Goal: Task Accomplishment & Management: Use online tool/utility

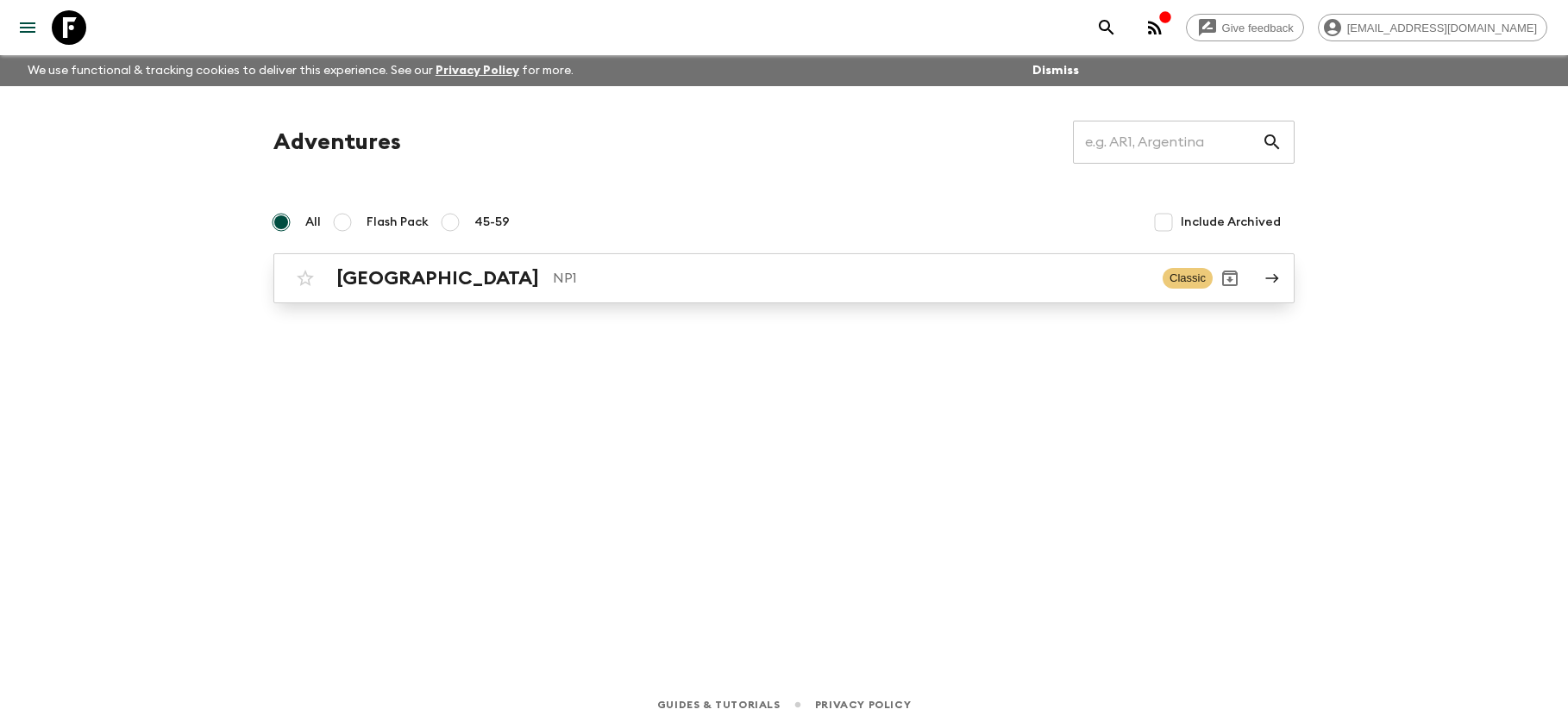
click at [797, 287] on p "NP1" at bounding box center [851, 278] width 596 height 21
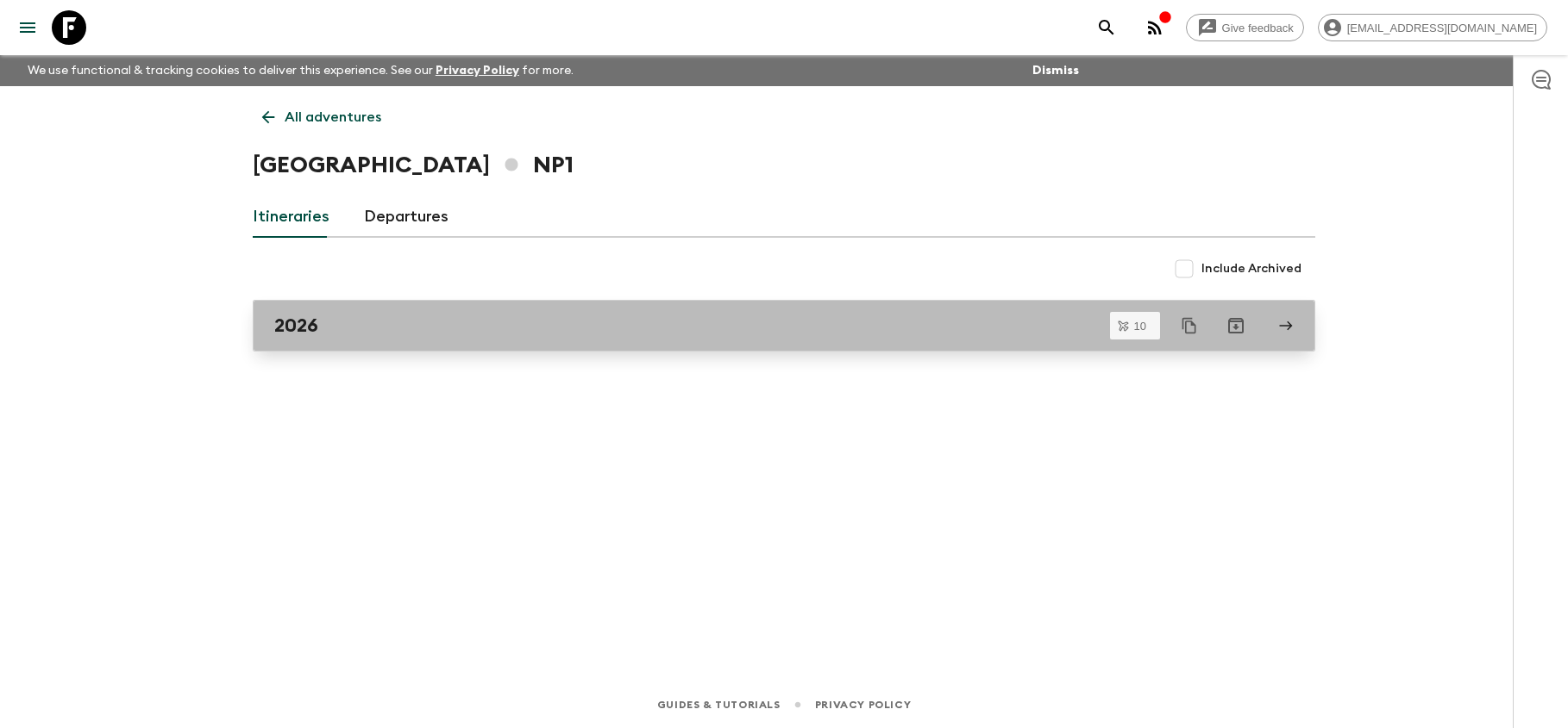
click at [658, 331] on div "2026" at bounding box center [767, 325] width 987 height 23
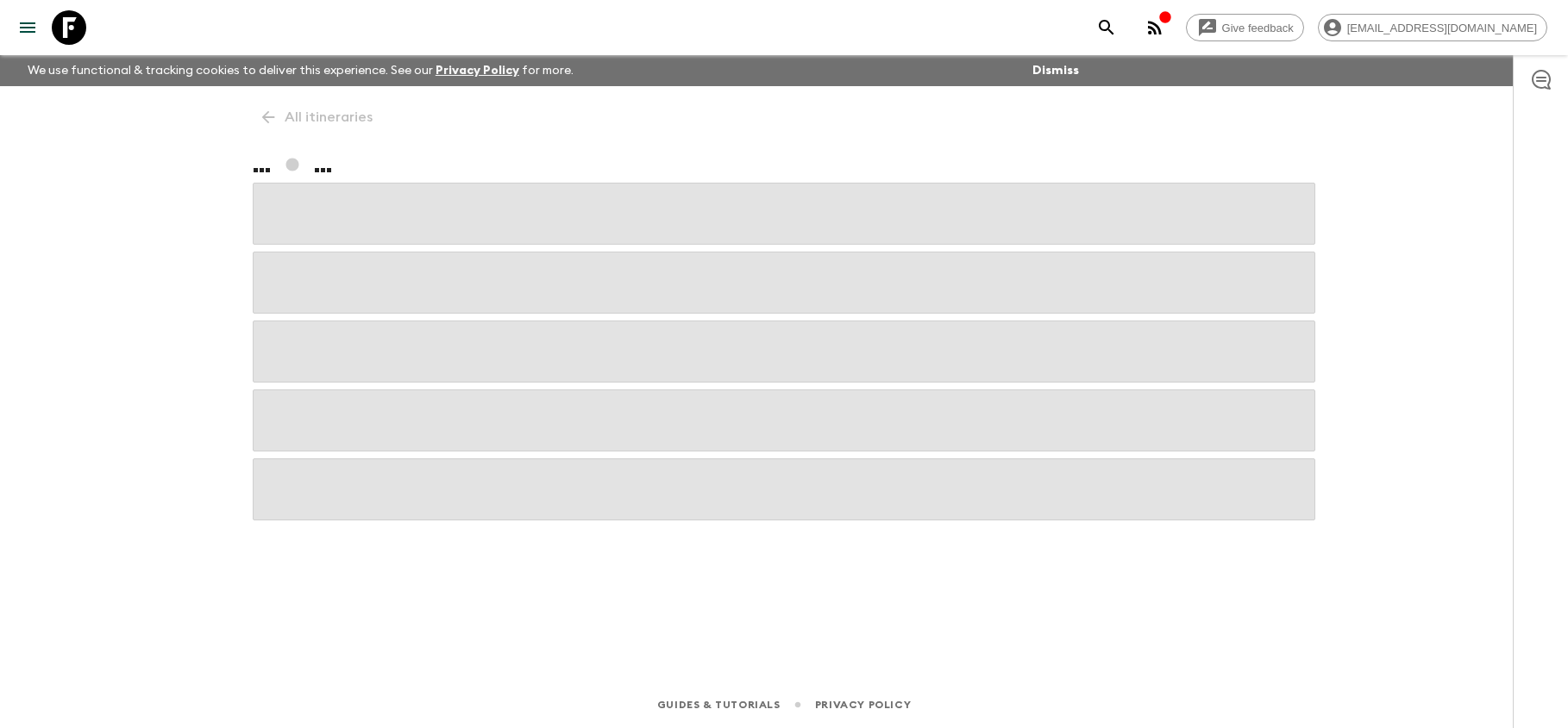
click at [658, 331] on span at bounding box center [784, 352] width 1062 height 62
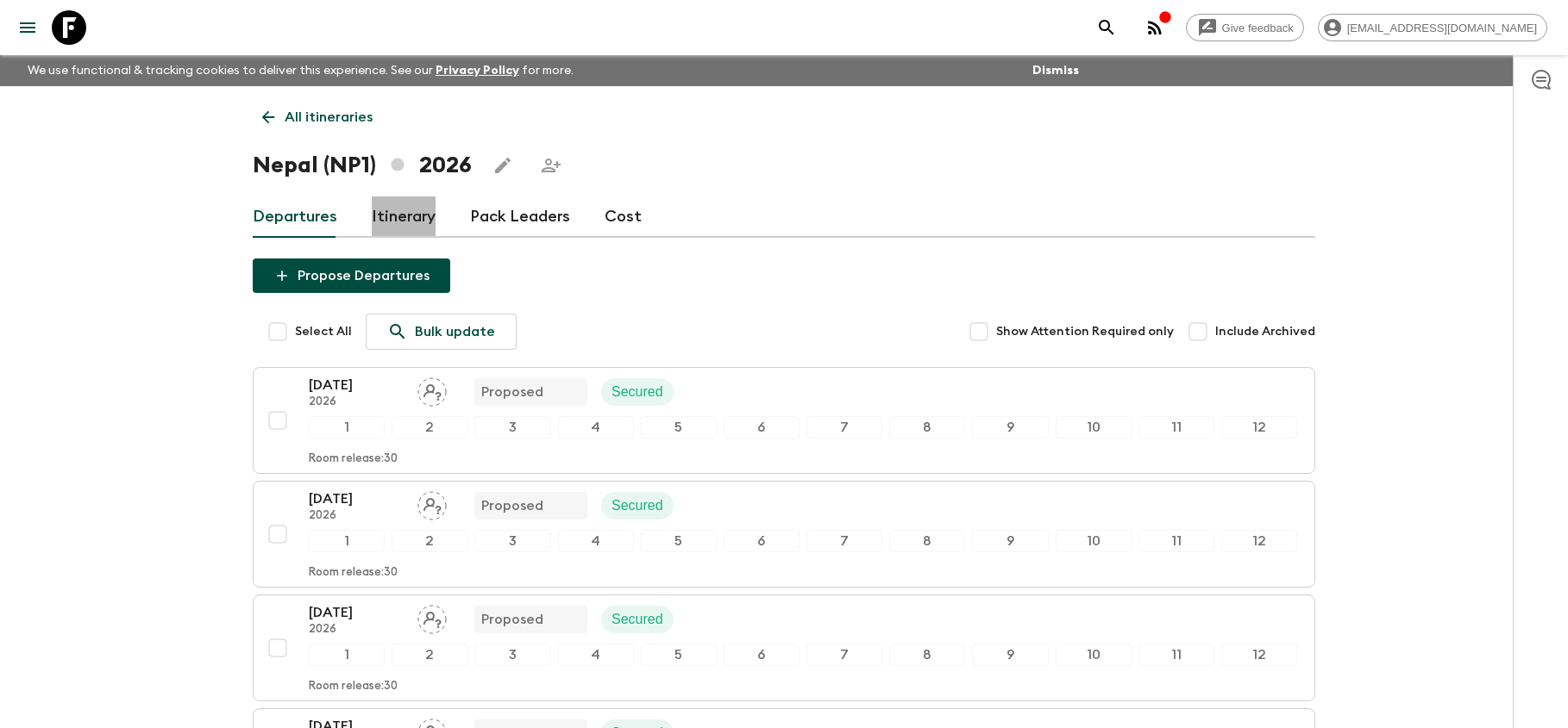
click at [413, 217] on link "Itinerary" at bounding box center [403, 218] width 64 height 41
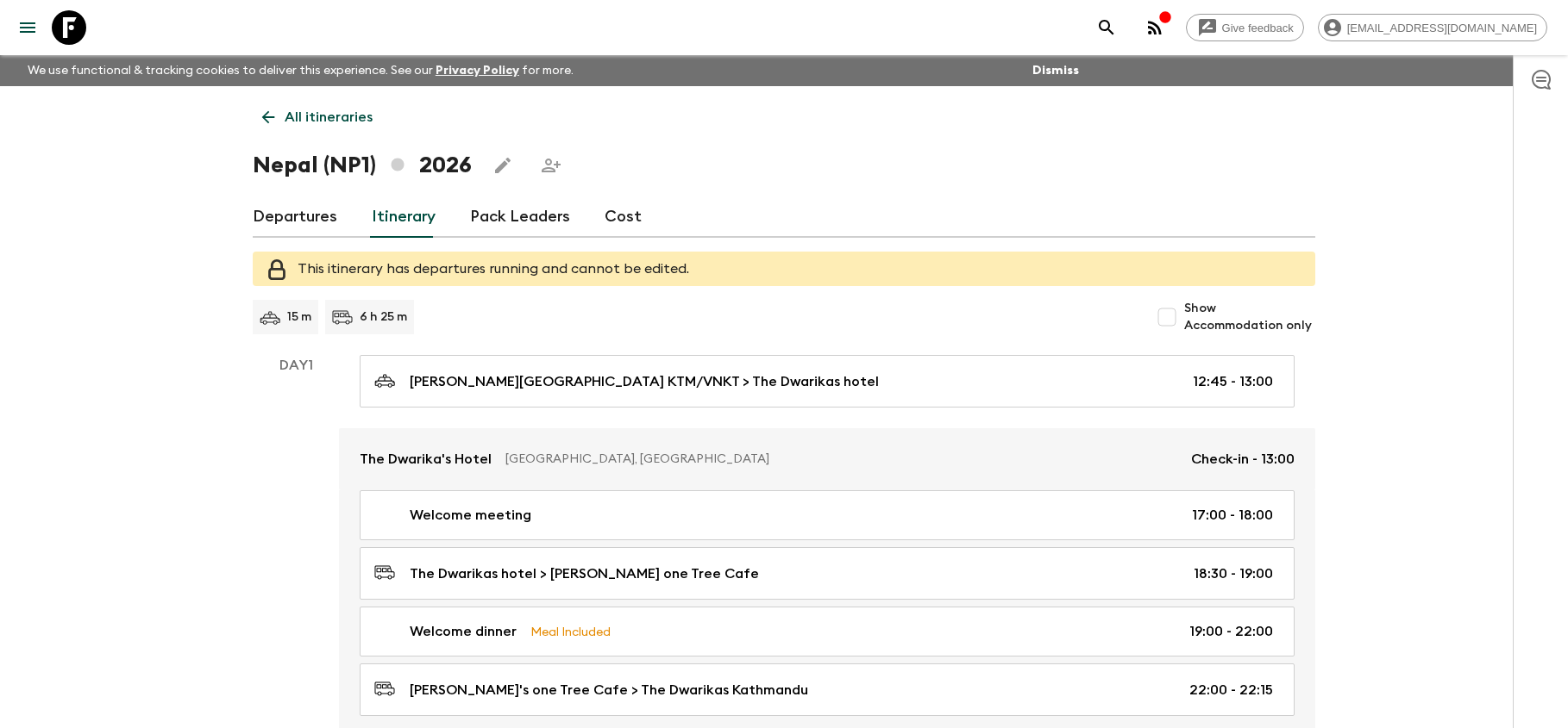
click at [539, 222] on link "Pack Leaders" at bounding box center [520, 218] width 101 height 41
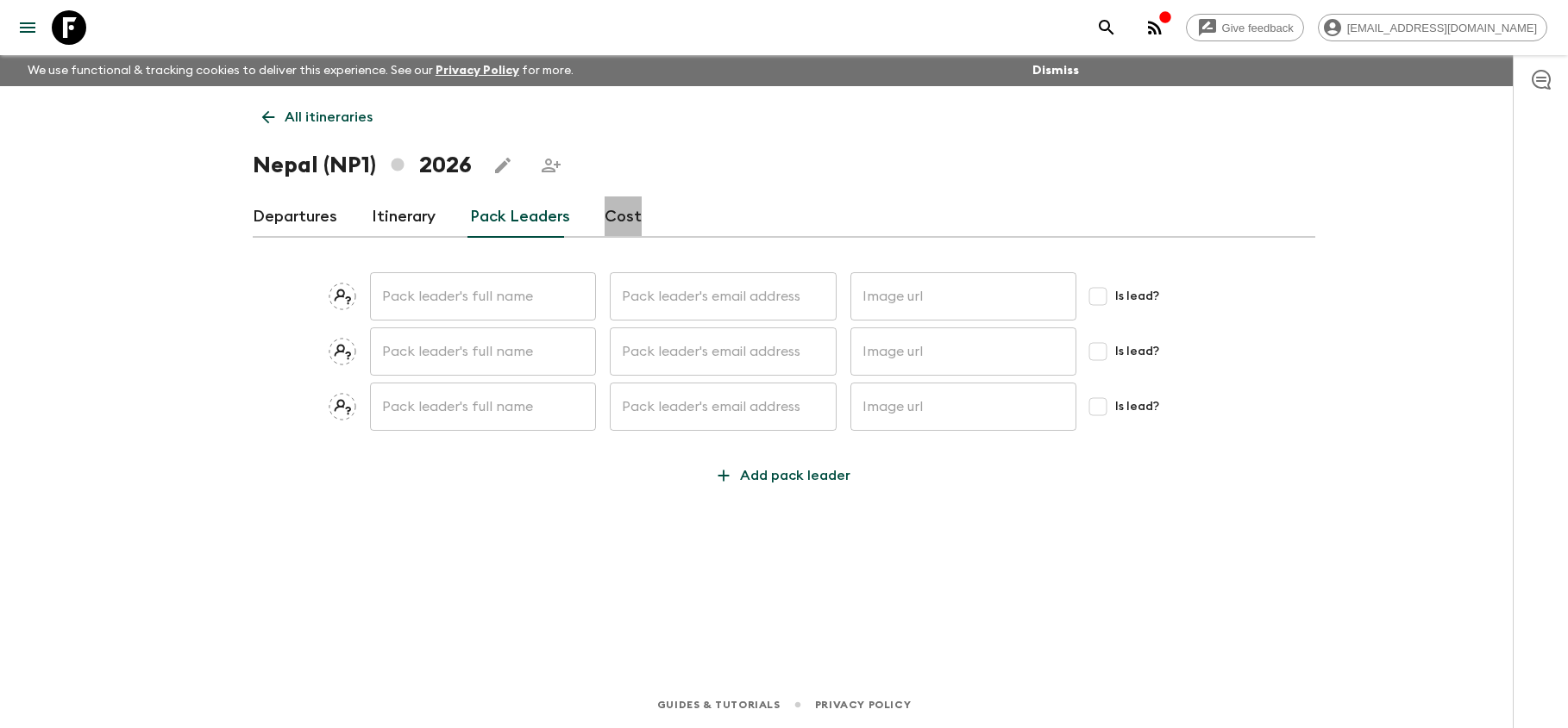
click at [629, 223] on link "Cost" at bounding box center [623, 218] width 37 height 41
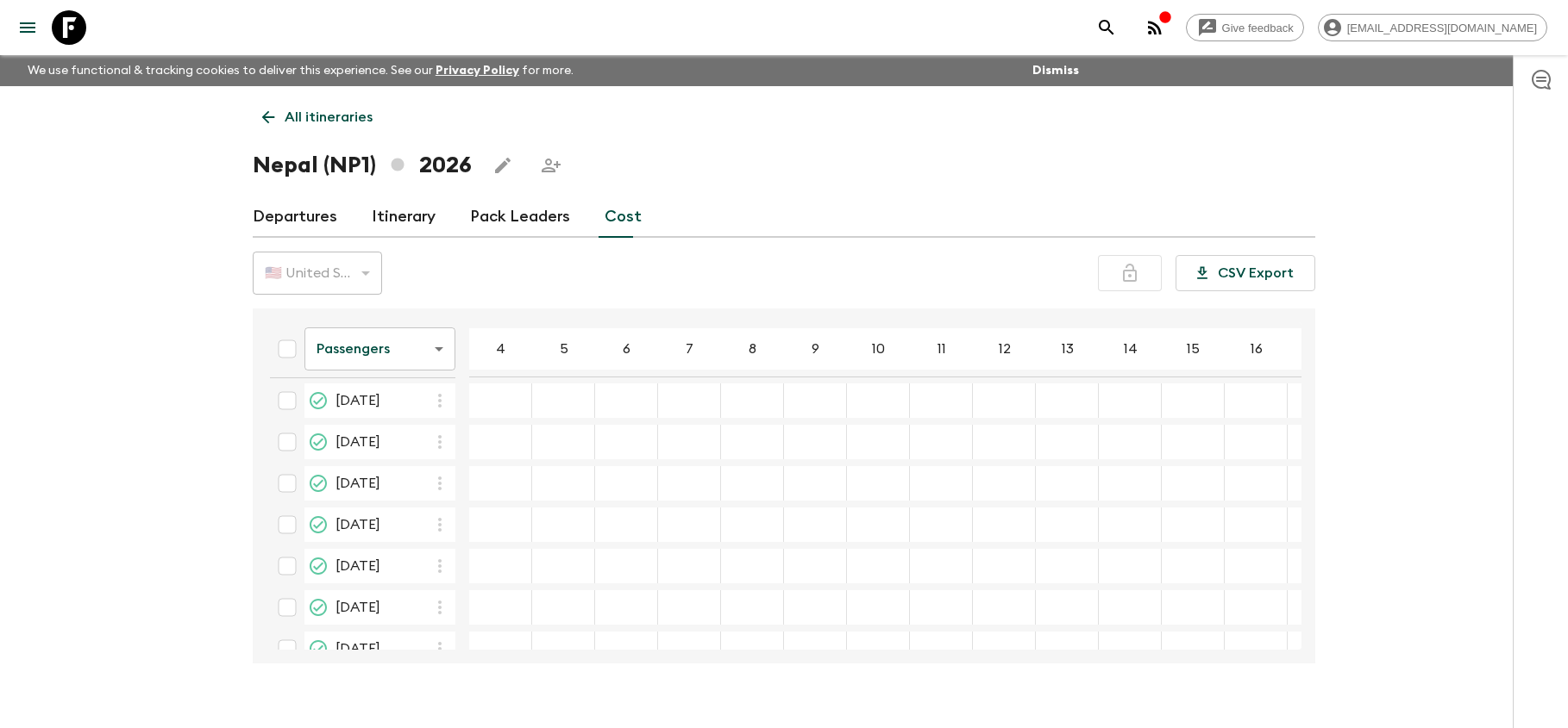
click at [442, 355] on body "Give feedback [EMAIL_ADDRESS][DOMAIN_NAME] We use functional & tracking cookies…" at bounding box center [784, 379] width 1568 height 759
click at [442, 354] on div at bounding box center [784, 364] width 1568 height 728
click at [289, 410] on input "checkbox" at bounding box center [287, 407] width 34 height 34
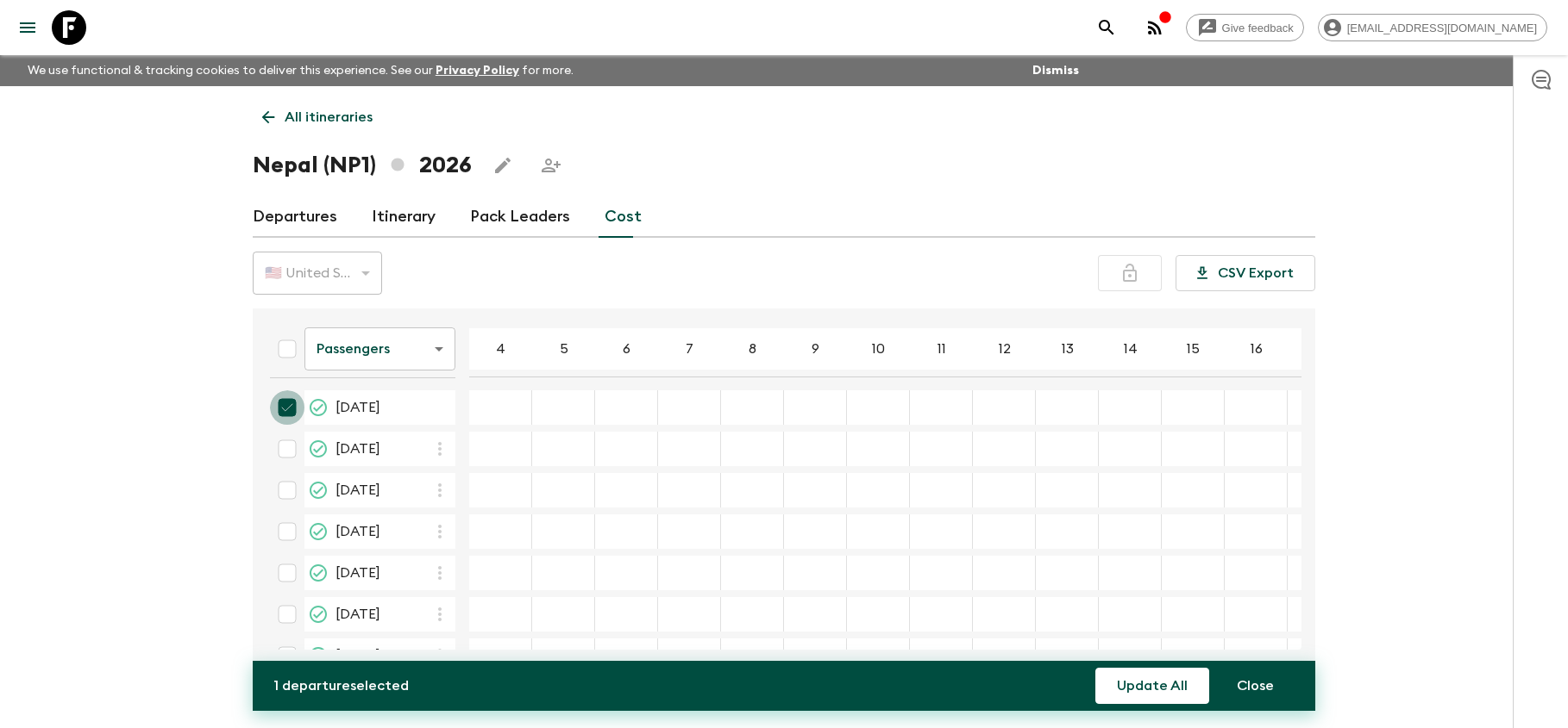
click at [288, 409] on input "checkbox" at bounding box center [287, 407] width 34 height 34
checkbox input "false"
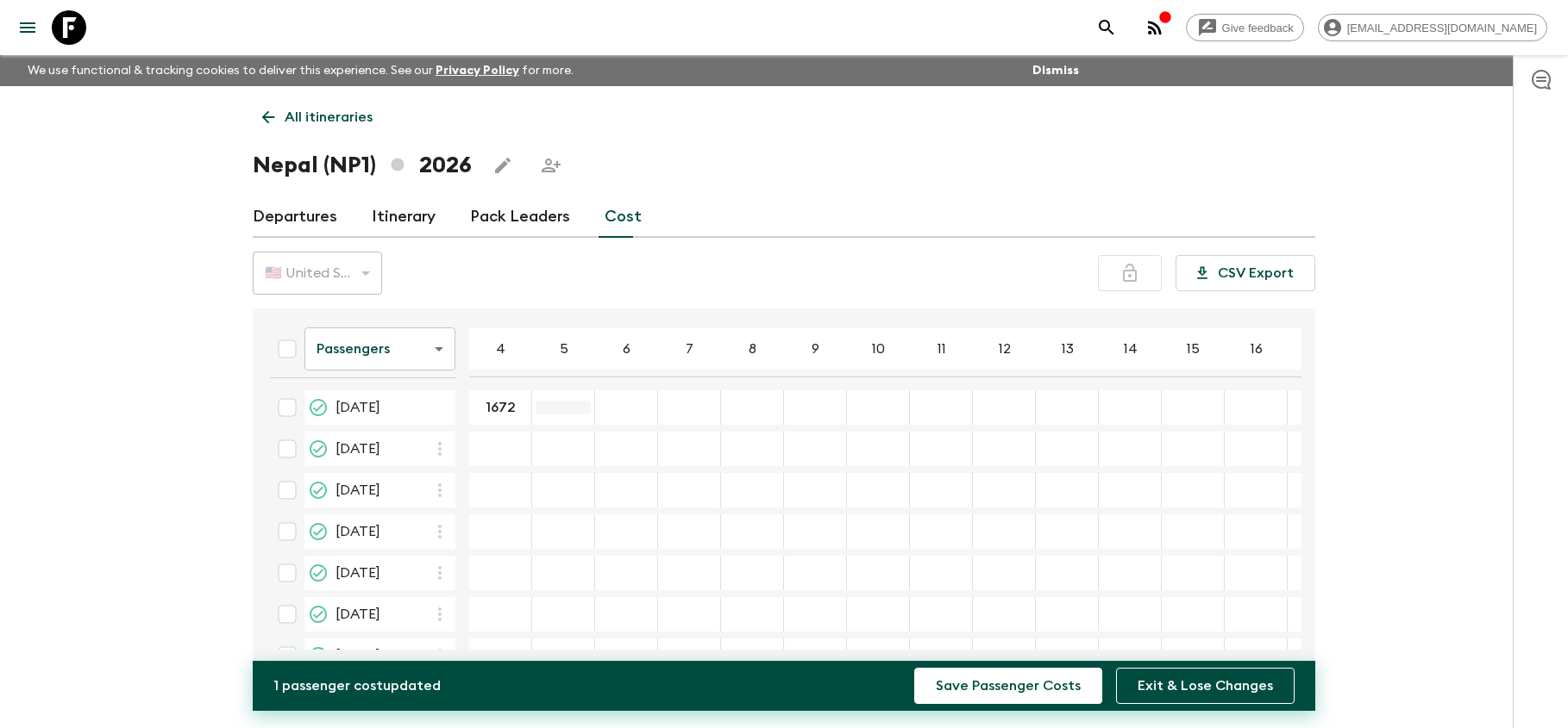
type input "1672"
type input "1660"
type input "1648"
type input "1624"
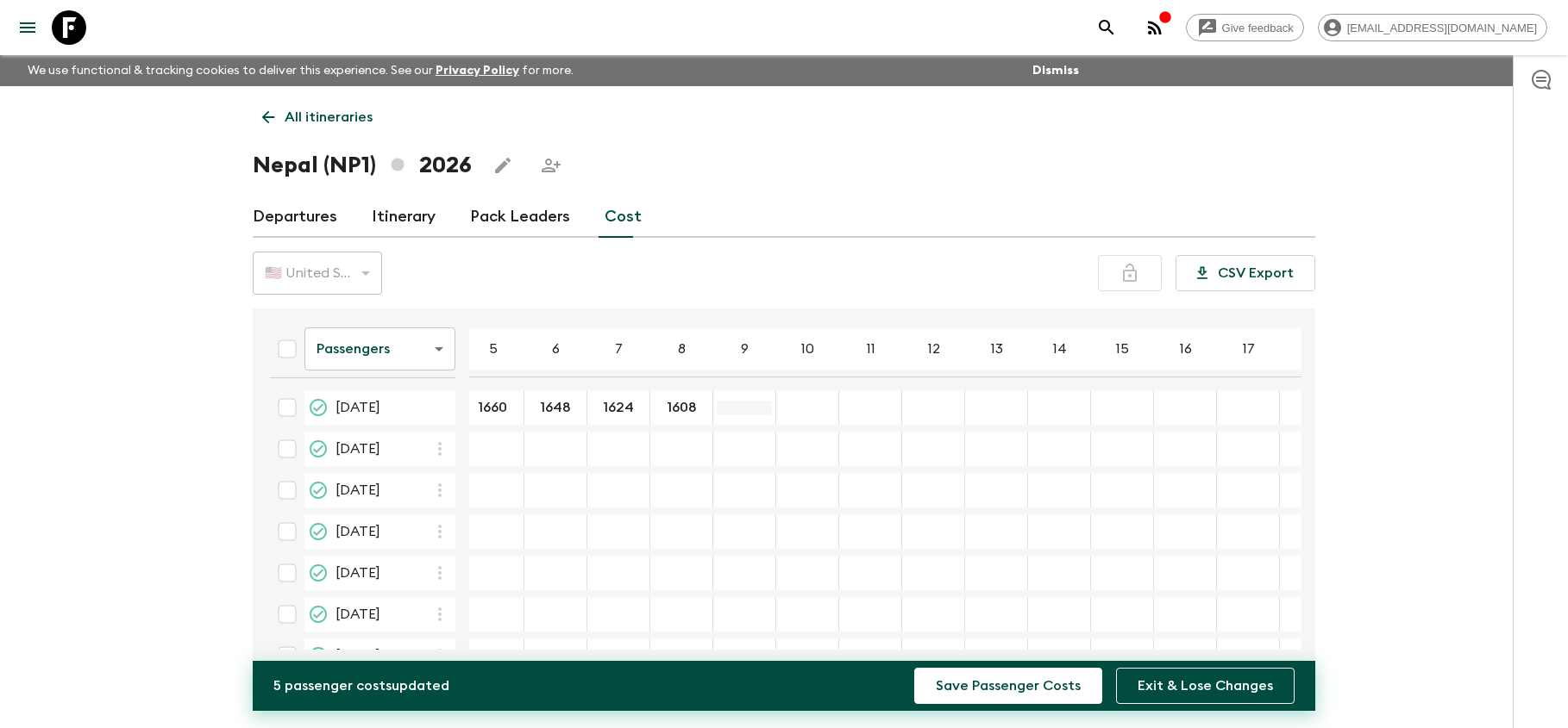
type input "1608"
type input "1604"
type input "1592"
type input "1584"
type input "1576"
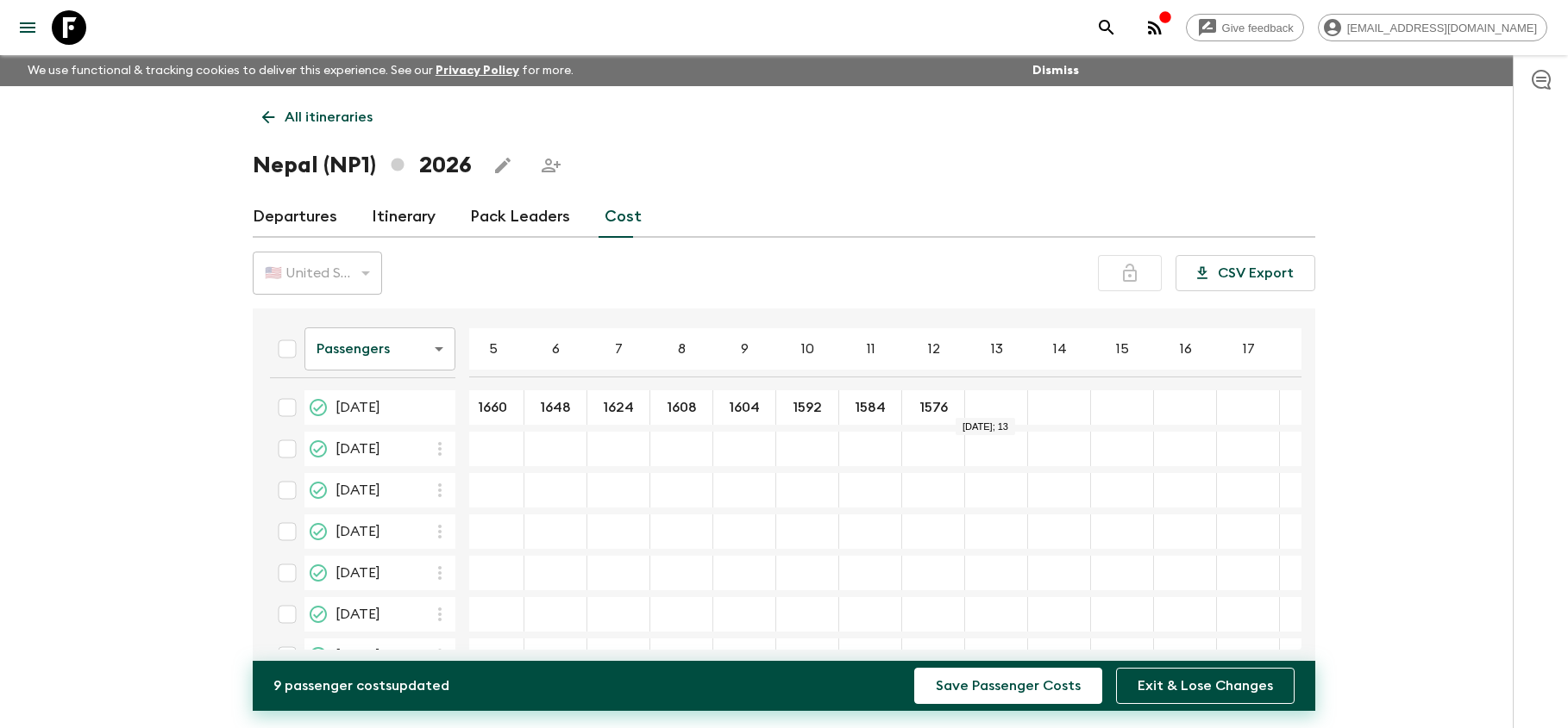
click at [997, 406] on input "09 Mar 2026; 13" at bounding box center [996, 408] width 55 height 20
type input "1568"
type input "1552"
type input "1544"
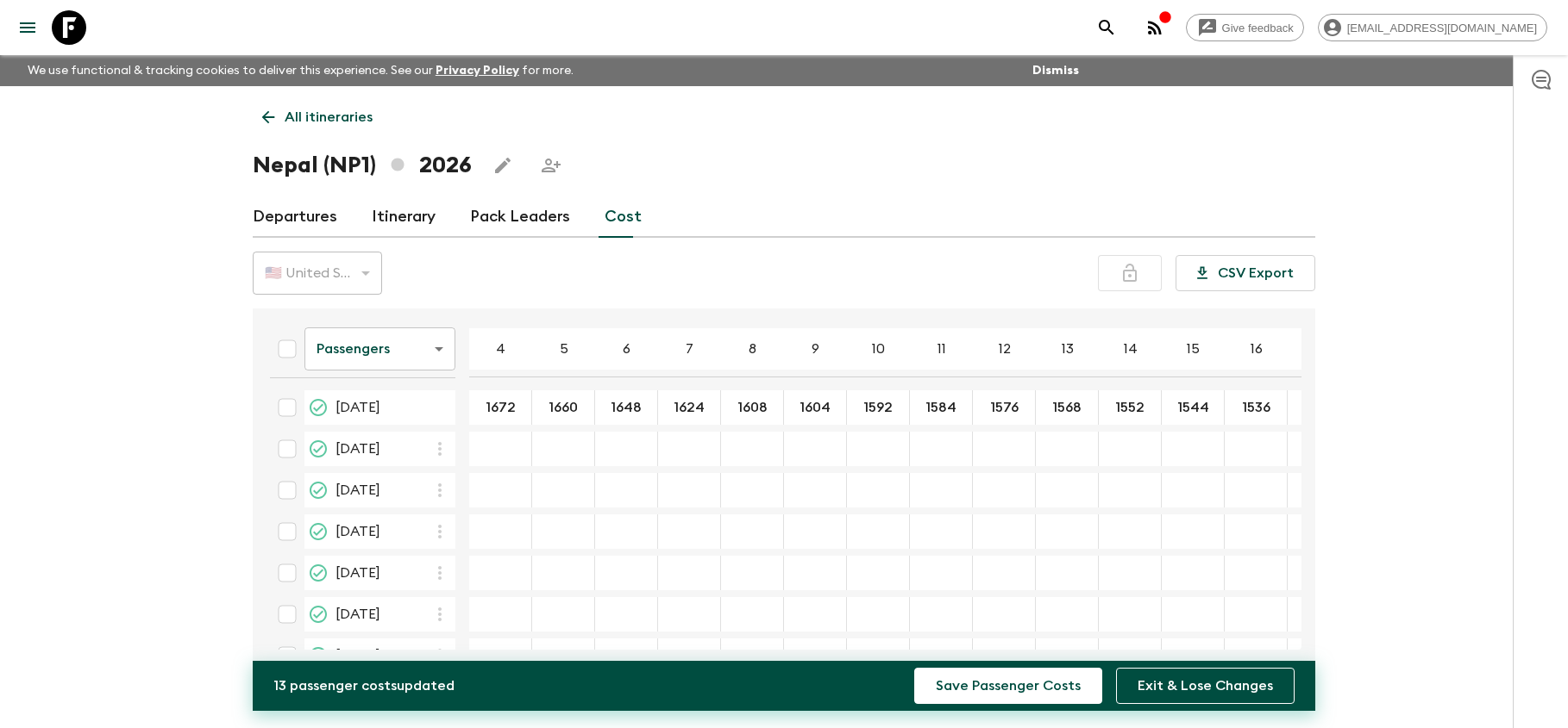
type input "1536"
click at [501, 460] on div "06 Apr 2026; 4" at bounding box center [501, 448] width 63 height 34
type input "2090"
type input "2075"
type input "2060"
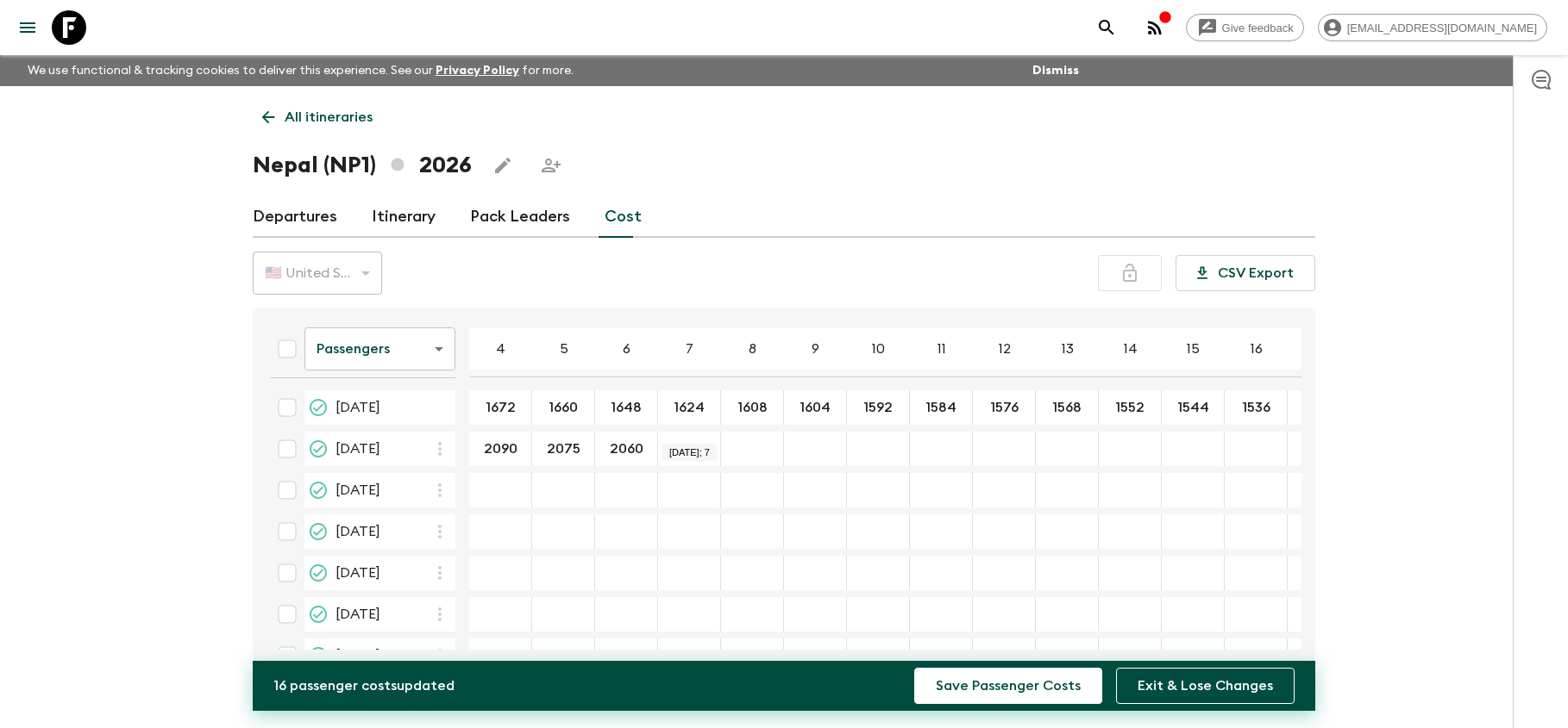
click at [701, 431] on div "06 Apr 2026; 7" at bounding box center [690, 448] width 63 height 34
type input "2030"
type input "2010"
type input "2005"
type input "1990"
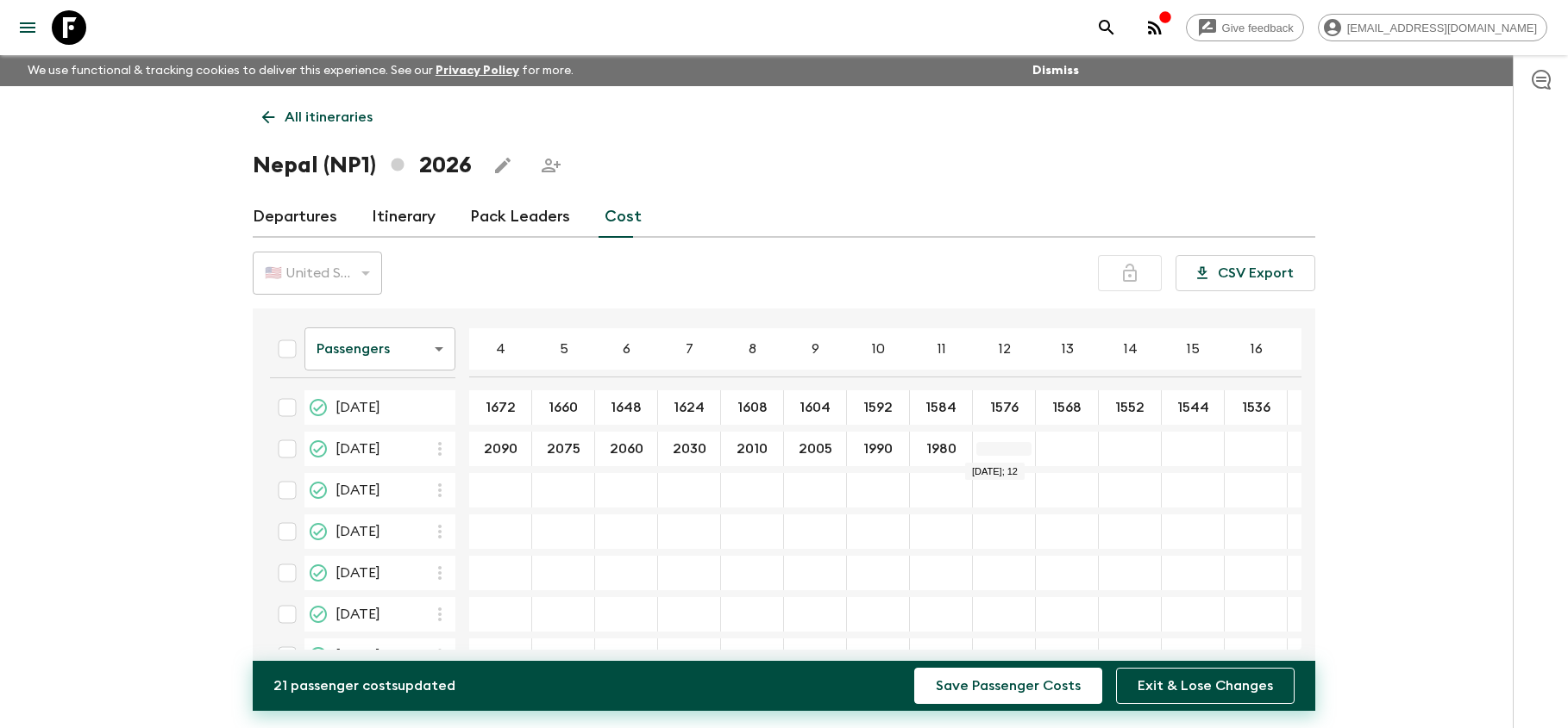
type input "1980"
click at [1015, 448] on input "1960" at bounding box center [1004, 449] width 55 height 20
type input "1970"
click at [1060, 448] on input "06 Apr 2026; 13" at bounding box center [1066, 449] width 55 height 20
type input "1960"
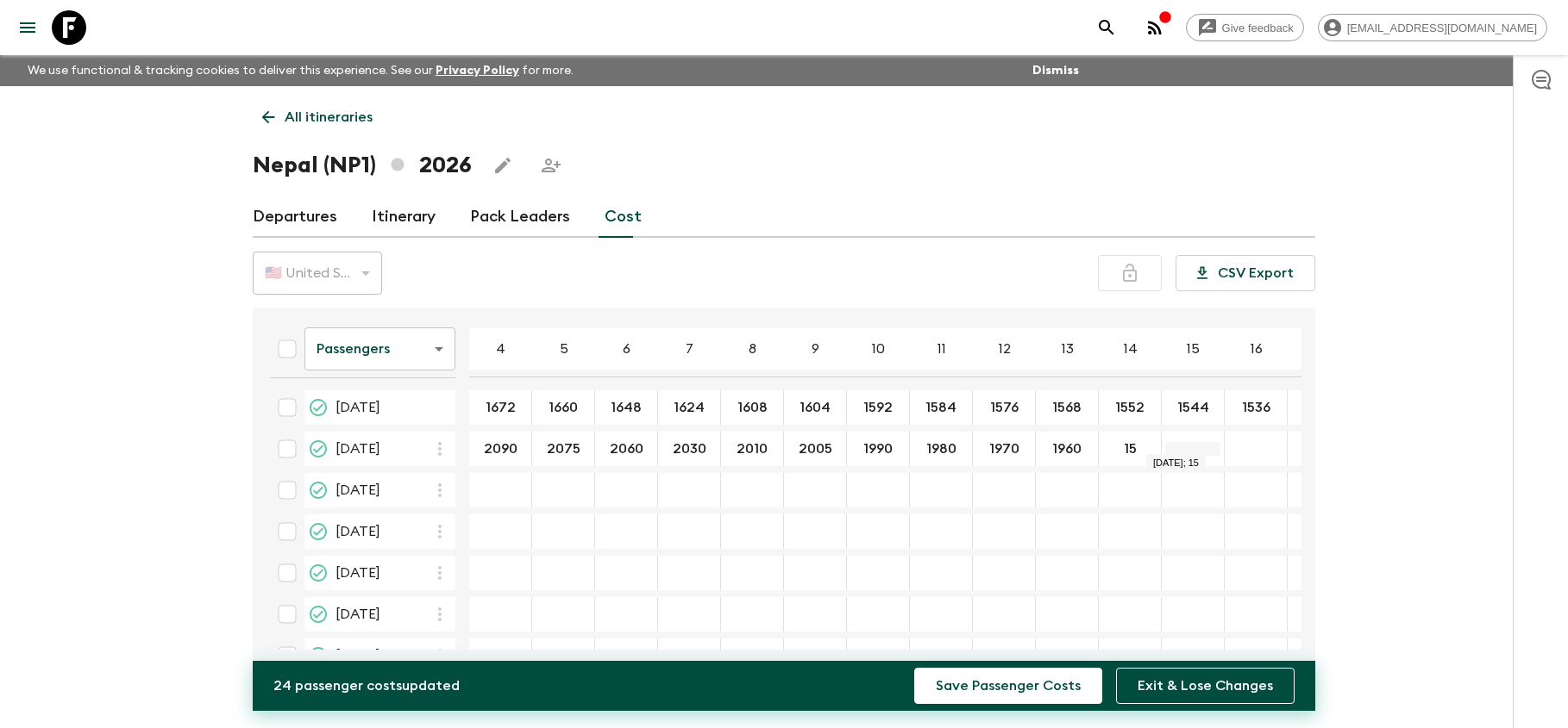
type input "1"
type input "1940"
type input "1930"
type input "1920"
click at [491, 452] on input "2090" at bounding box center [501, 449] width 55 height 20
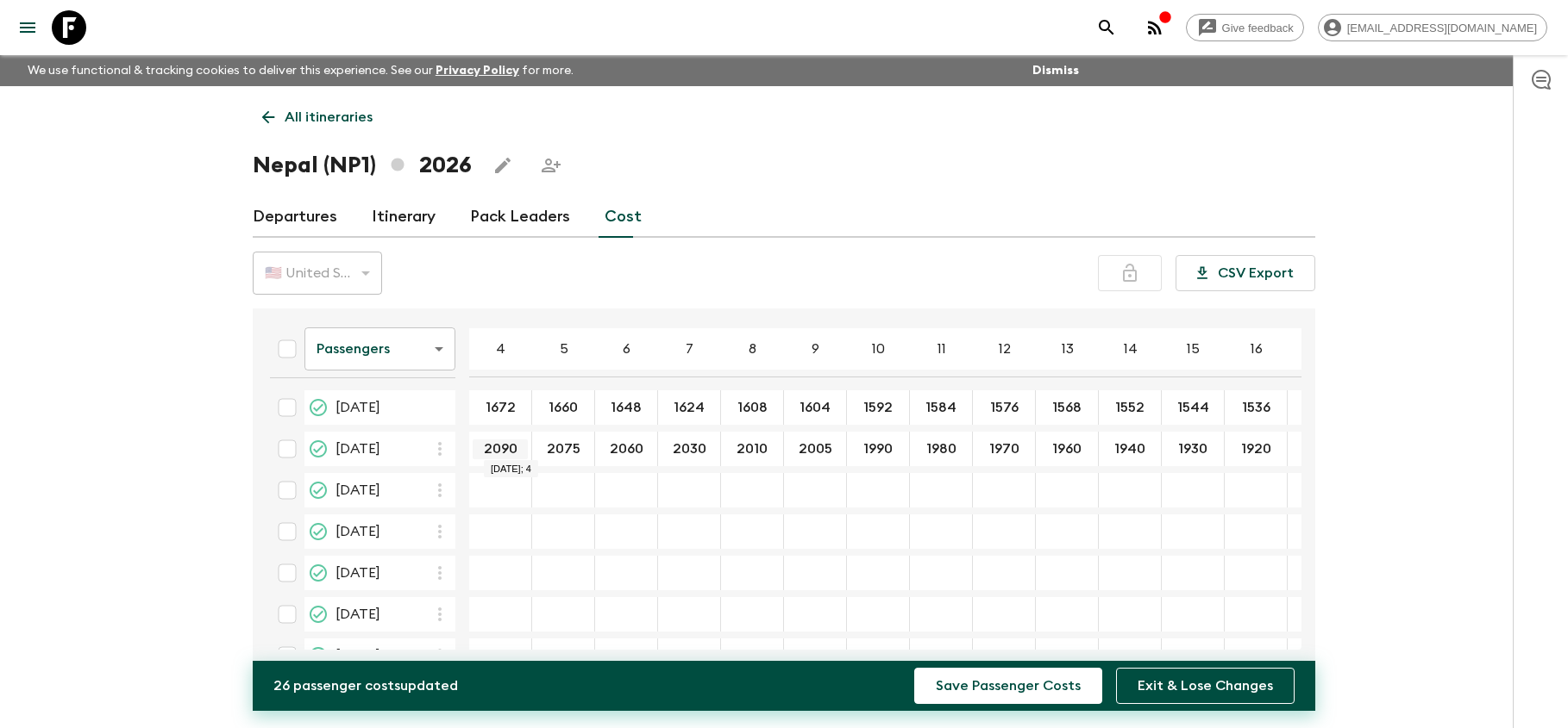
drag, startPoint x: 480, startPoint y: 448, endPoint x: 520, endPoint y: 447, distance: 40.0
click at [520, 447] on input "2090" at bounding box center [501, 449] width 55 height 20
type input "2090"
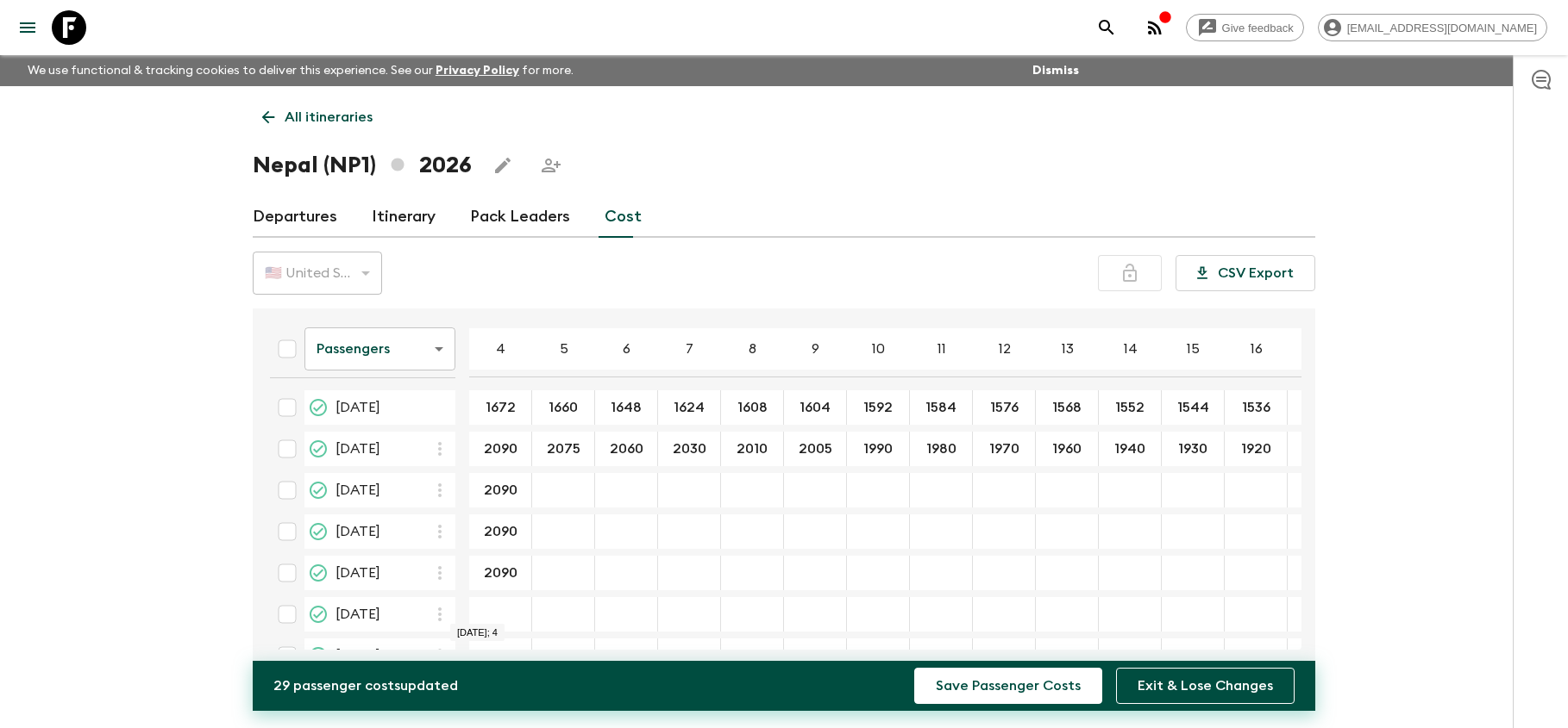
type input "2090"
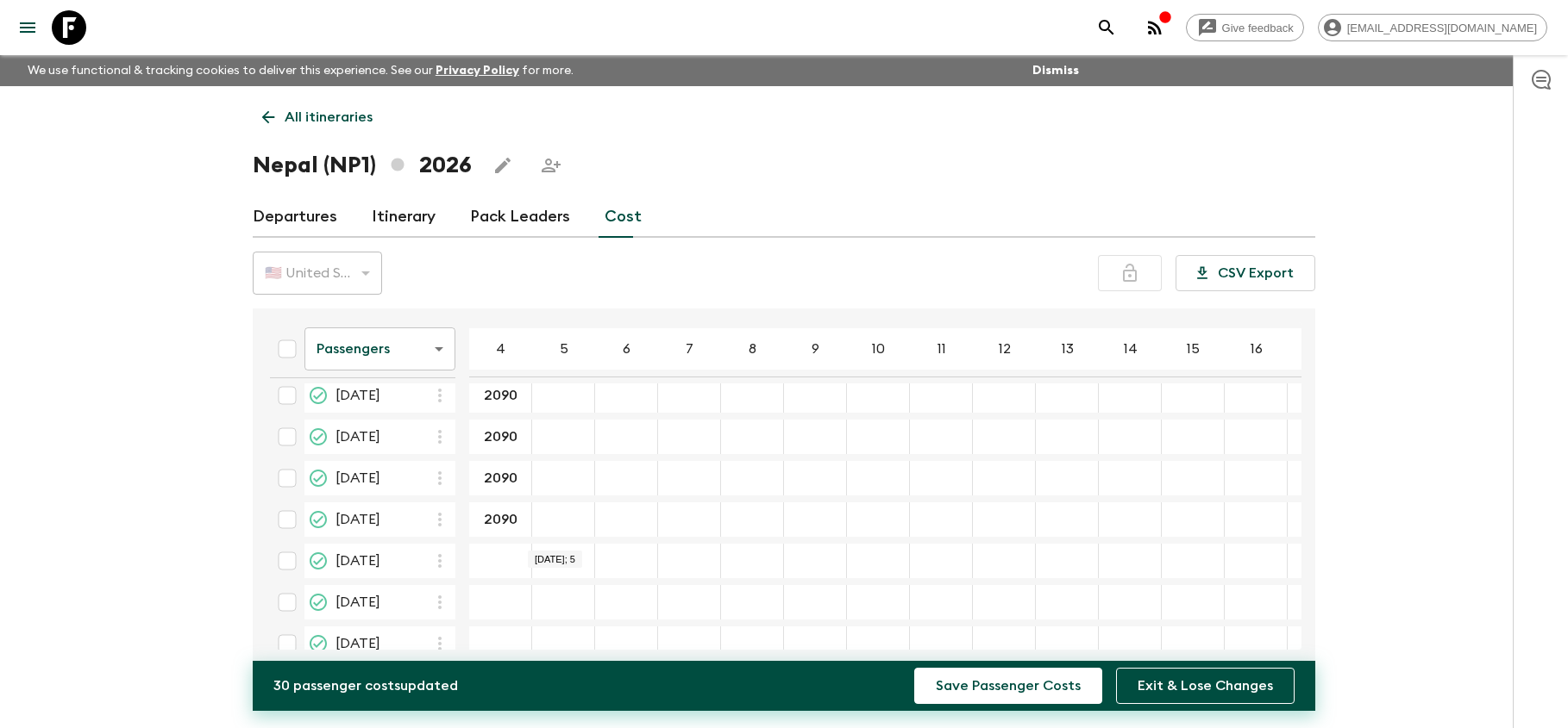
scroll to position [133, 0]
type input "2090"
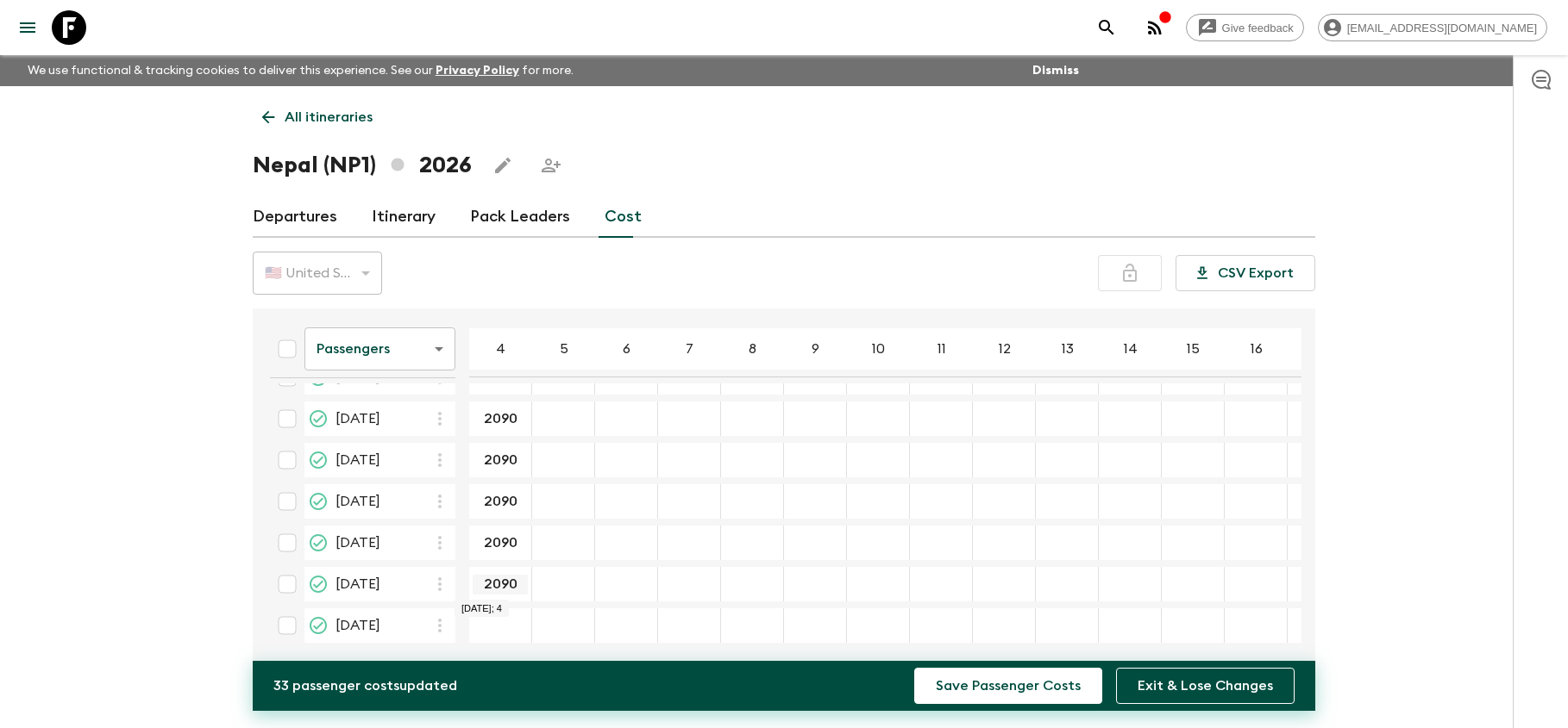
scroll to position [162, 0]
type input "2090"
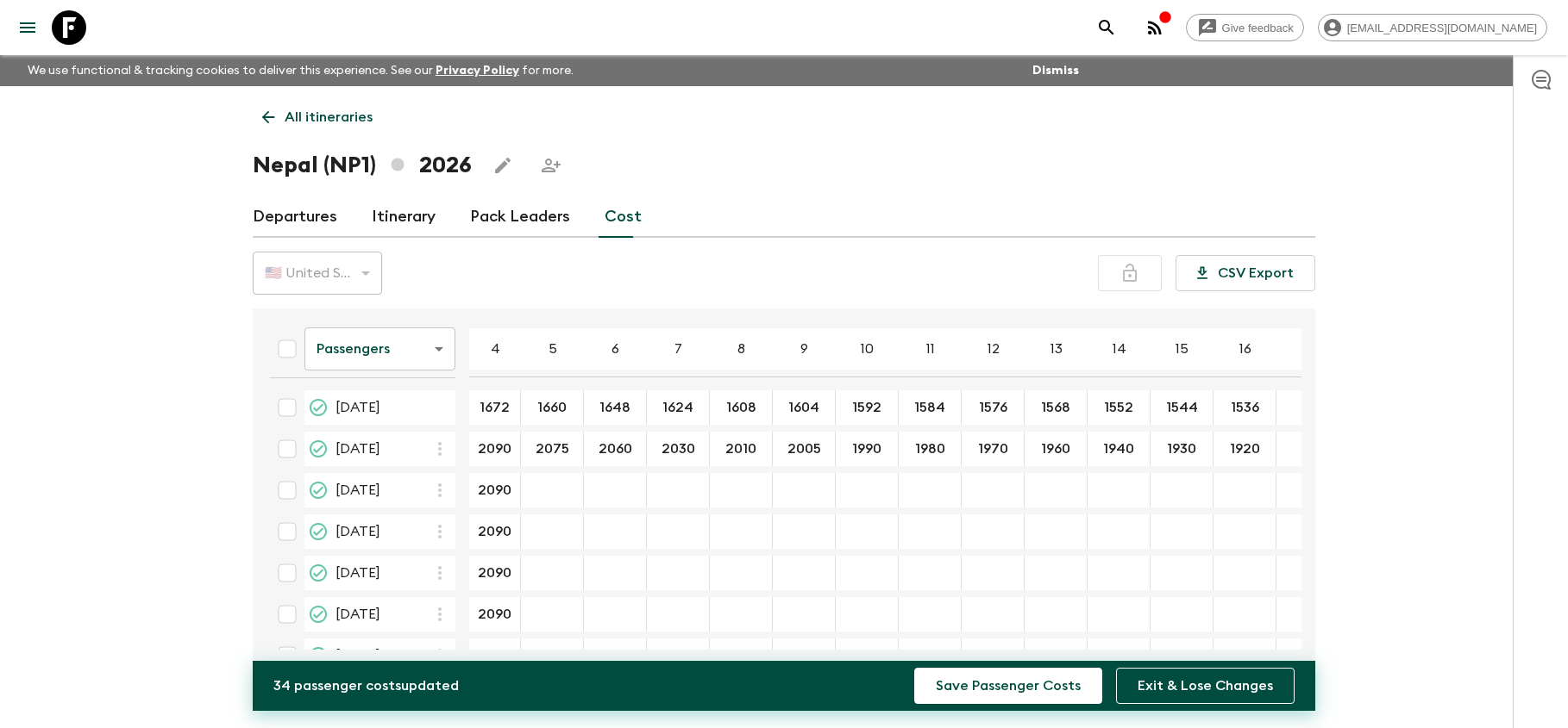
scroll to position [0, 0]
type input "2075"
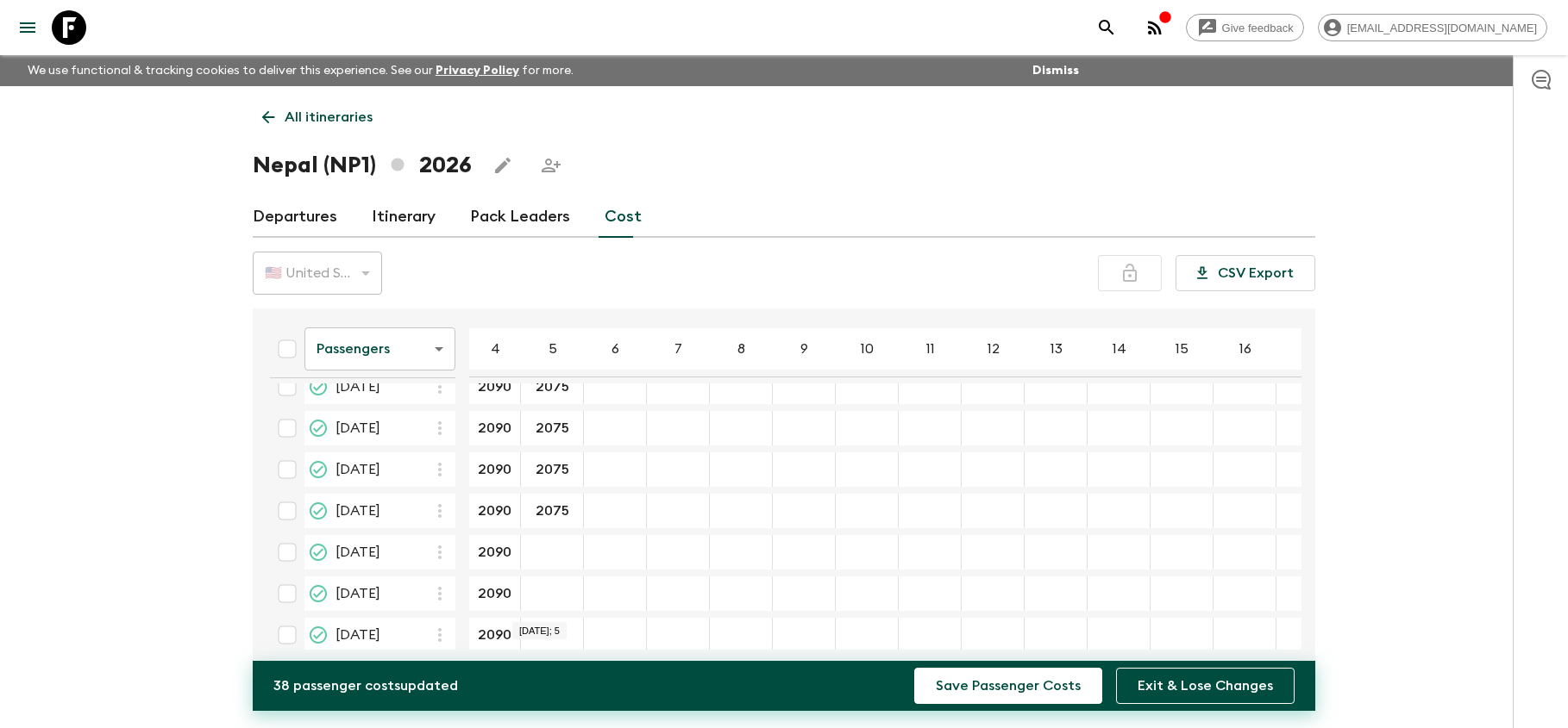
scroll to position [123, 0]
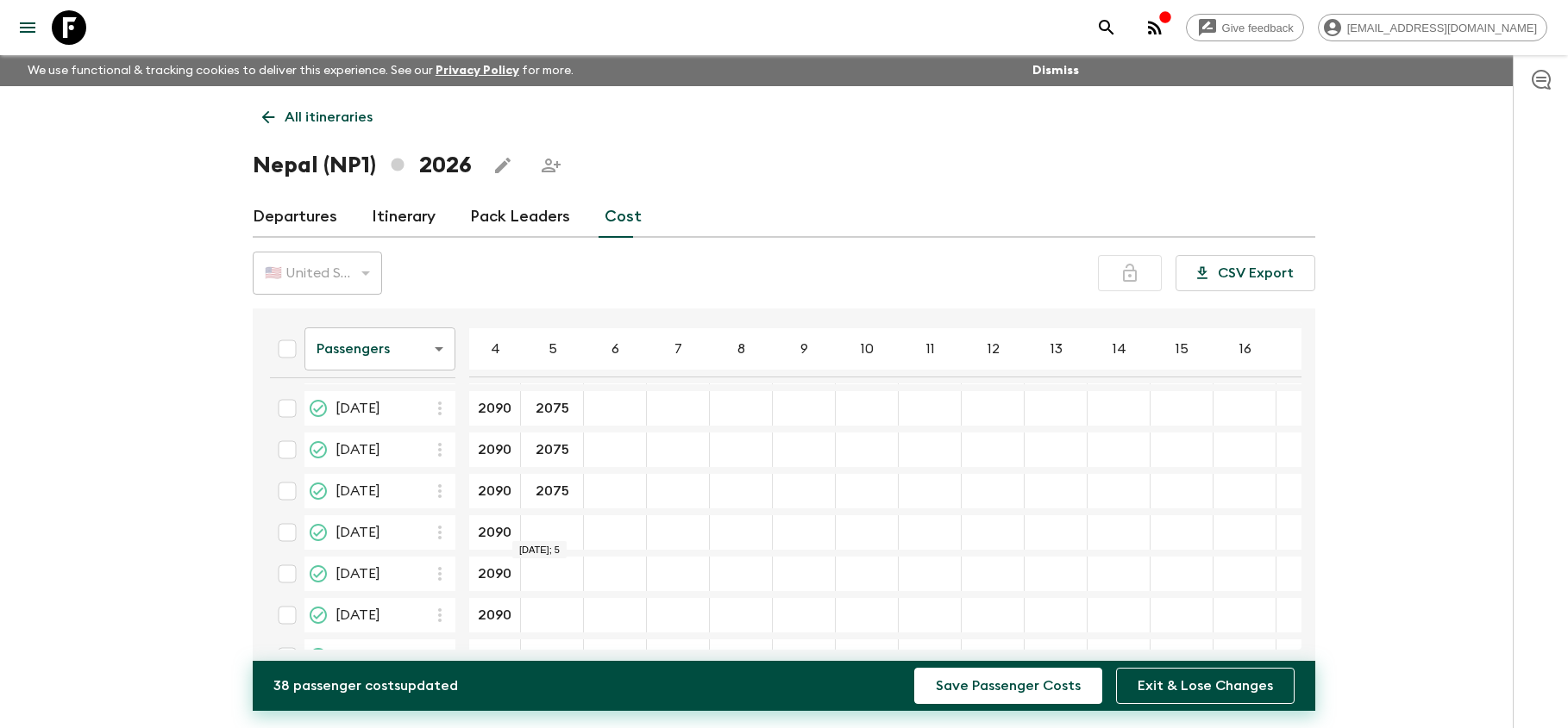
type input "2075"
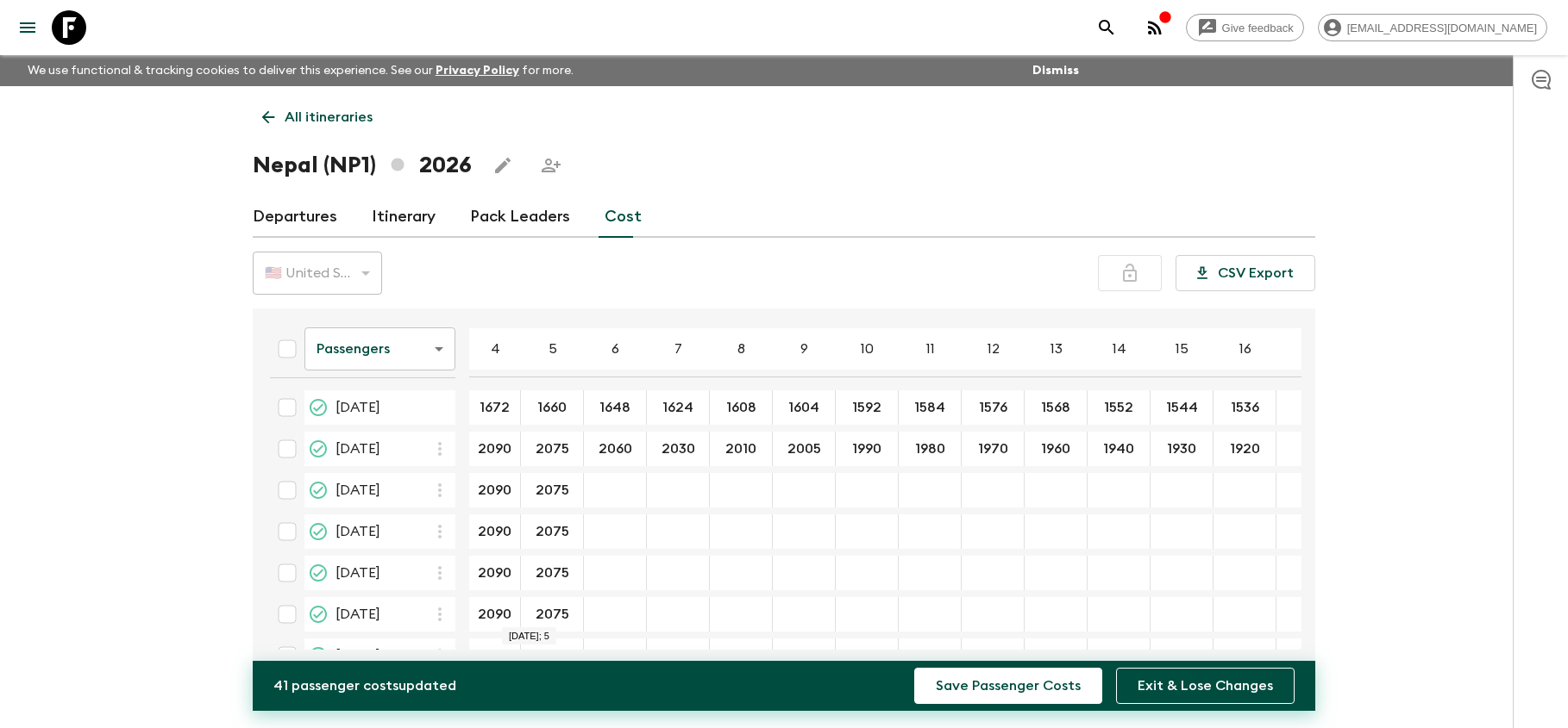
scroll to position [0, 0]
click at [625, 496] on input "04 May 2026; 6" at bounding box center [615, 491] width 55 height 20
paste input "2060"
type input "2060"
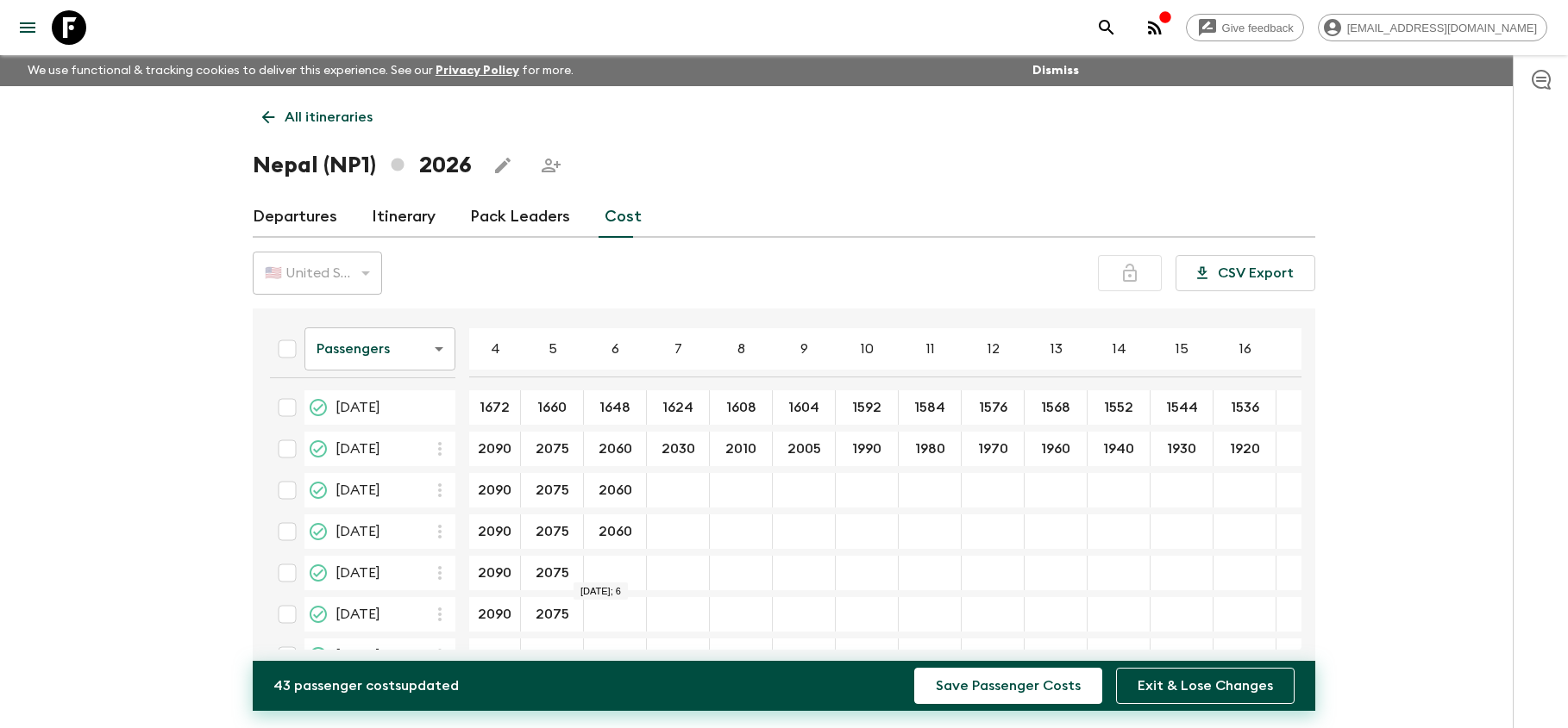
type input "2060"
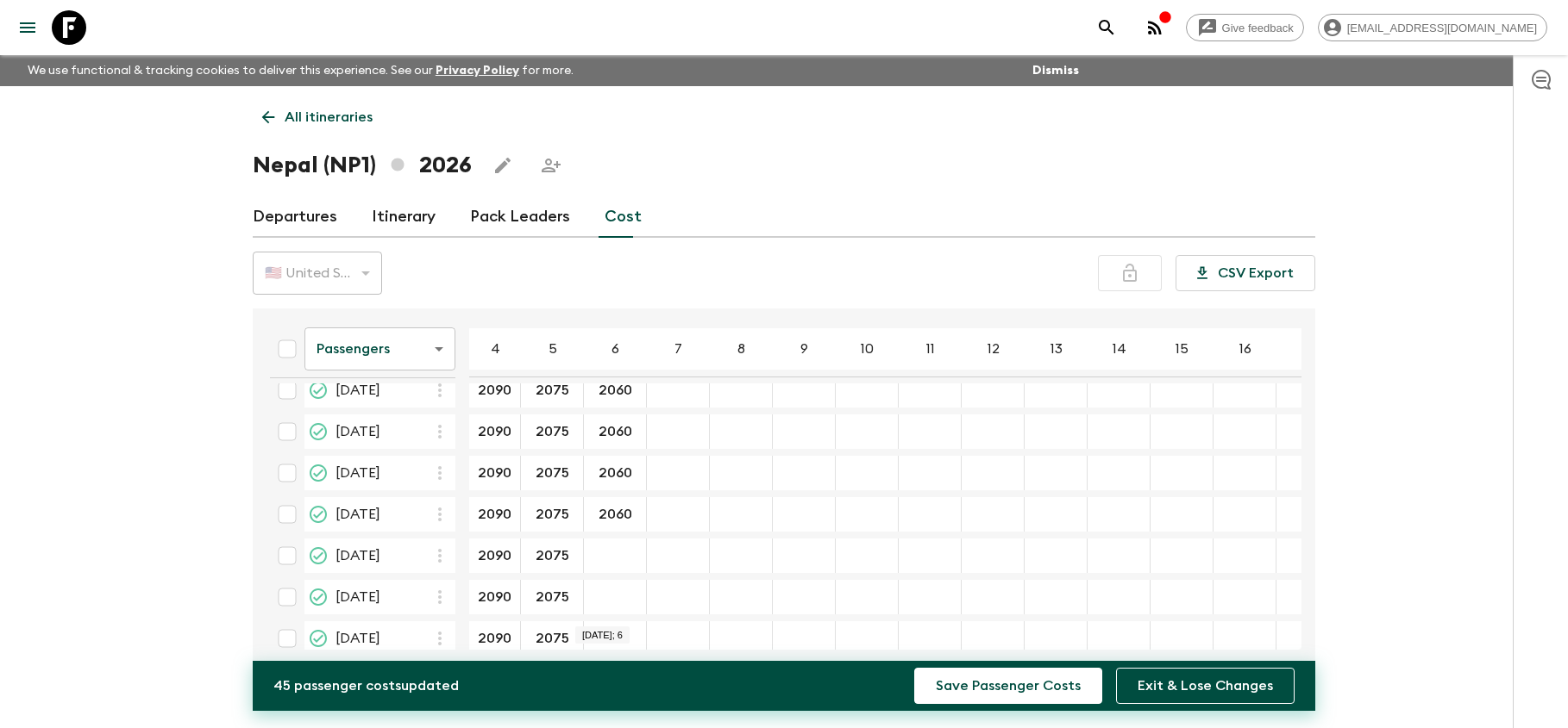
scroll to position [135, 0]
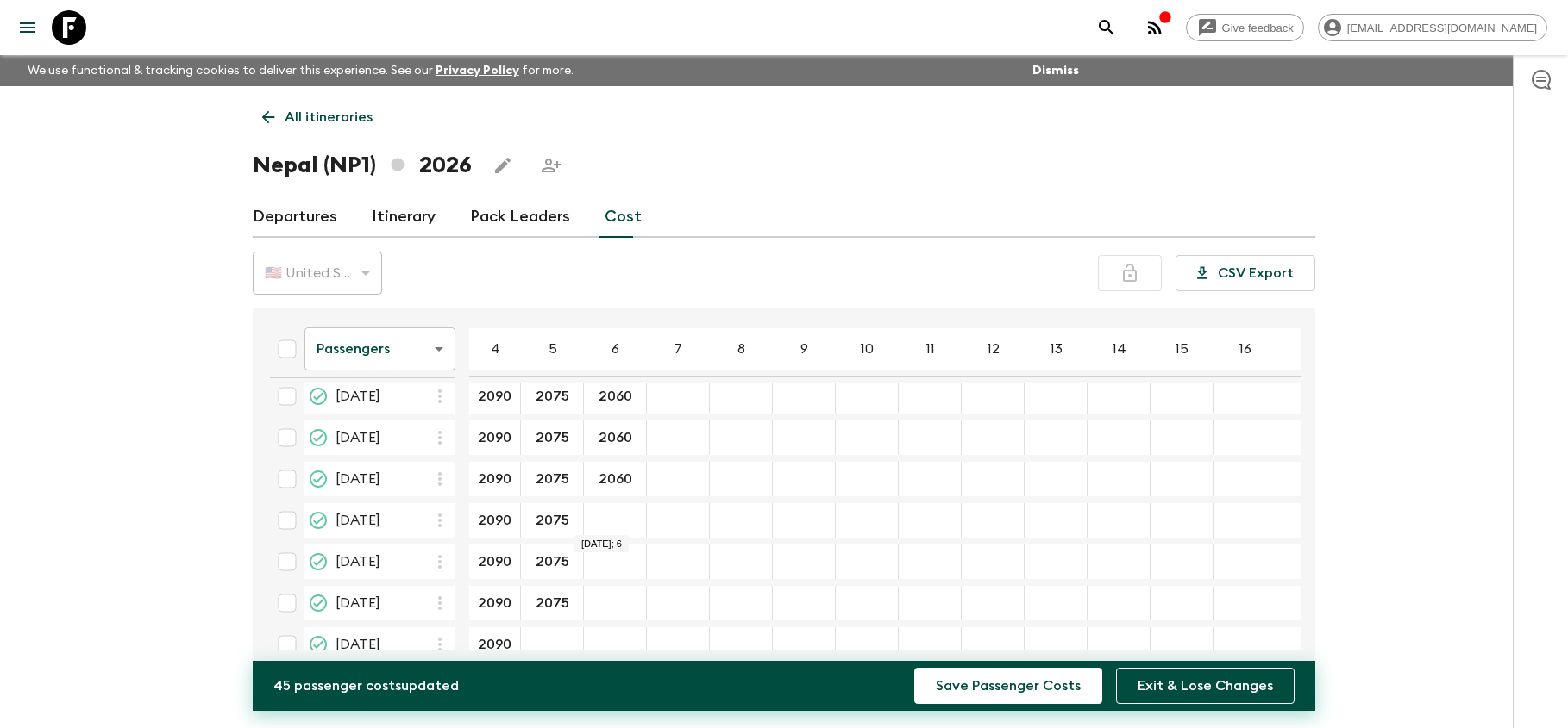
type input "2060"
click at [604, 555] on div "26 Oct 2026; 6" at bounding box center [615, 562] width 63 height 34
type input "2060"
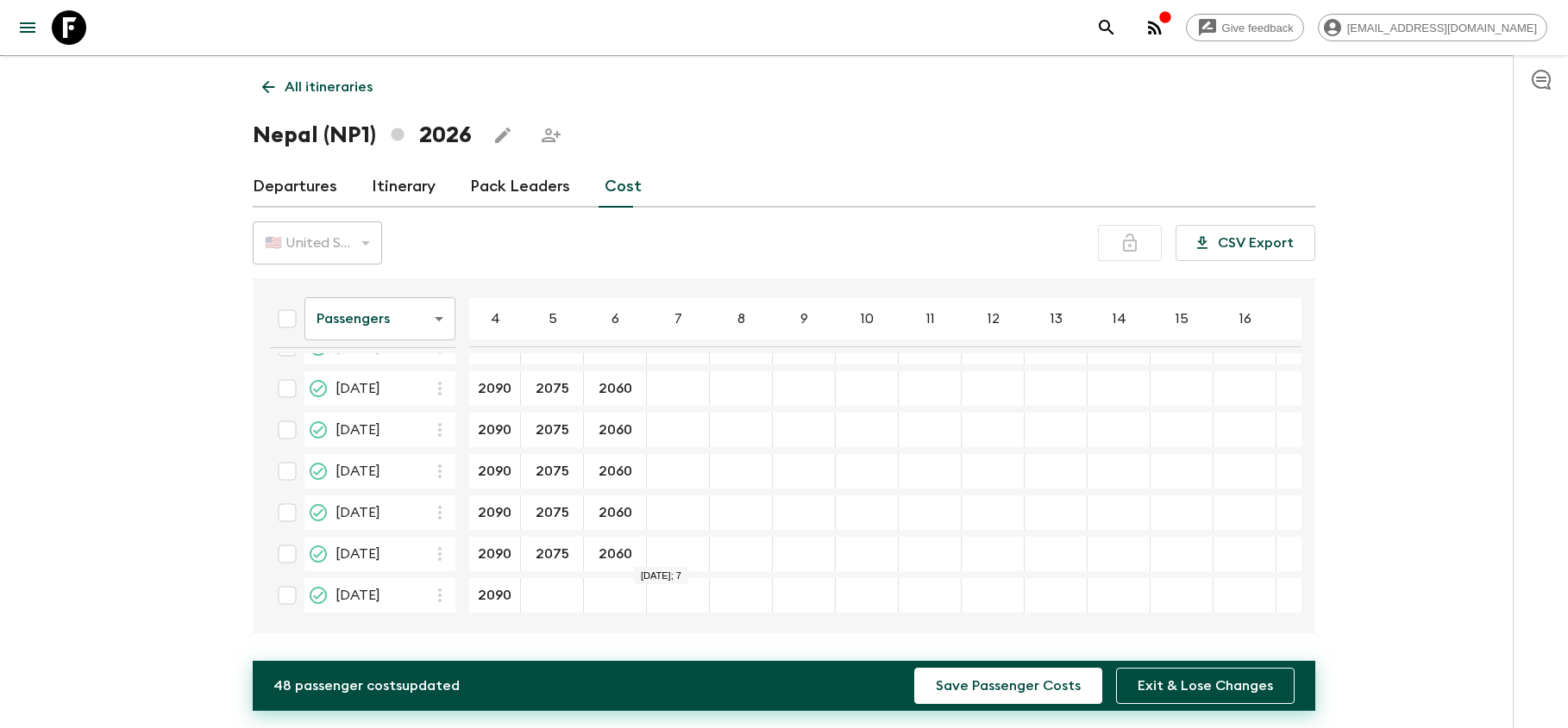
scroll to position [31, 0]
type input "2060"
click at [565, 549] on input "2075" at bounding box center [546, 555] width 44 height 20
drag, startPoint x: 565, startPoint y: 549, endPoint x: 526, endPoint y: 546, distance: 39.1
click at [526, 546] on input "2075" at bounding box center [546, 555] width 44 height 20
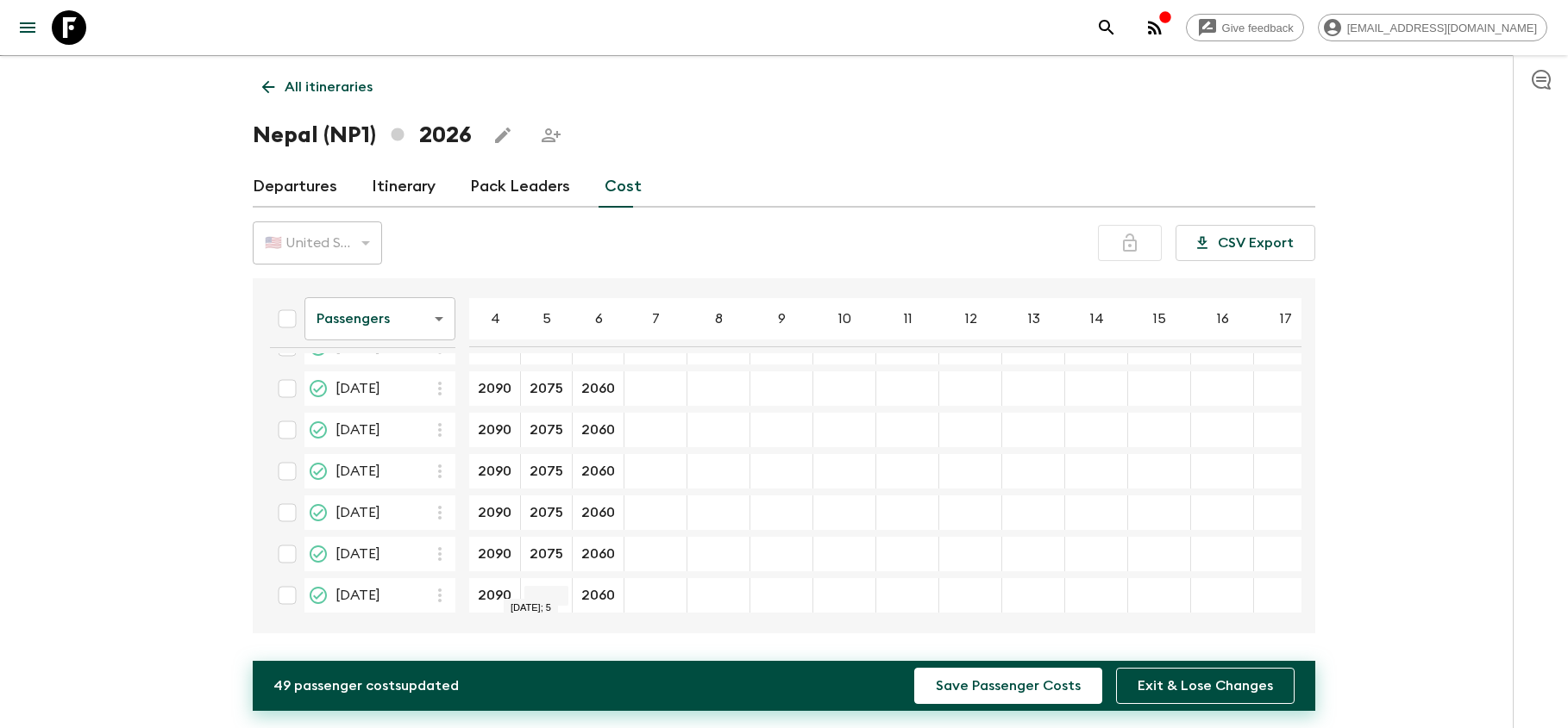
click at [542, 586] on input "23 Nov 2026; 5" at bounding box center [546, 596] width 44 height 20
paste input "2075"
type input "2075"
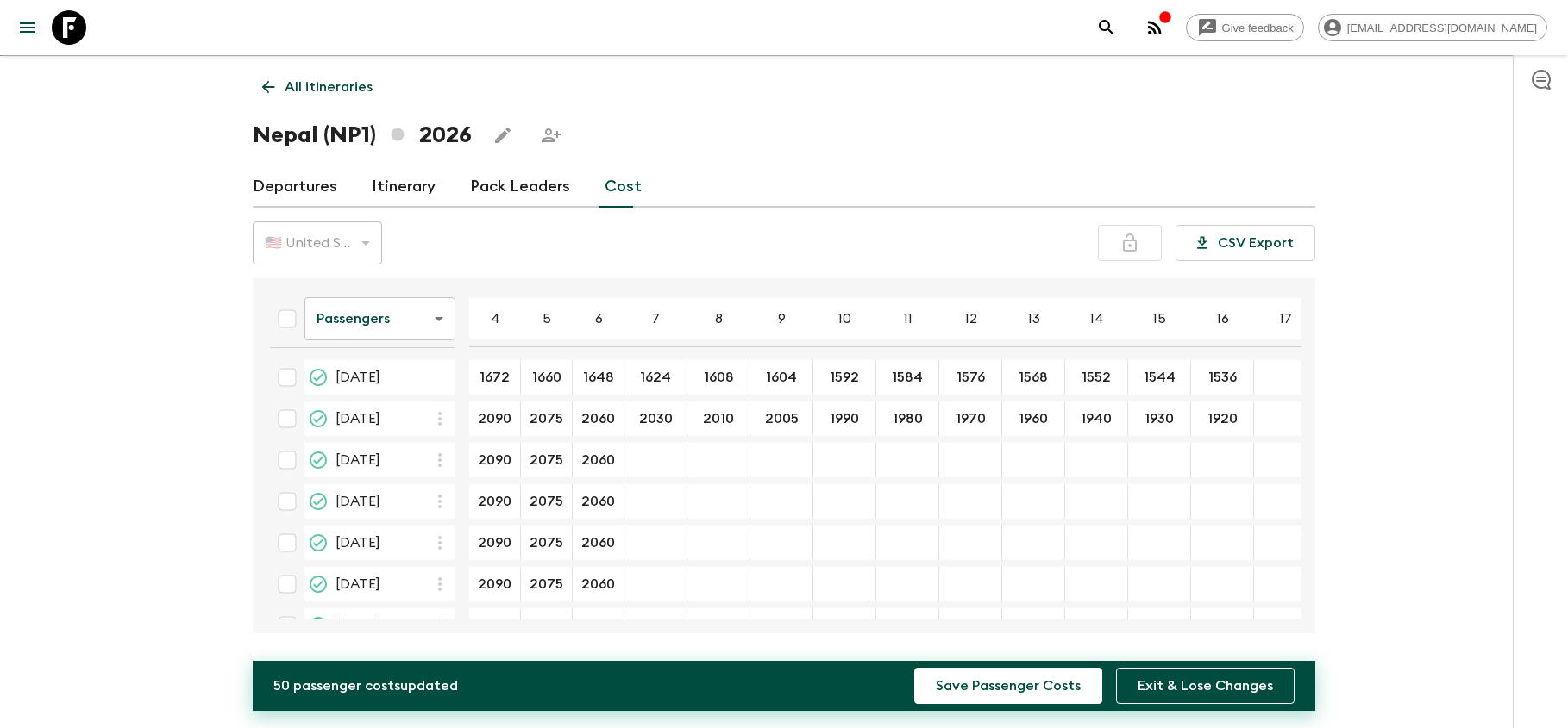
scroll to position [0, 0]
click at [671, 418] on input "2030" at bounding box center [655, 420] width 55 height 20
type input "2"
click at [675, 422] on input "2030" at bounding box center [655, 420] width 55 height 20
click at [651, 459] on input "04 May 2026; 7" at bounding box center [655, 461] width 55 height 20
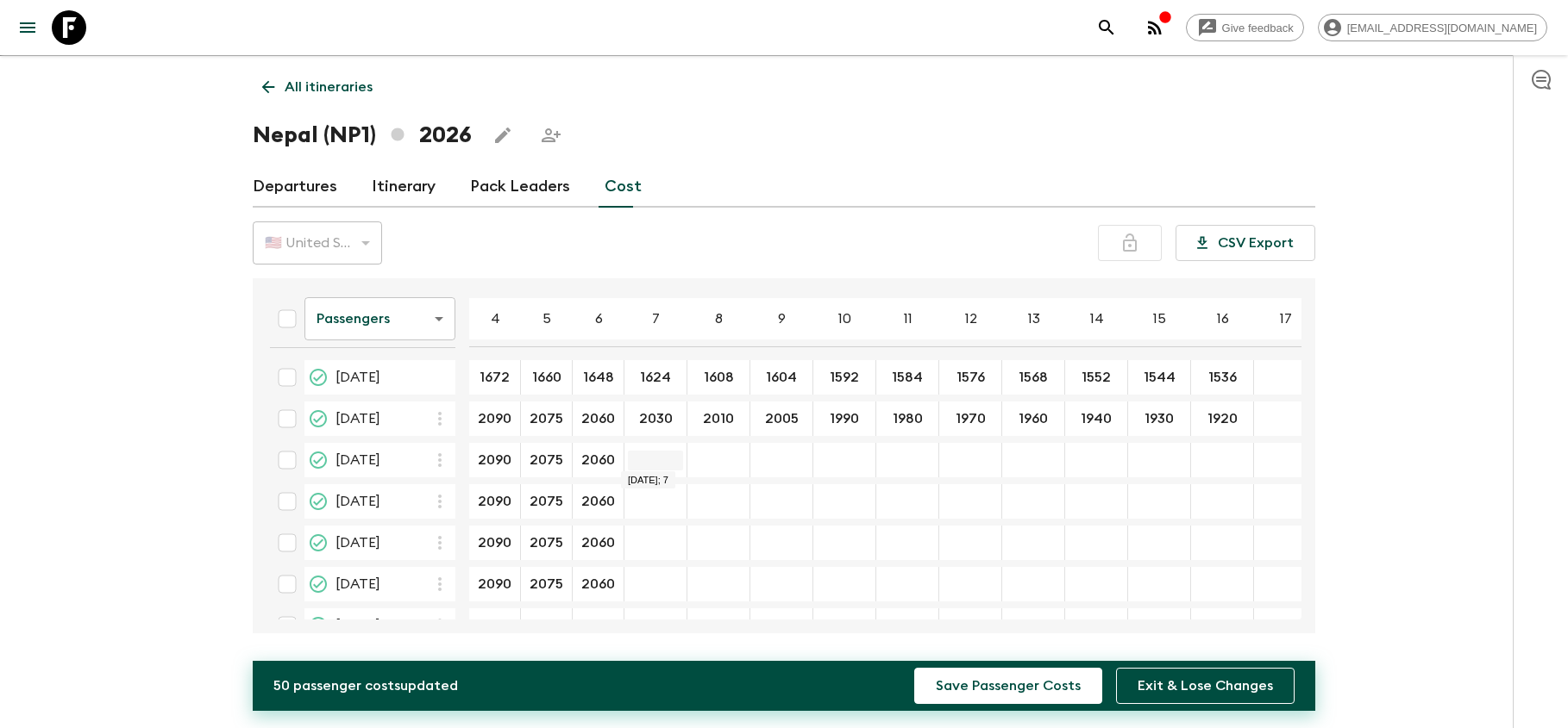
click at [660, 459] on input "04 May 2026; 7" at bounding box center [655, 461] width 55 height 20
paste input "2030"
type input "2030"
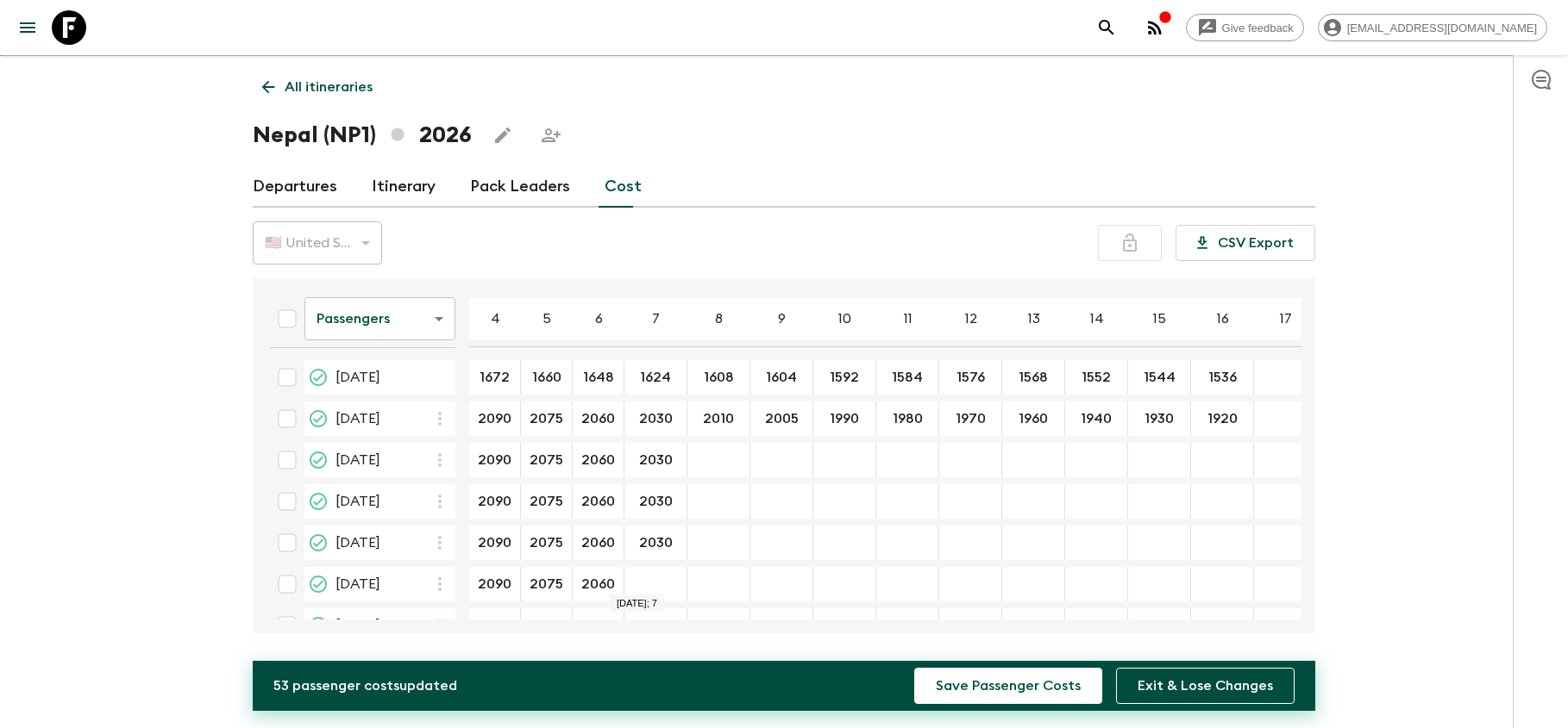
type input "2030"
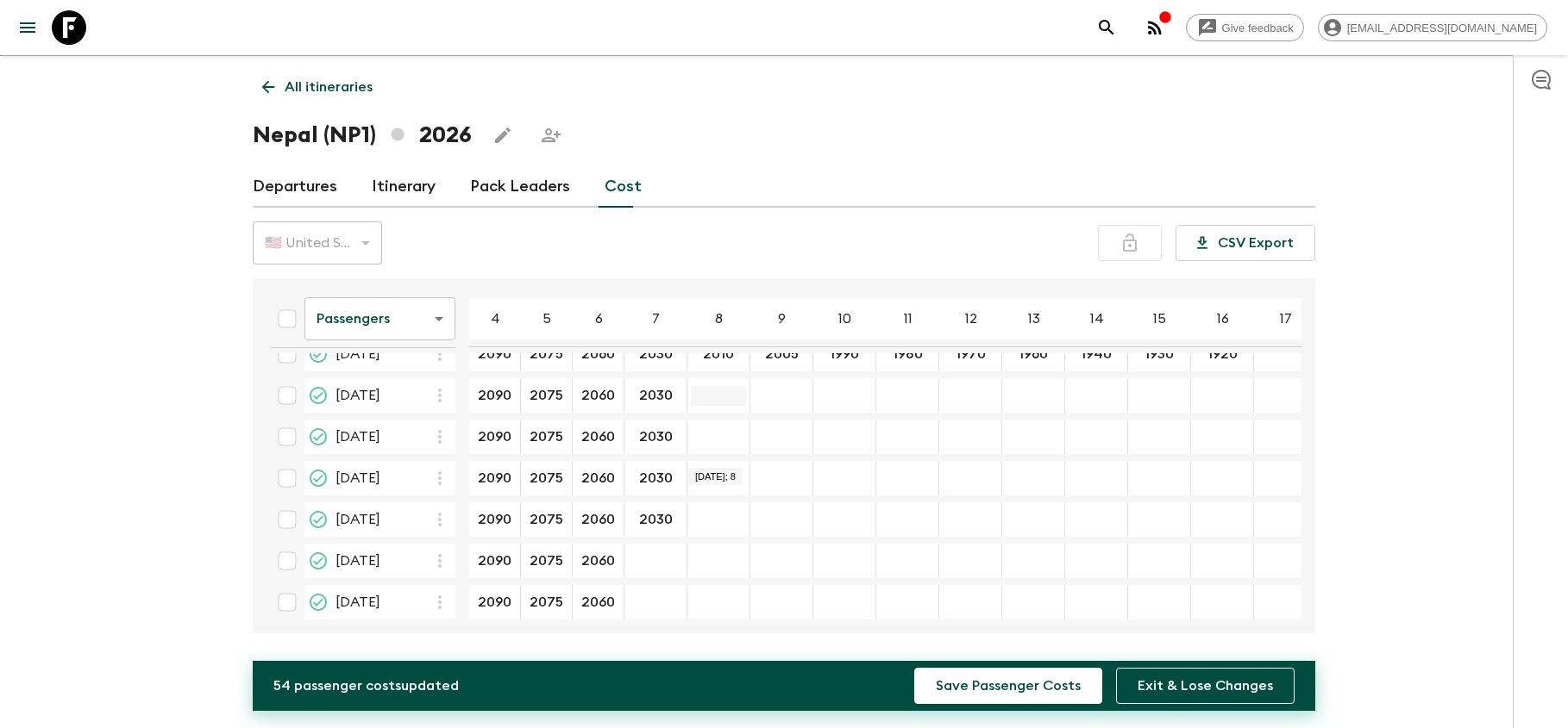
scroll to position [68, 0]
type input "2030"
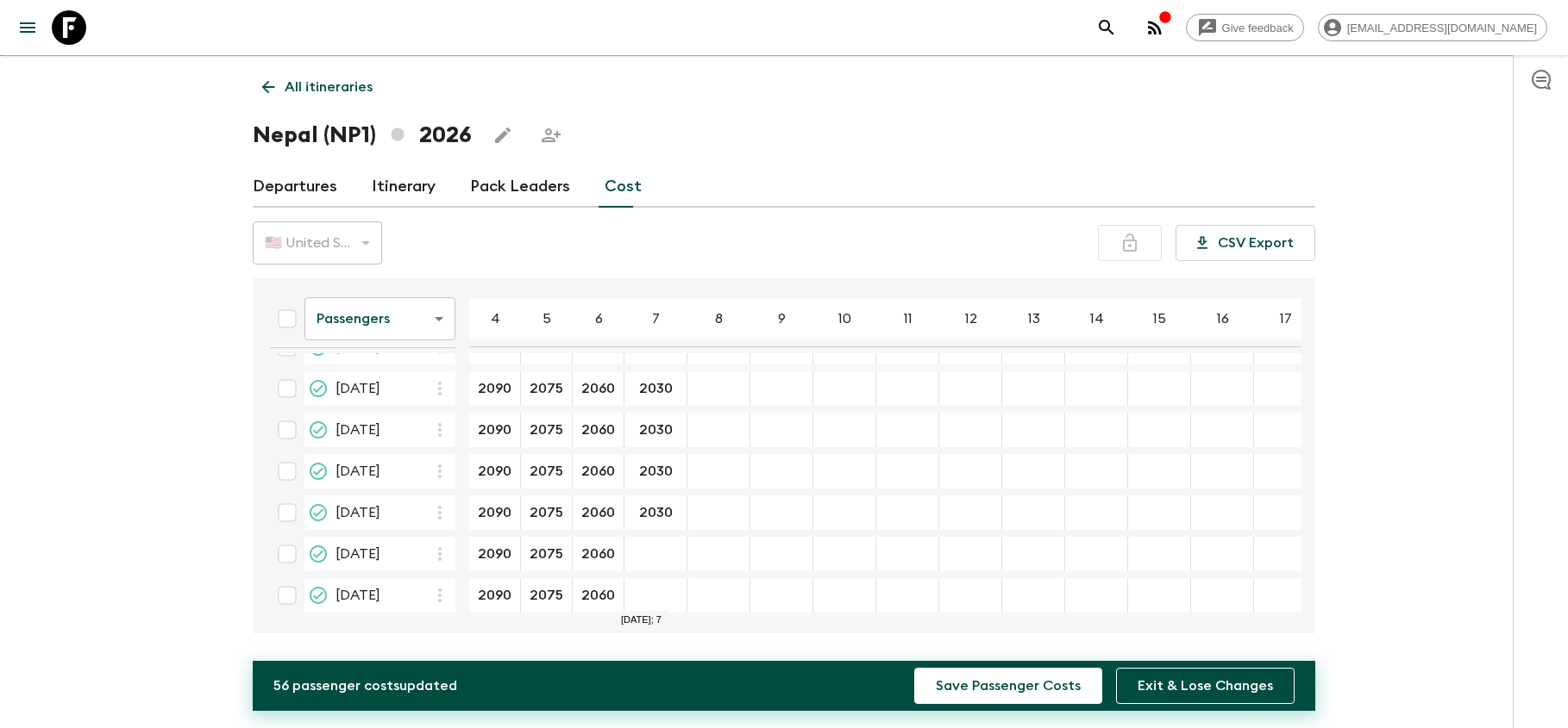
scroll to position [162, 0]
type input "2030"
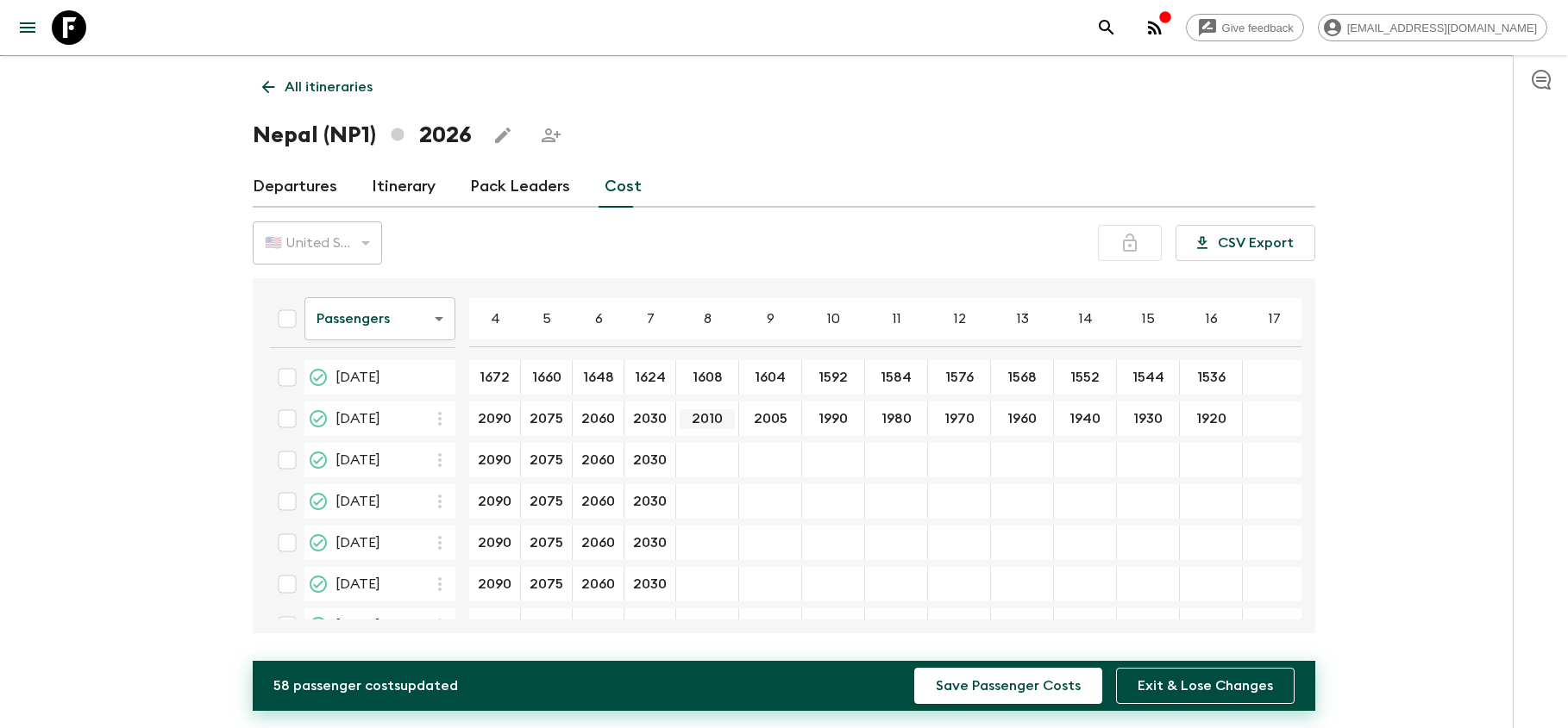
scroll to position [0, 0]
click at [707, 453] on input "04 May 2026; 8" at bounding box center [708, 461] width 55 height 20
paste input "2010"
type input "2010"
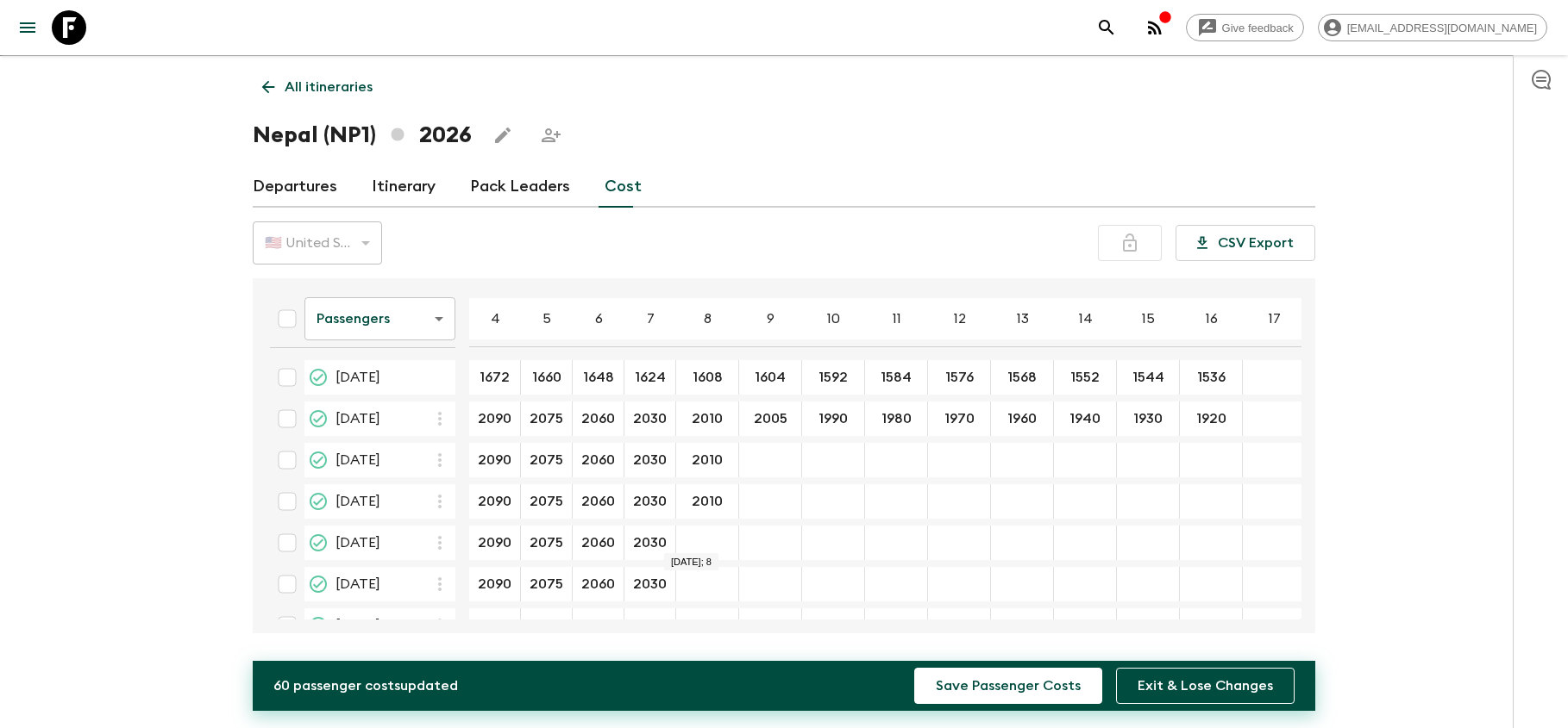
type input "2010"
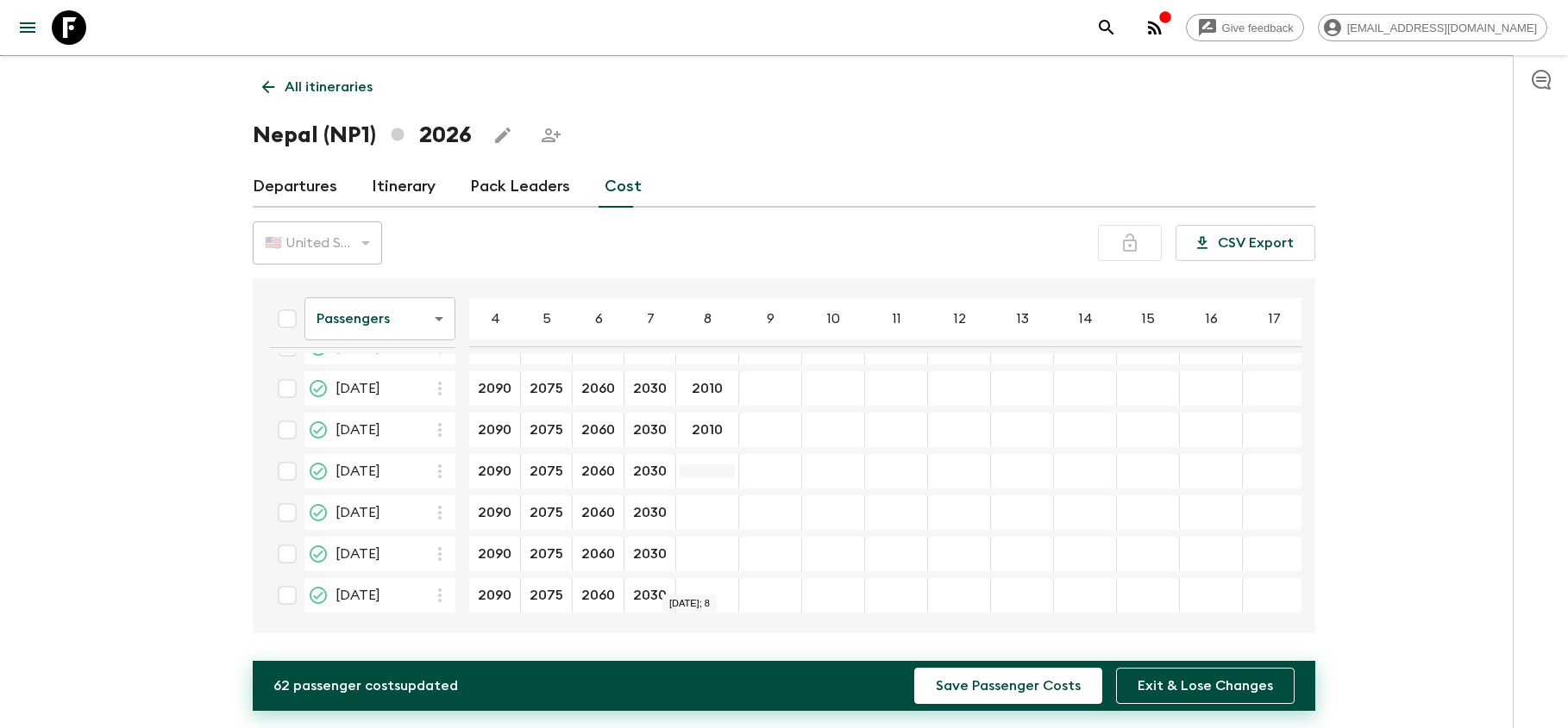
scroll to position [162, 0]
type input "2010"
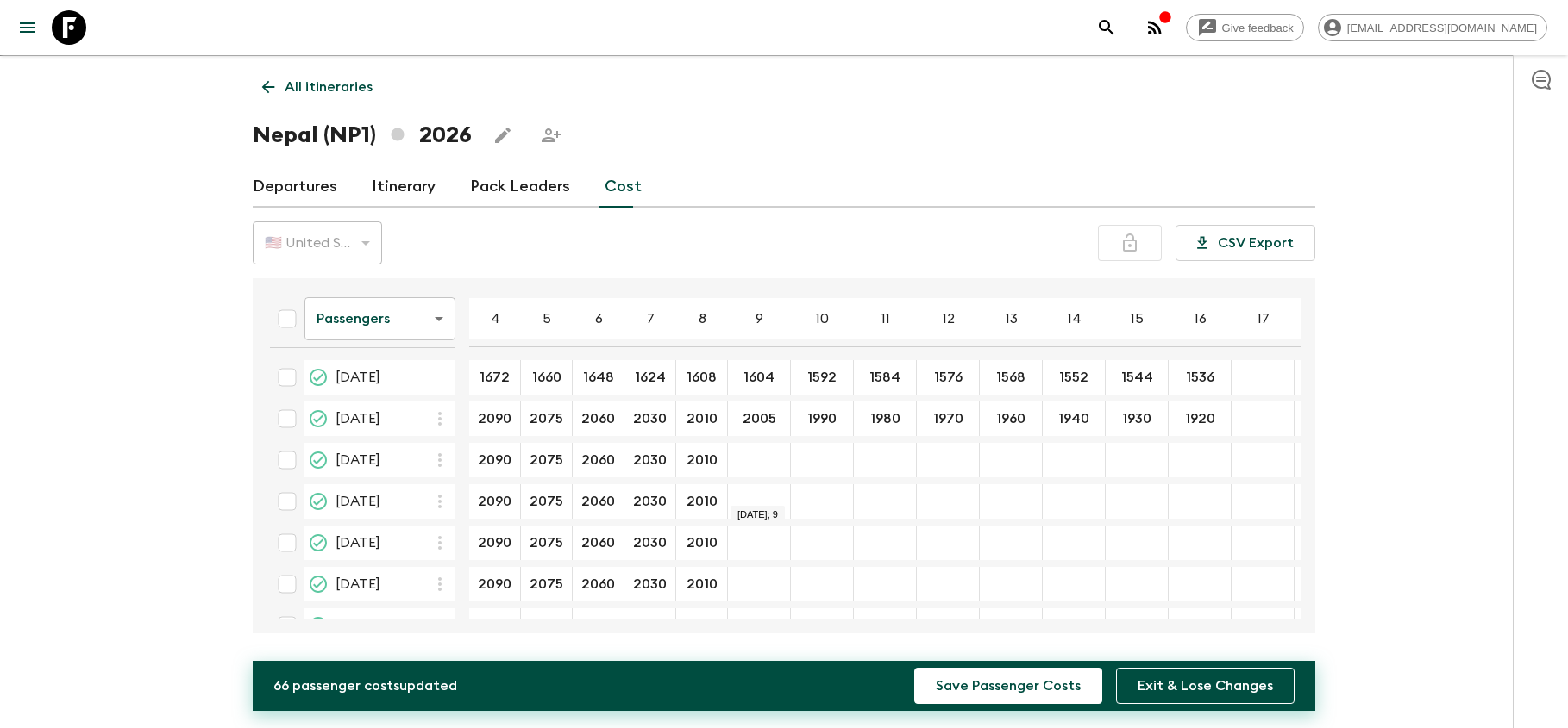
scroll to position [0, 0]
click at [769, 461] on input "04 May 2026; 9" at bounding box center [759, 461] width 55 height 20
paste input "2005"
type input "2005"
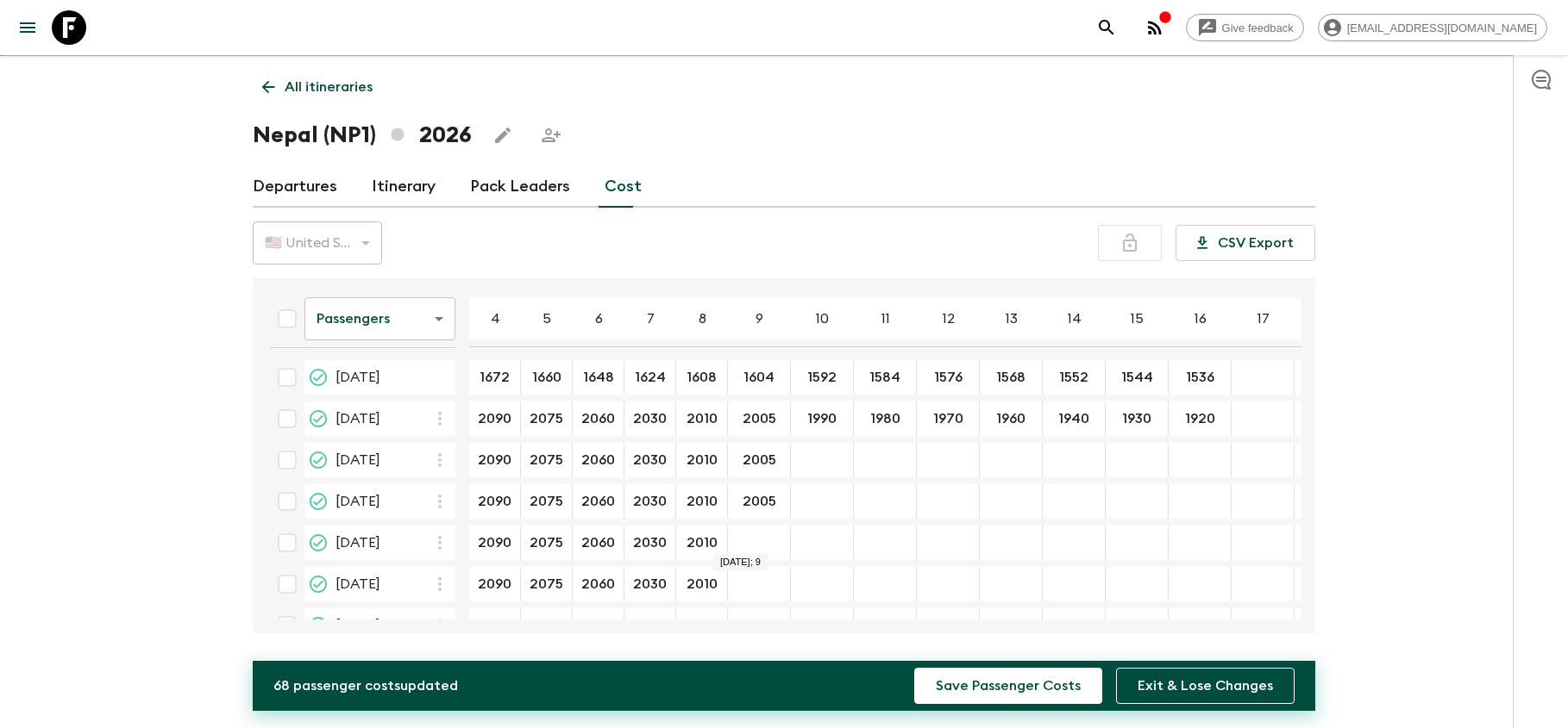
type input "2005"
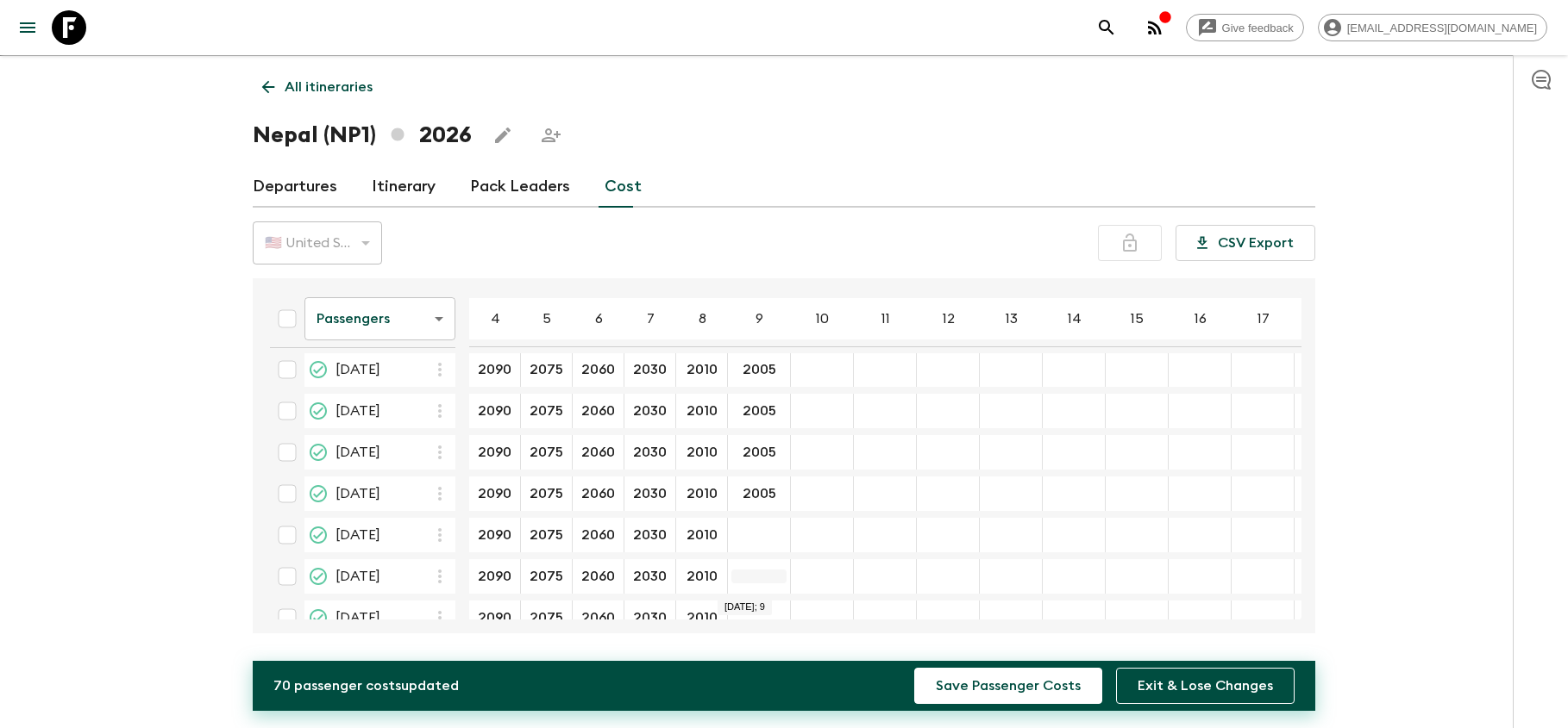
scroll to position [96, 0]
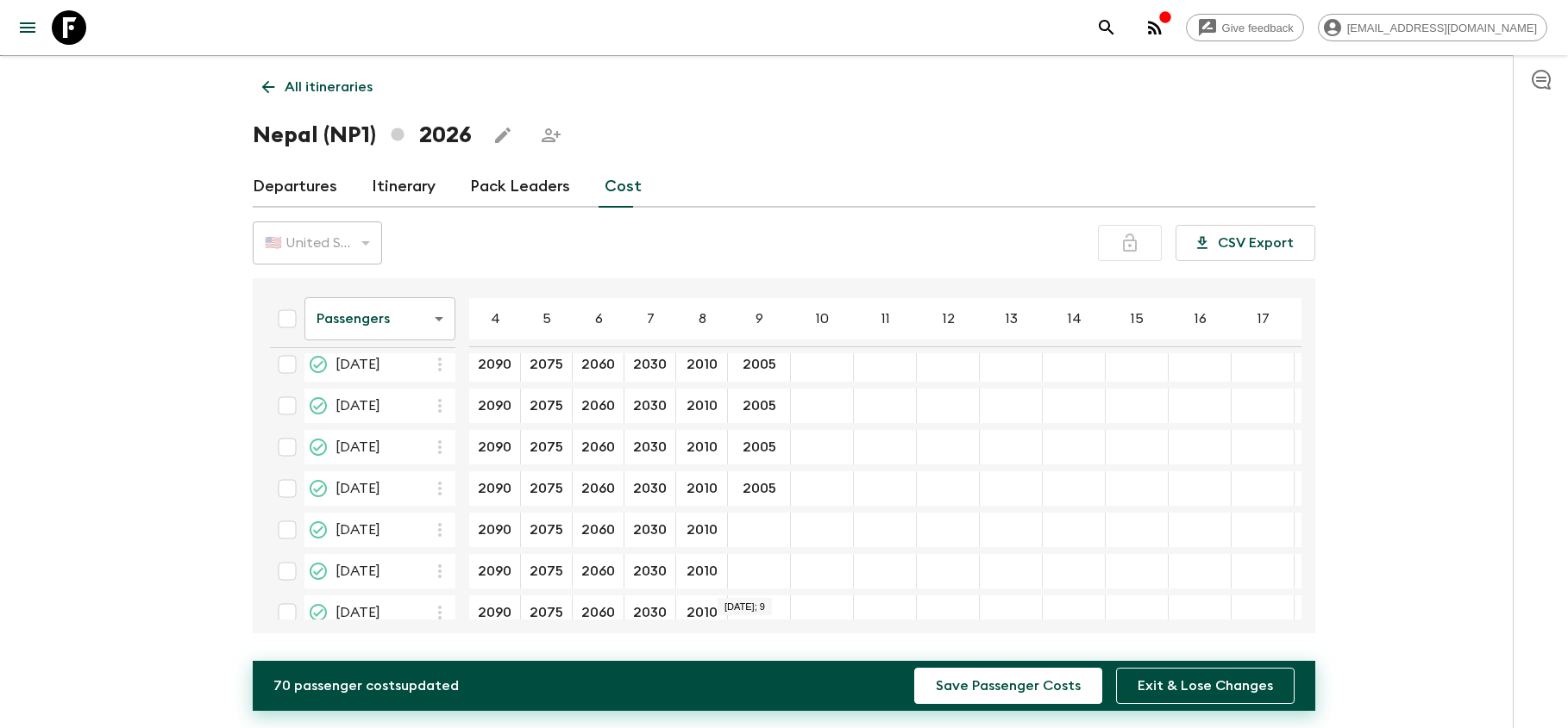
click at [751, 519] on div "19 Oct 2026; 9" at bounding box center [760, 530] width 63 height 34
type input "2005"
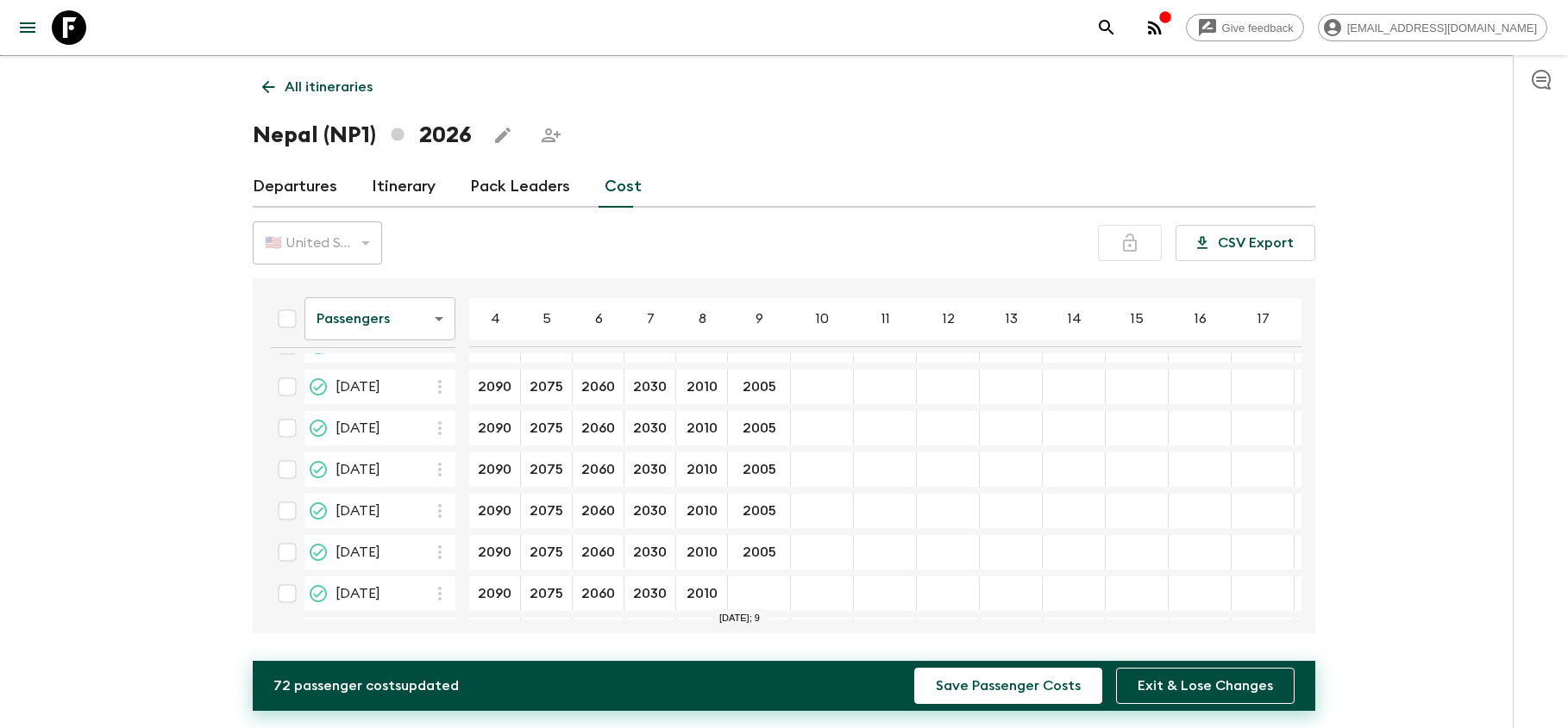
type input "2005"
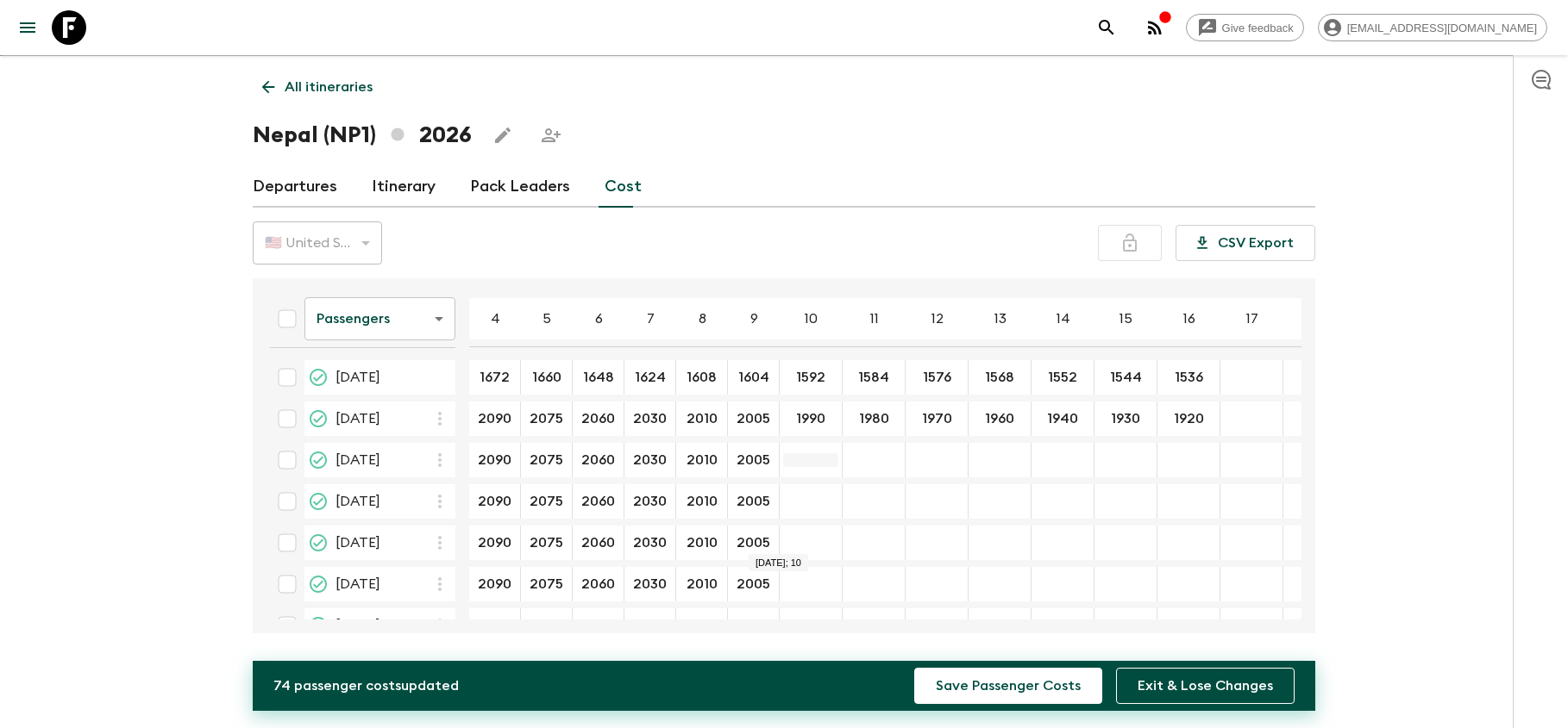
scroll to position [0, 0]
click at [830, 424] on input "1990" at bounding box center [811, 420] width 55 height 20
drag, startPoint x: 829, startPoint y: 424, endPoint x: 797, endPoint y: 418, distance: 32.6
click at [797, 418] on input "1990" at bounding box center [811, 420] width 55 height 20
type input "1990"
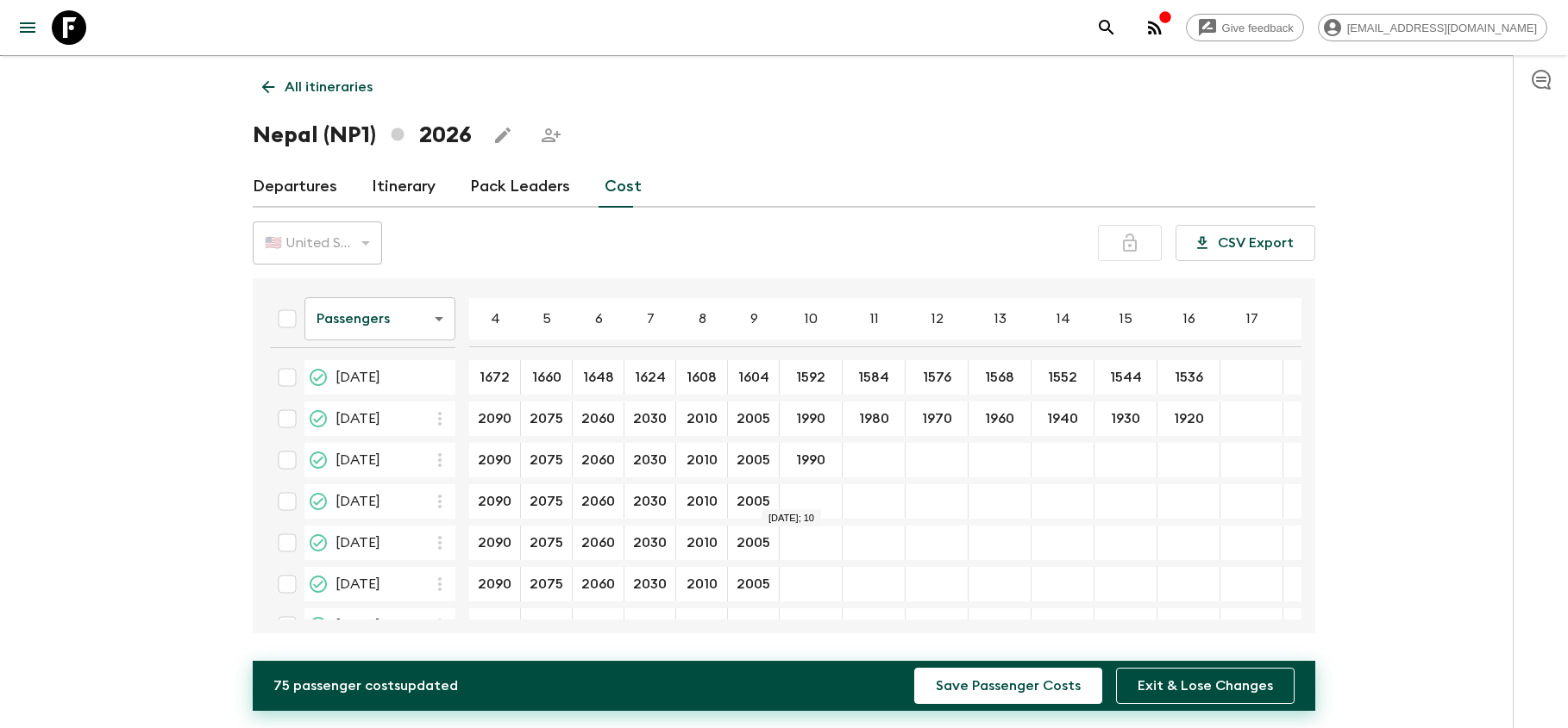
type input "1990"
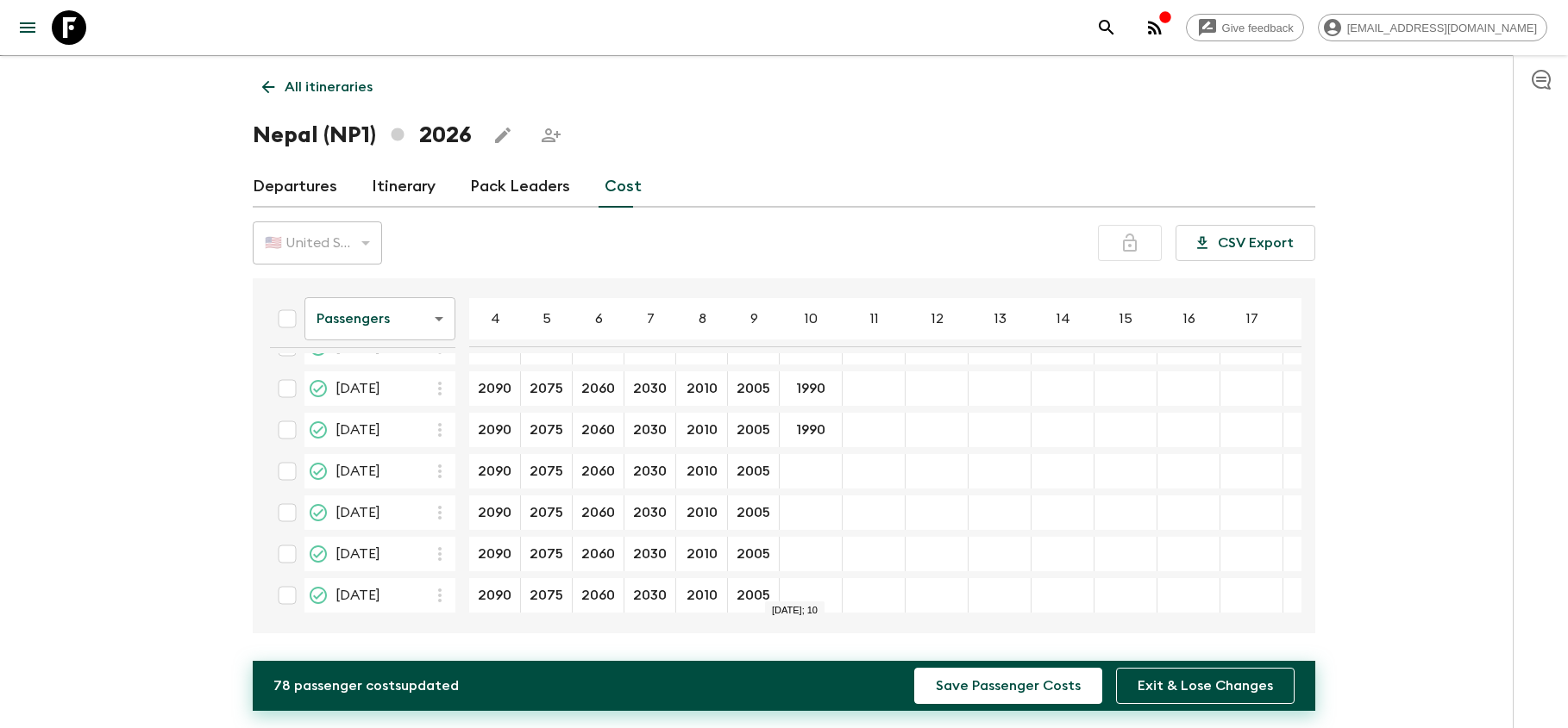
scroll to position [162, 0]
type input "1990"
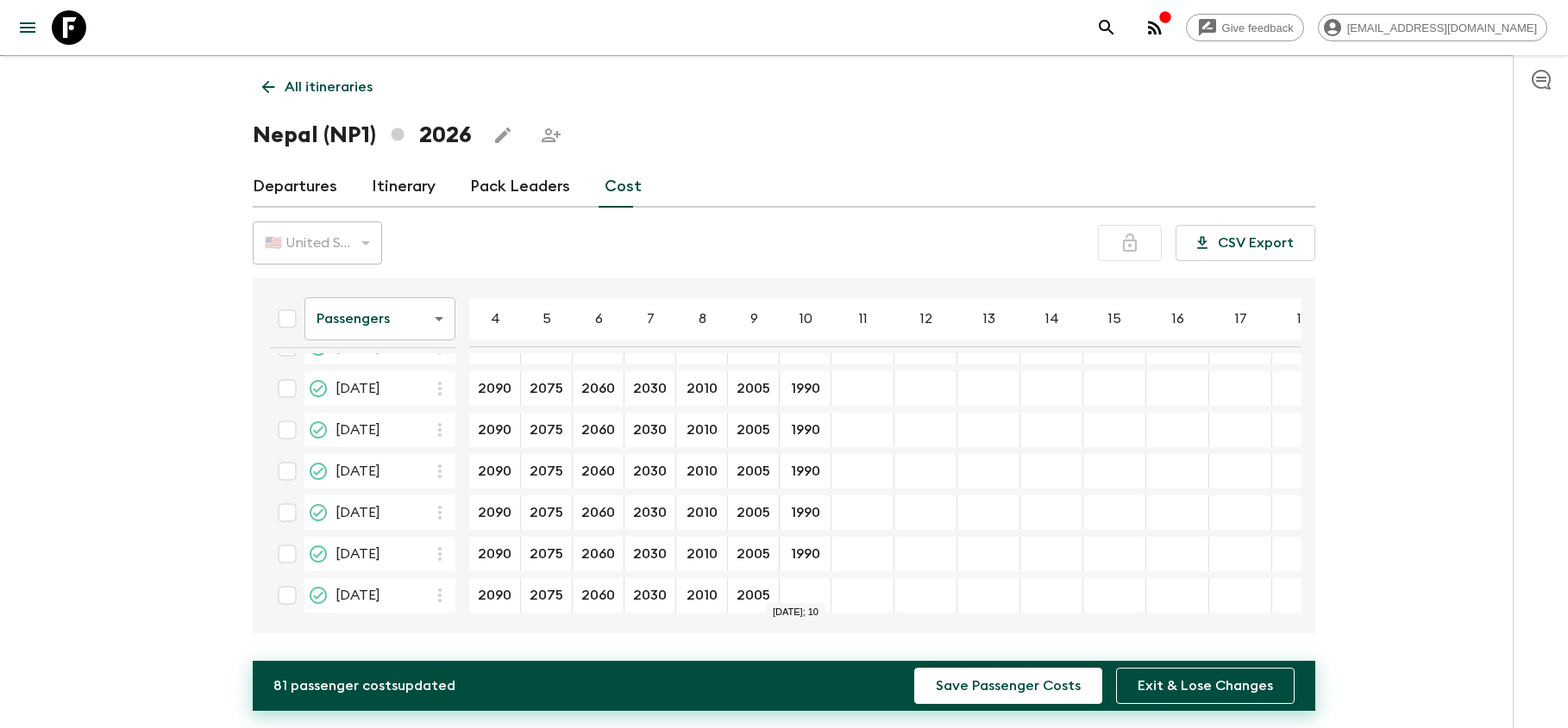
type input "1990"
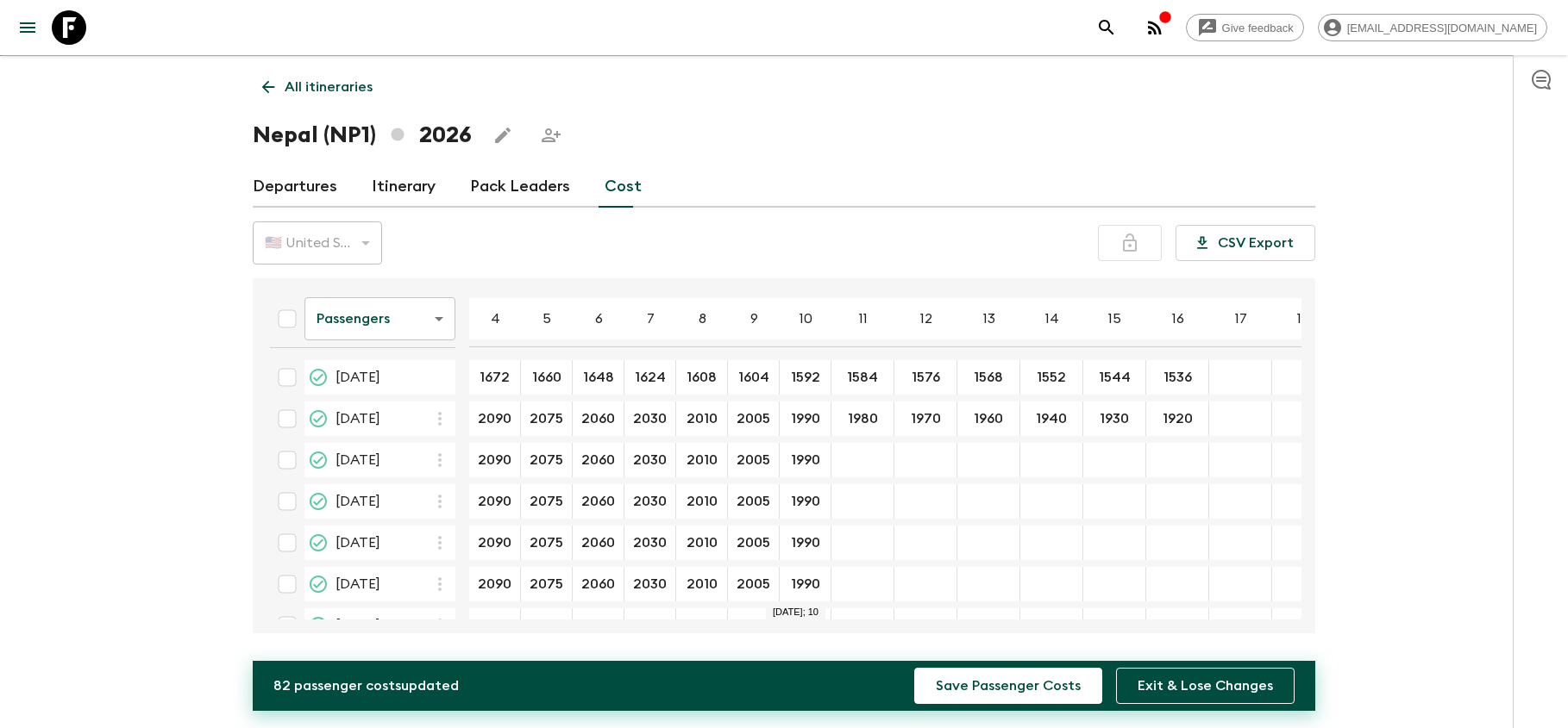
scroll to position [8, 0]
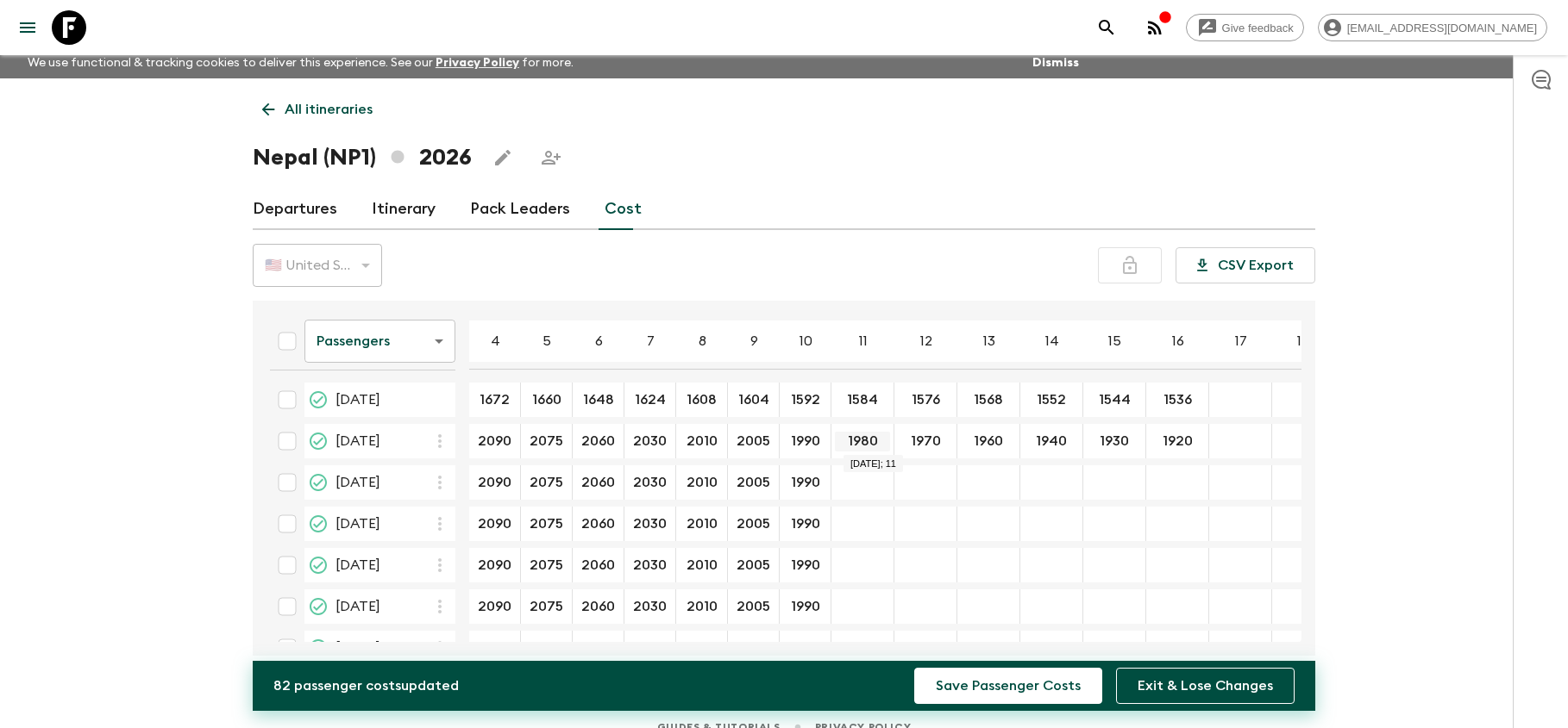
click at [884, 443] on input "1980" at bounding box center [862, 441] width 55 height 20
drag, startPoint x: 884, startPoint y: 443, endPoint x: 852, endPoint y: 436, distance: 32.8
click at [852, 436] on input "1980" at bounding box center [862, 441] width 55 height 20
click at [883, 439] on input "1980" at bounding box center [862, 441] width 55 height 20
drag, startPoint x: 883, startPoint y: 439, endPoint x: 843, endPoint y: 439, distance: 40.0
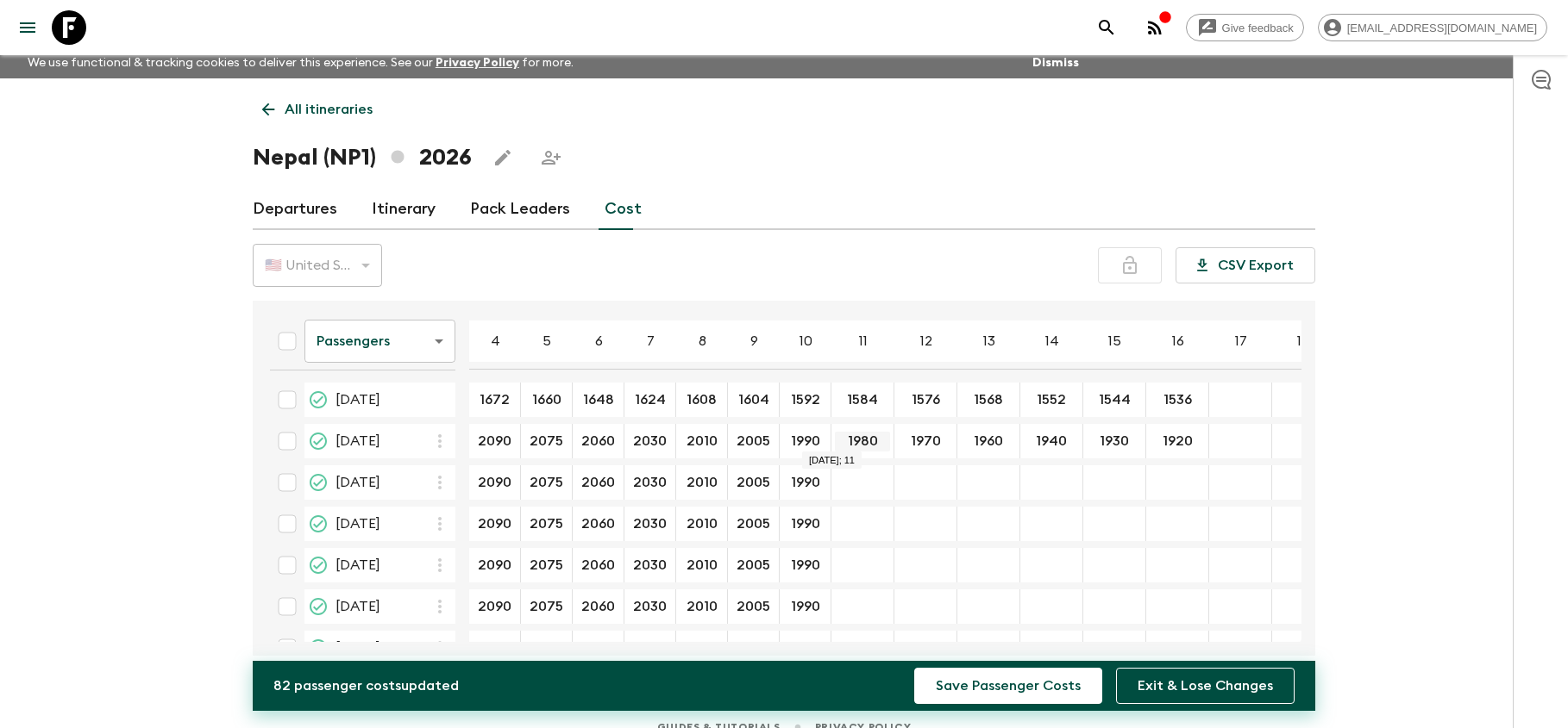
click at [843, 439] on input "1980" at bounding box center [862, 441] width 55 height 20
type input "1980"
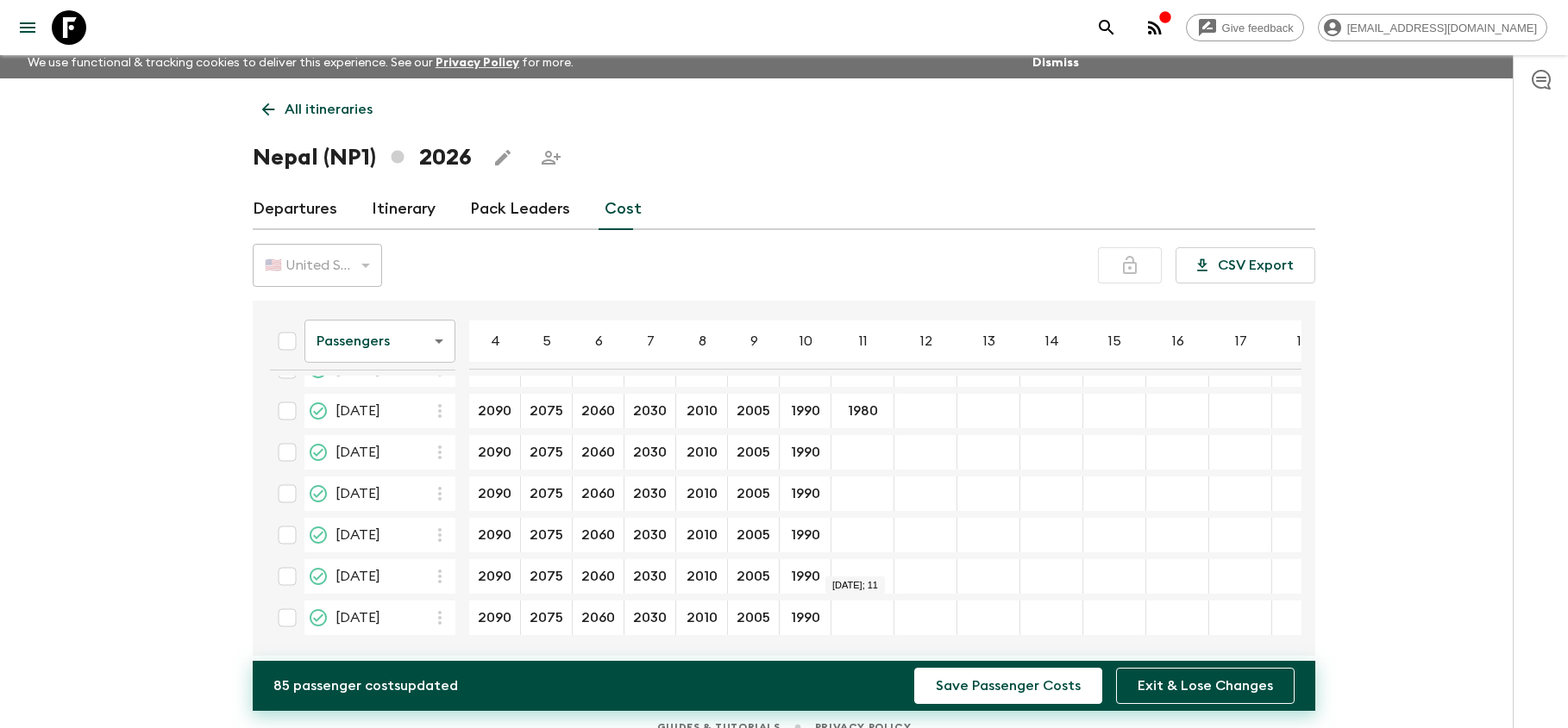
scroll to position [162, 0]
type input "1980"
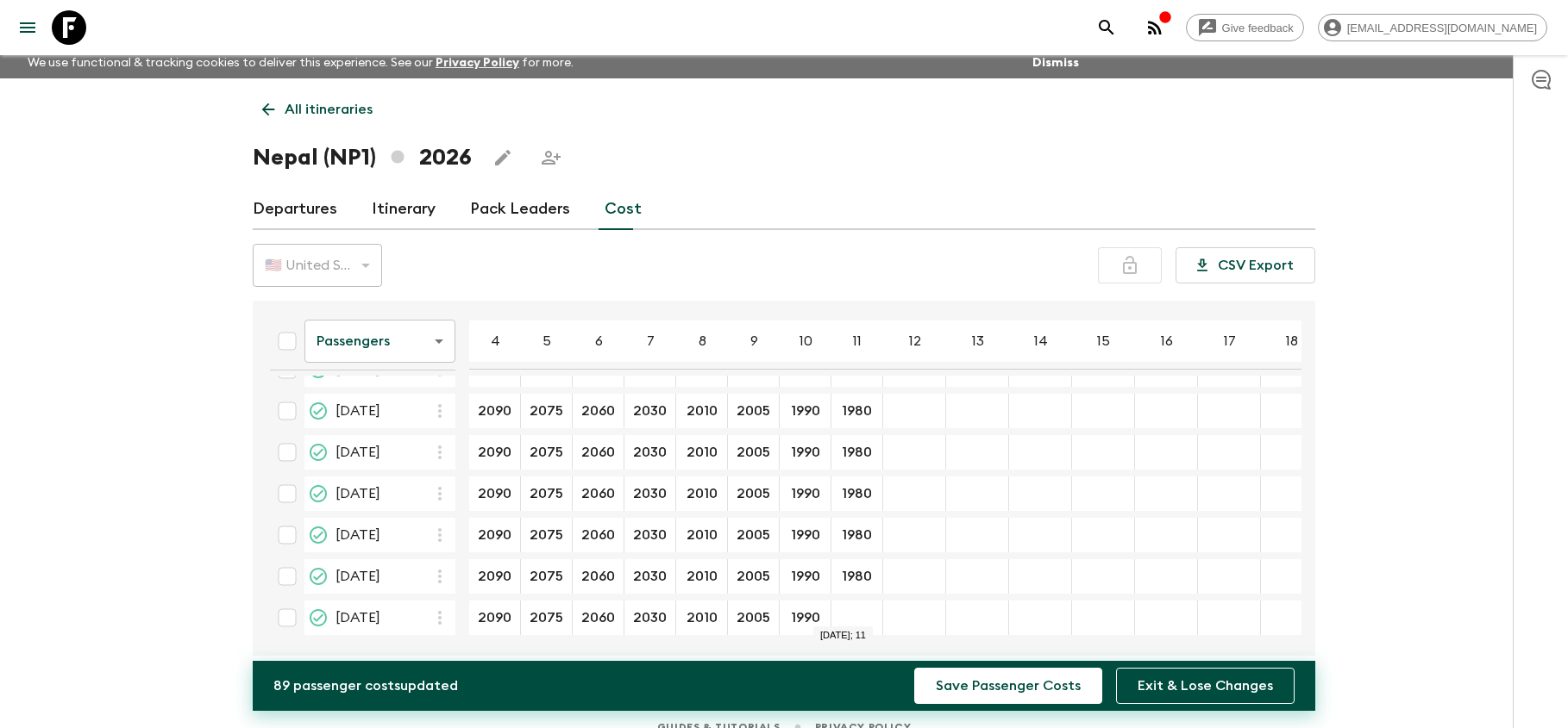
type input "1980"
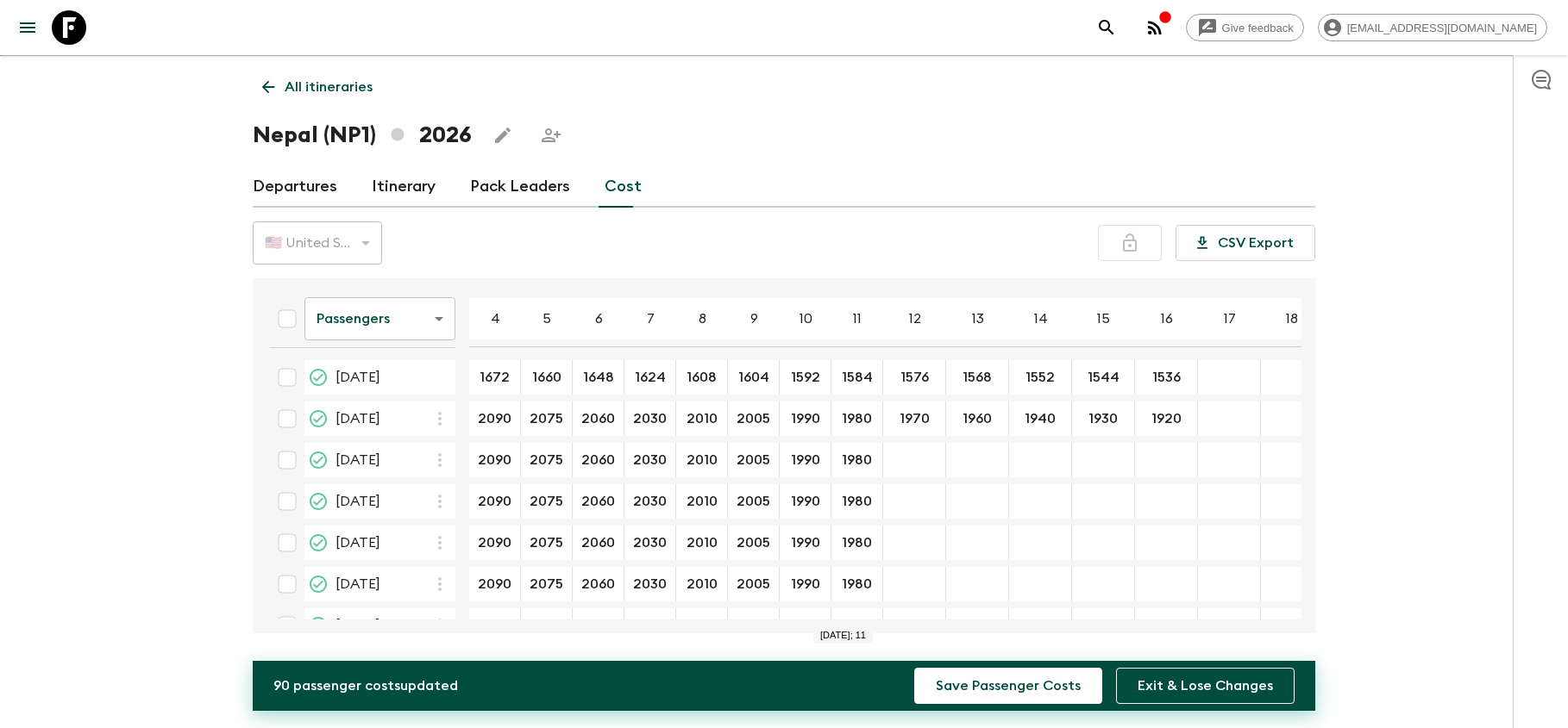
scroll to position [0, 0]
click at [932, 425] on input "1970" at bounding box center [915, 420] width 55 height 20
drag, startPoint x: 931, startPoint y: 420, endPoint x: 901, endPoint y: 420, distance: 30.0
click at [901, 420] on input "1970" at bounding box center [915, 420] width 55 height 20
type input "1970"
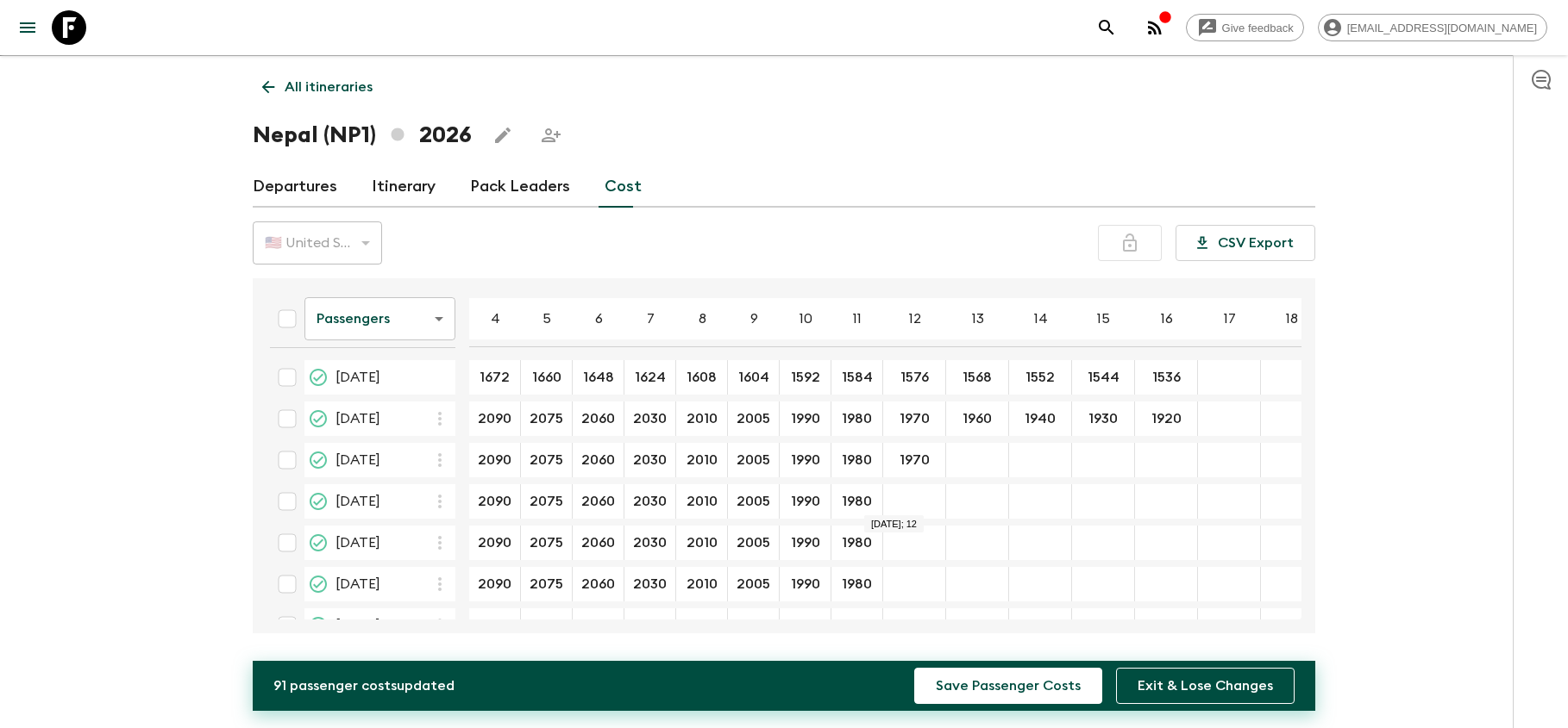
type input "1970"
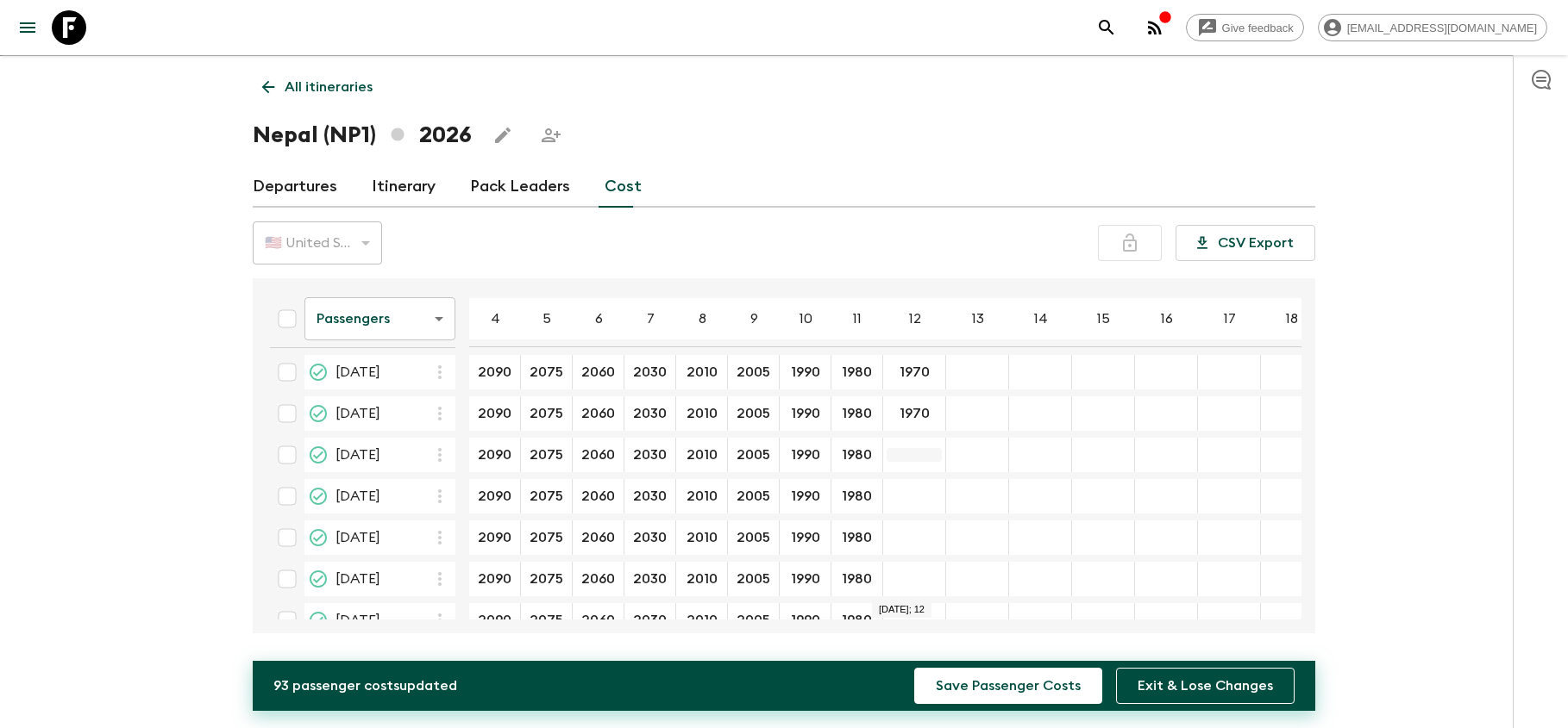
scroll to position [150, 0]
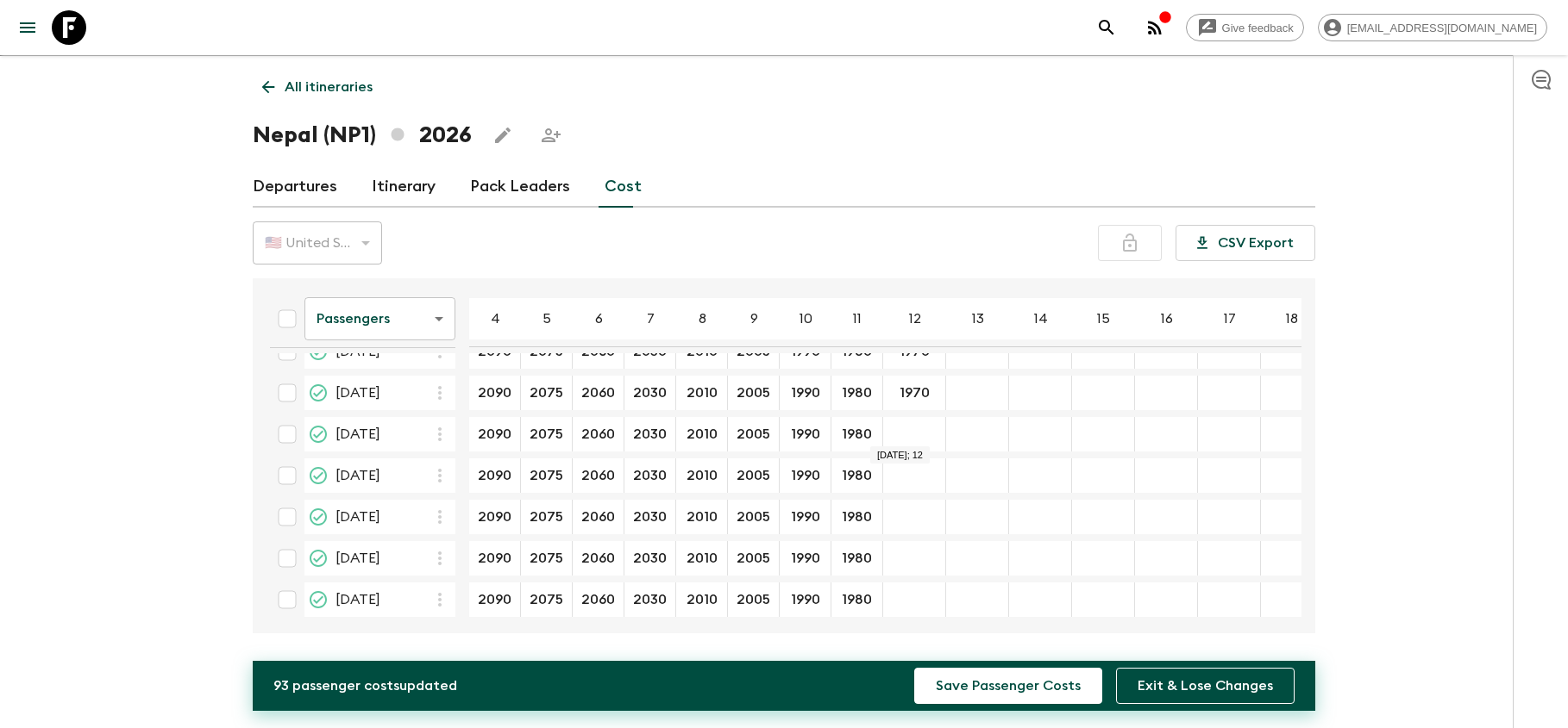
type input "1970"
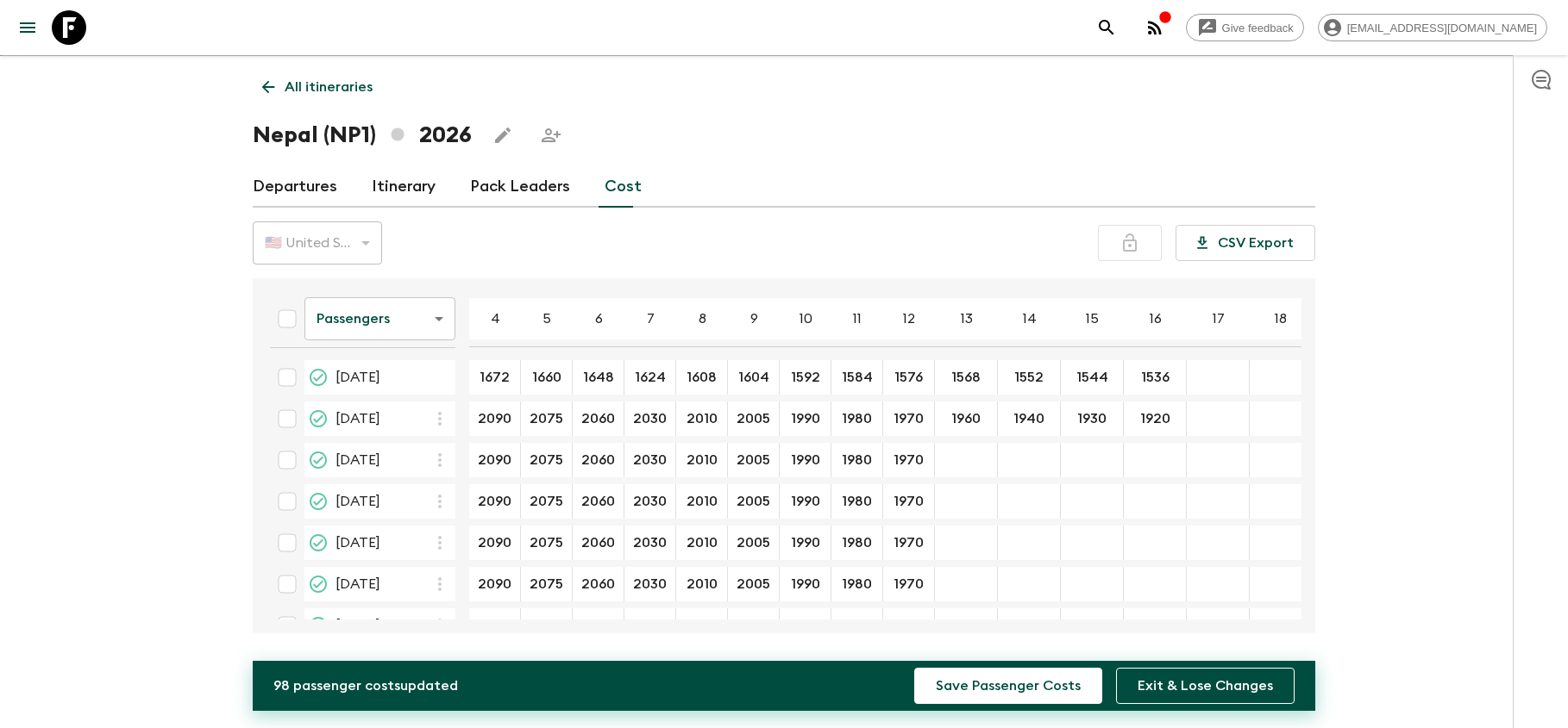
scroll to position [0, 0]
click at [983, 422] on input "1960" at bounding box center [966, 420] width 55 height 20
drag, startPoint x: 983, startPoint y: 422, endPoint x: 953, endPoint y: 419, distance: 30.1
click at [953, 419] on input "1960" at bounding box center [966, 420] width 55 height 20
type input "1960"
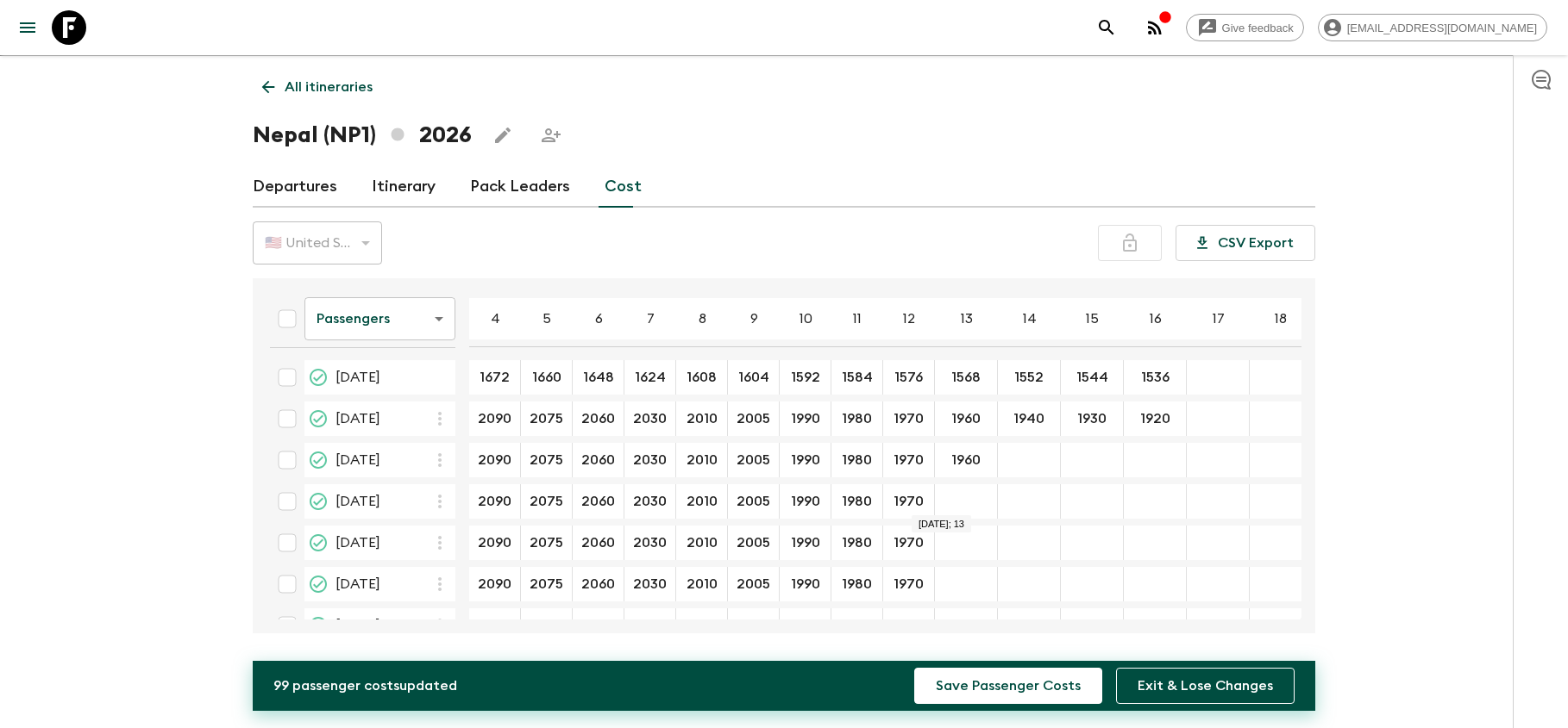
type input "1960"
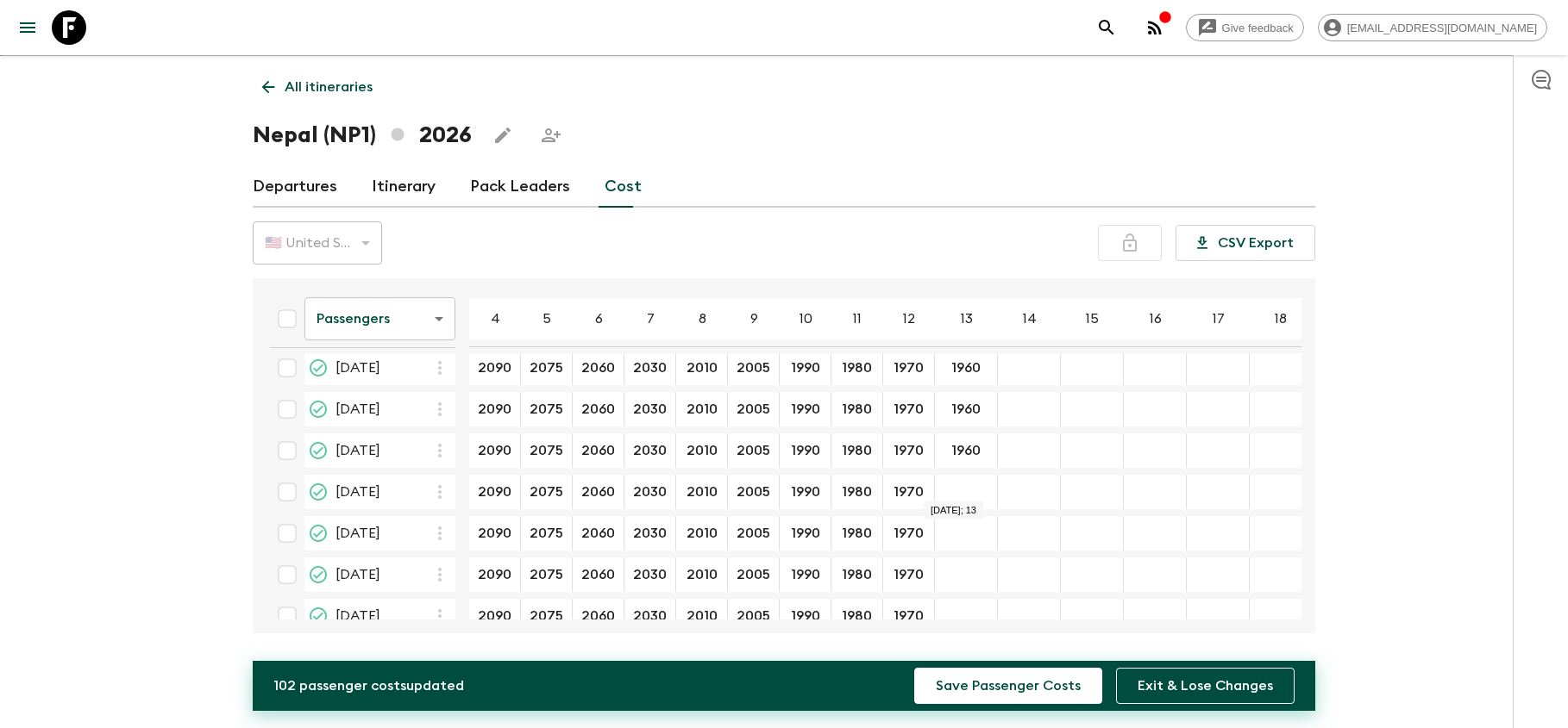
type input "1960"
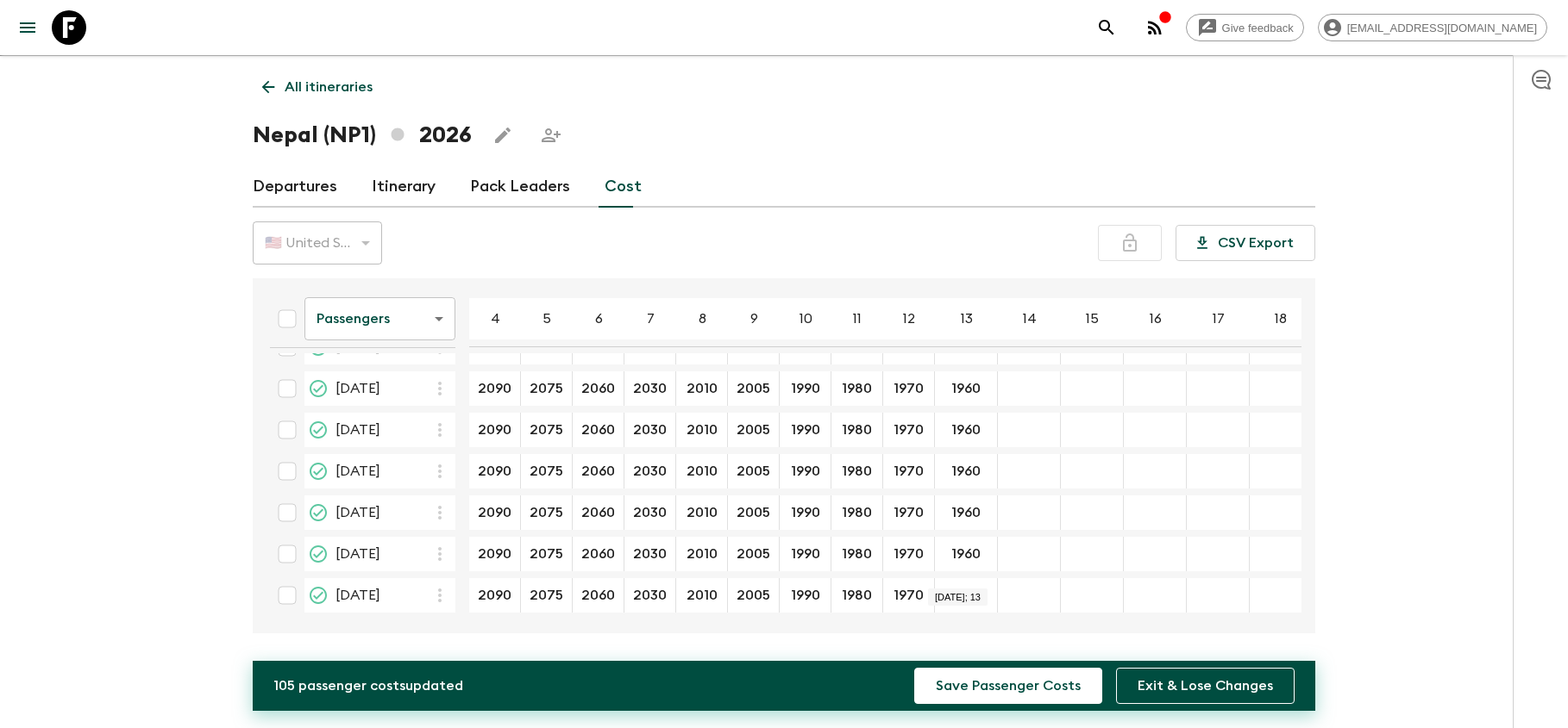
scroll to position [162, 0]
type input "1960"
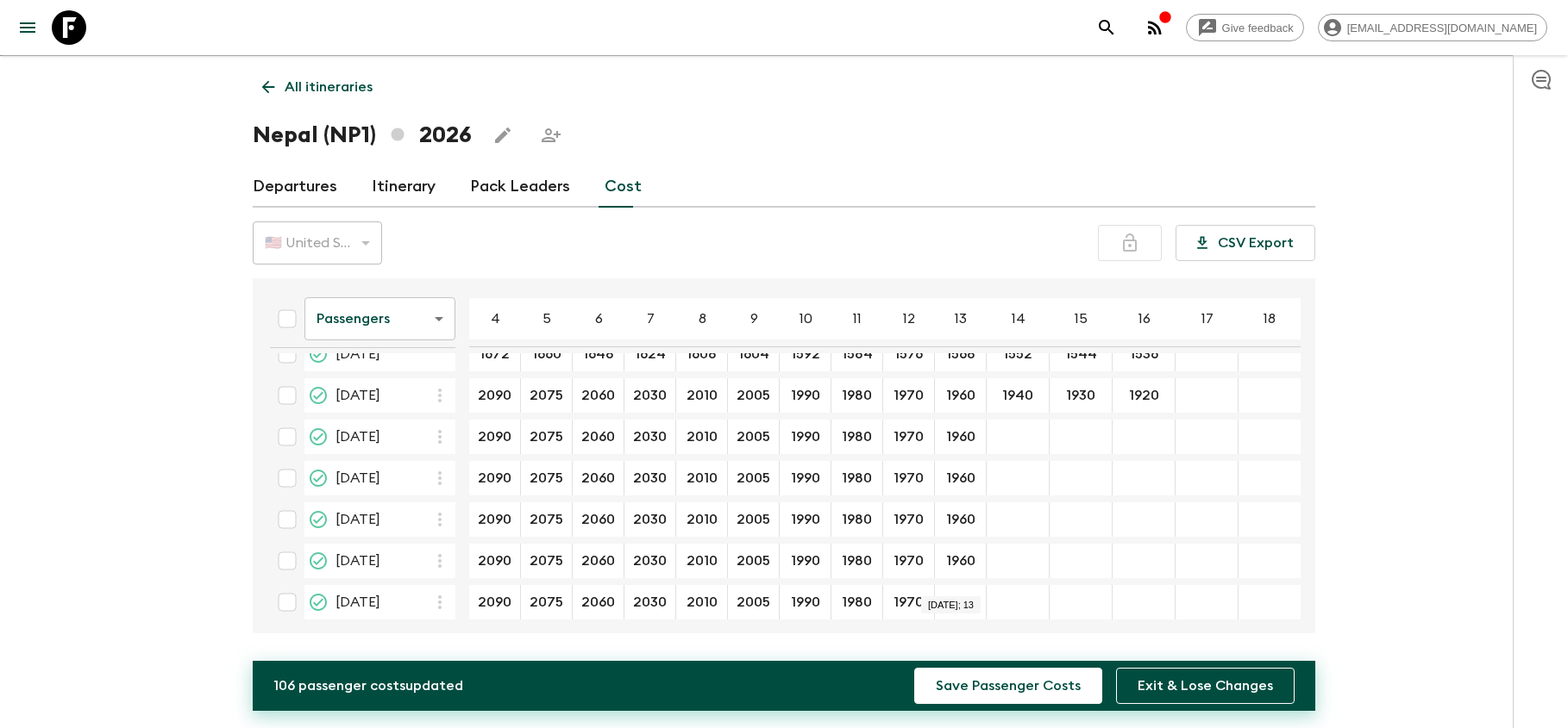
scroll to position [0, 0]
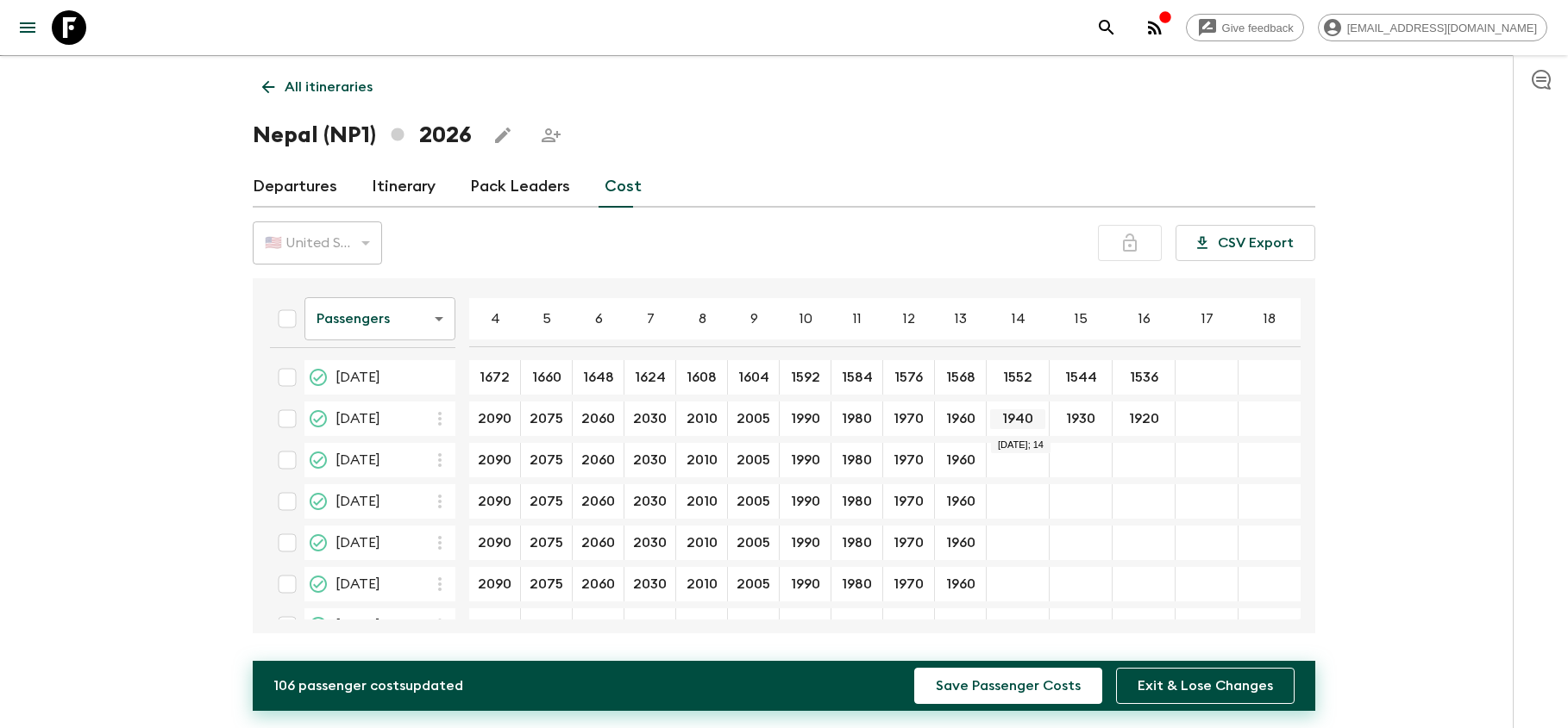
click at [1032, 424] on input "1940" at bounding box center [1018, 420] width 55 height 20
drag, startPoint x: 1032, startPoint y: 424, endPoint x: 1003, endPoint y: 420, distance: 29.3
click at [1003, 420] on input "1940" at bounding box center [1018, 420] width 55 height 20
click at [1004, 465] on input "04 May 2026; 14" at bounding box center [1018, 461] width 55 height 20
paste input "1940"
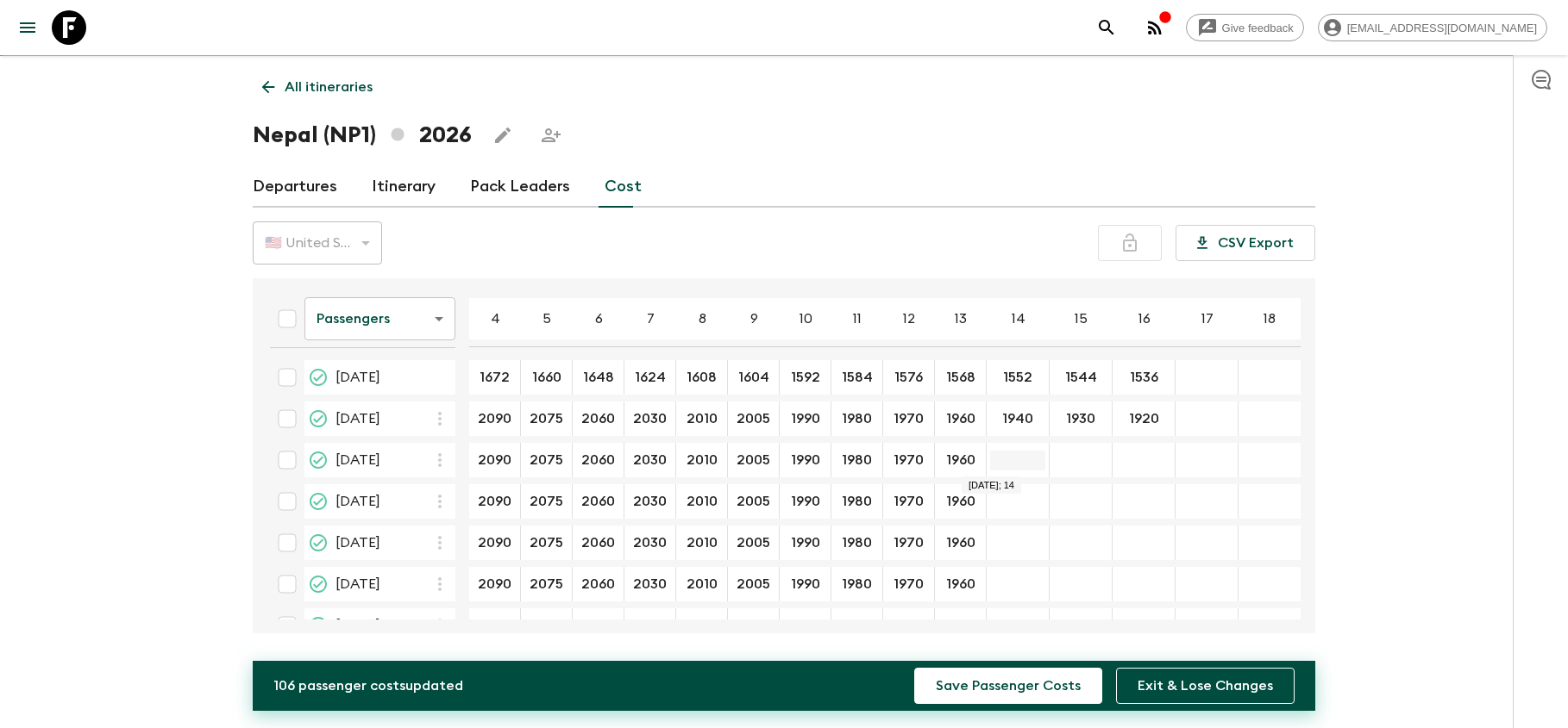
type input "1940"
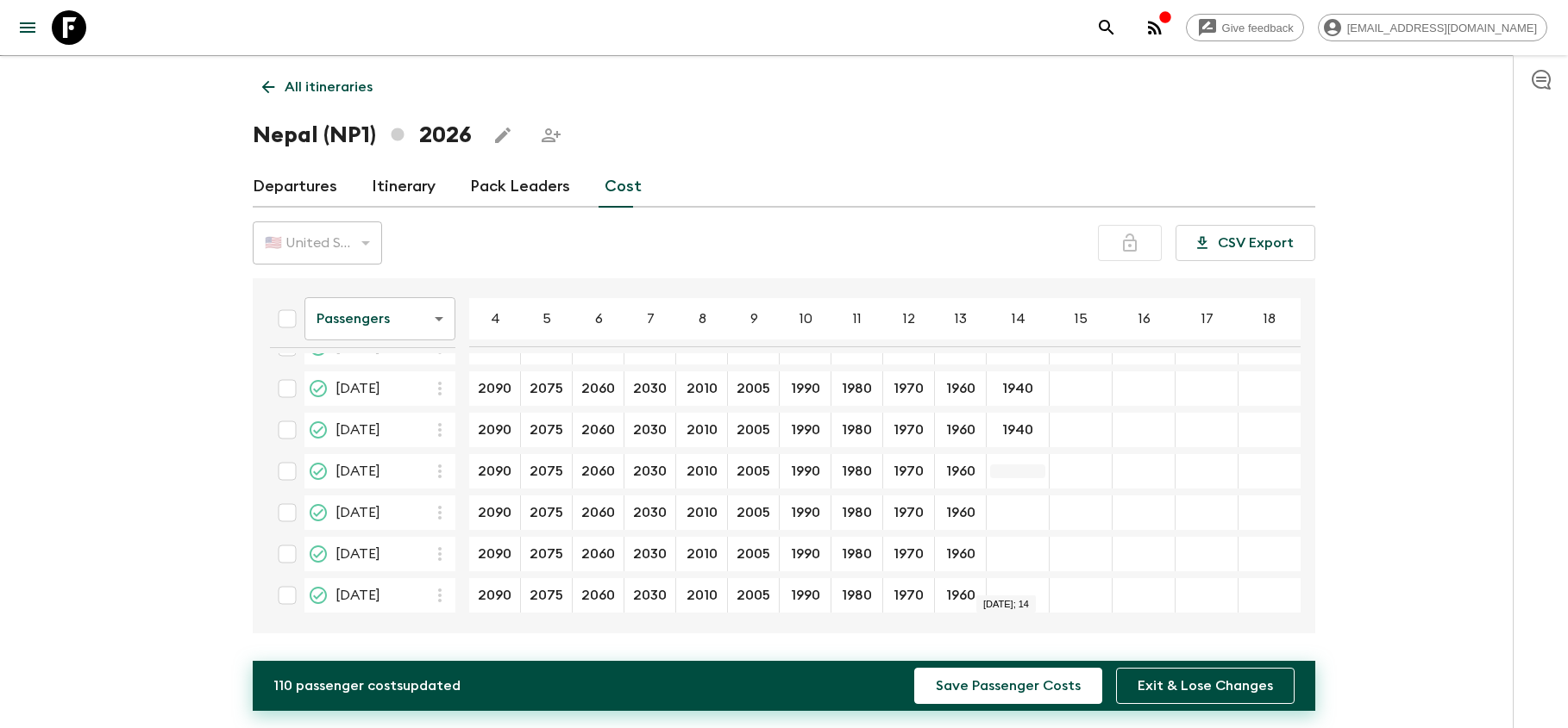
scroll to position [162, 0]
type input "1940"
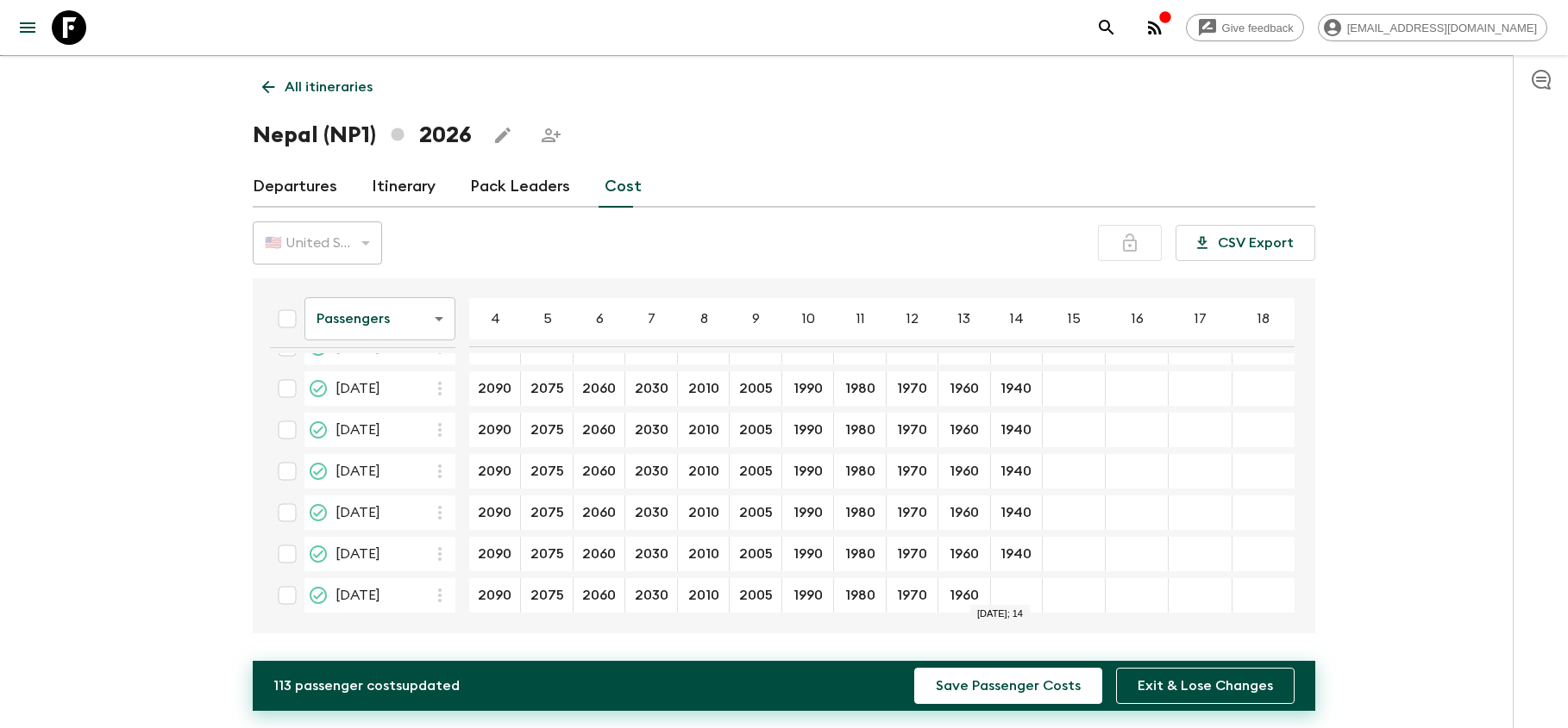
type input "1940"
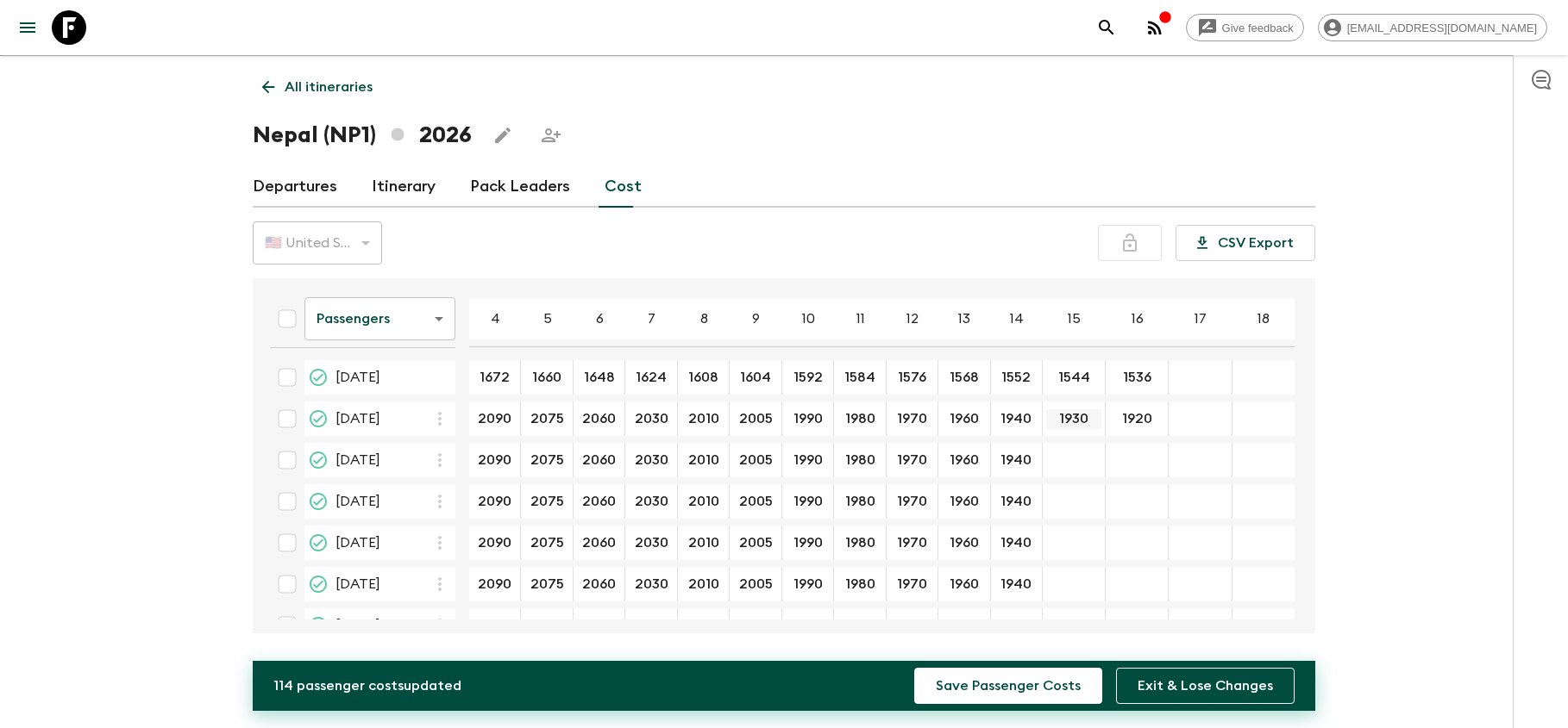
scroll to position [0, 0]
type input "1930"
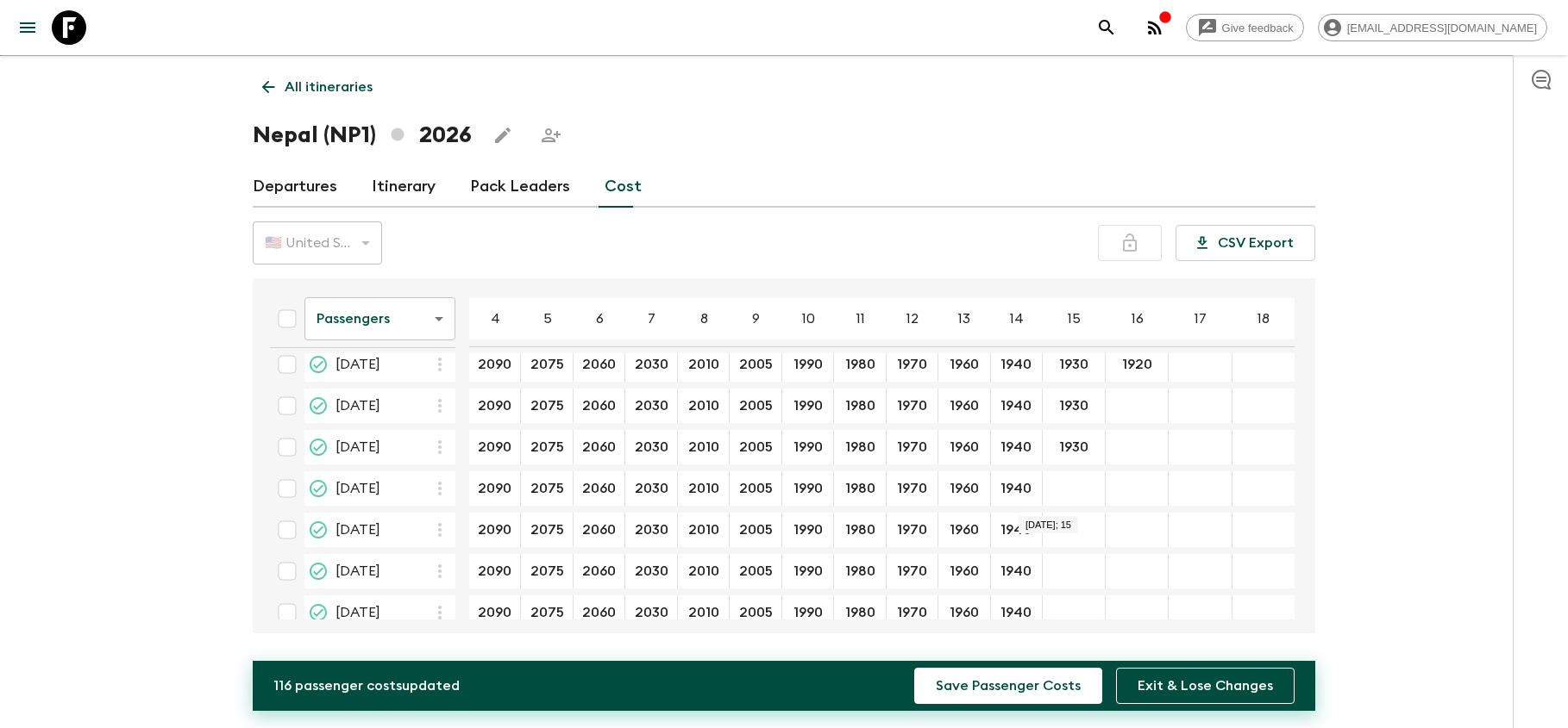
scroll to position [130, 0]
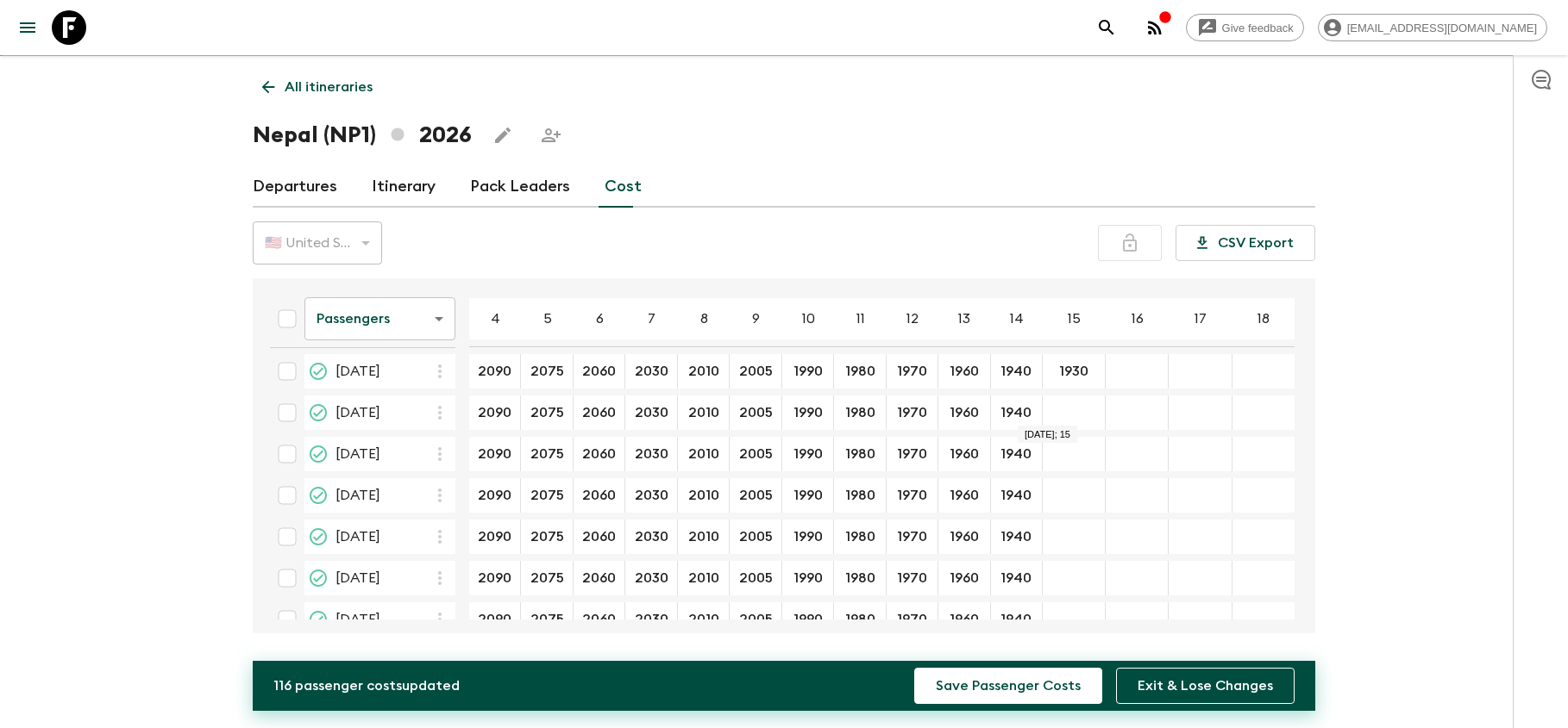
type input "1930"
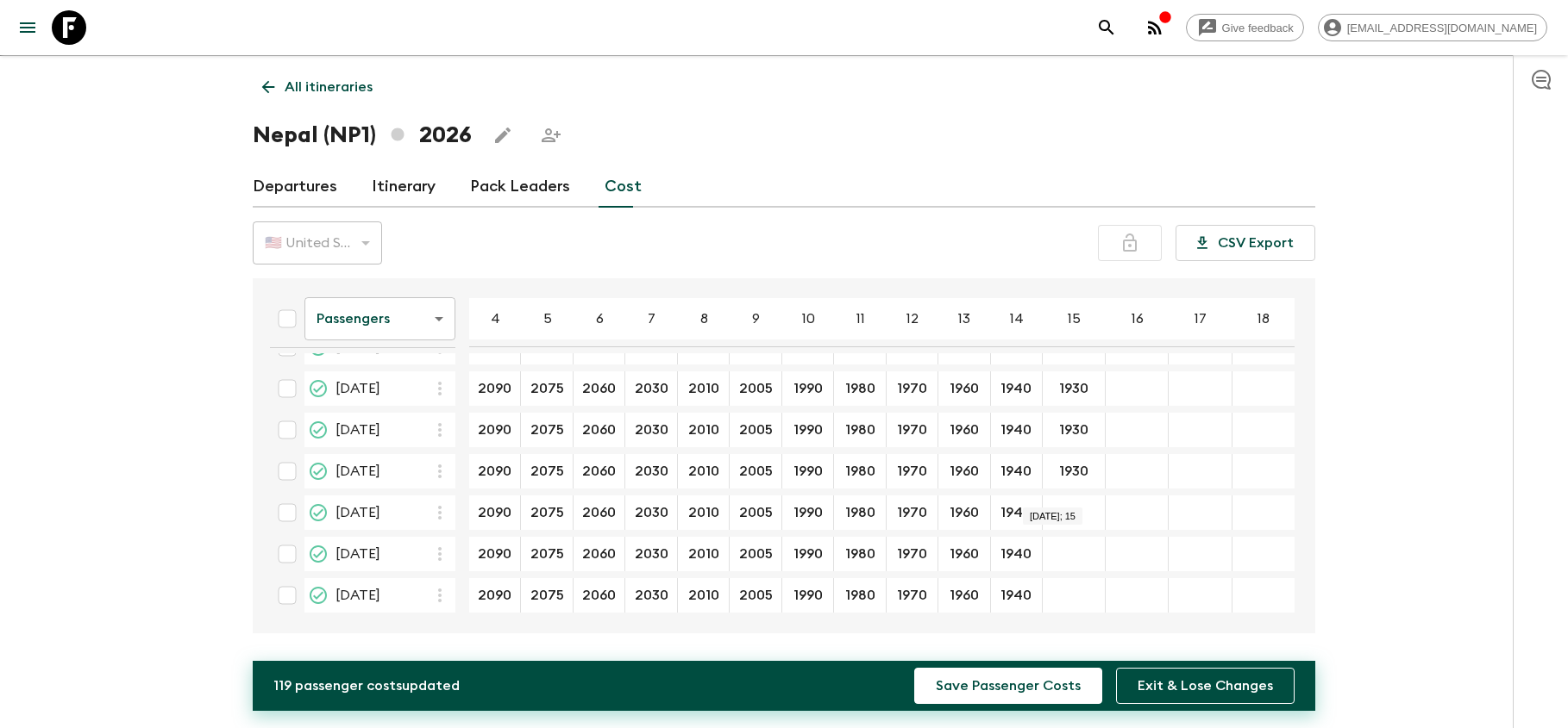
scroll to position [31, 0]
type input "1930"
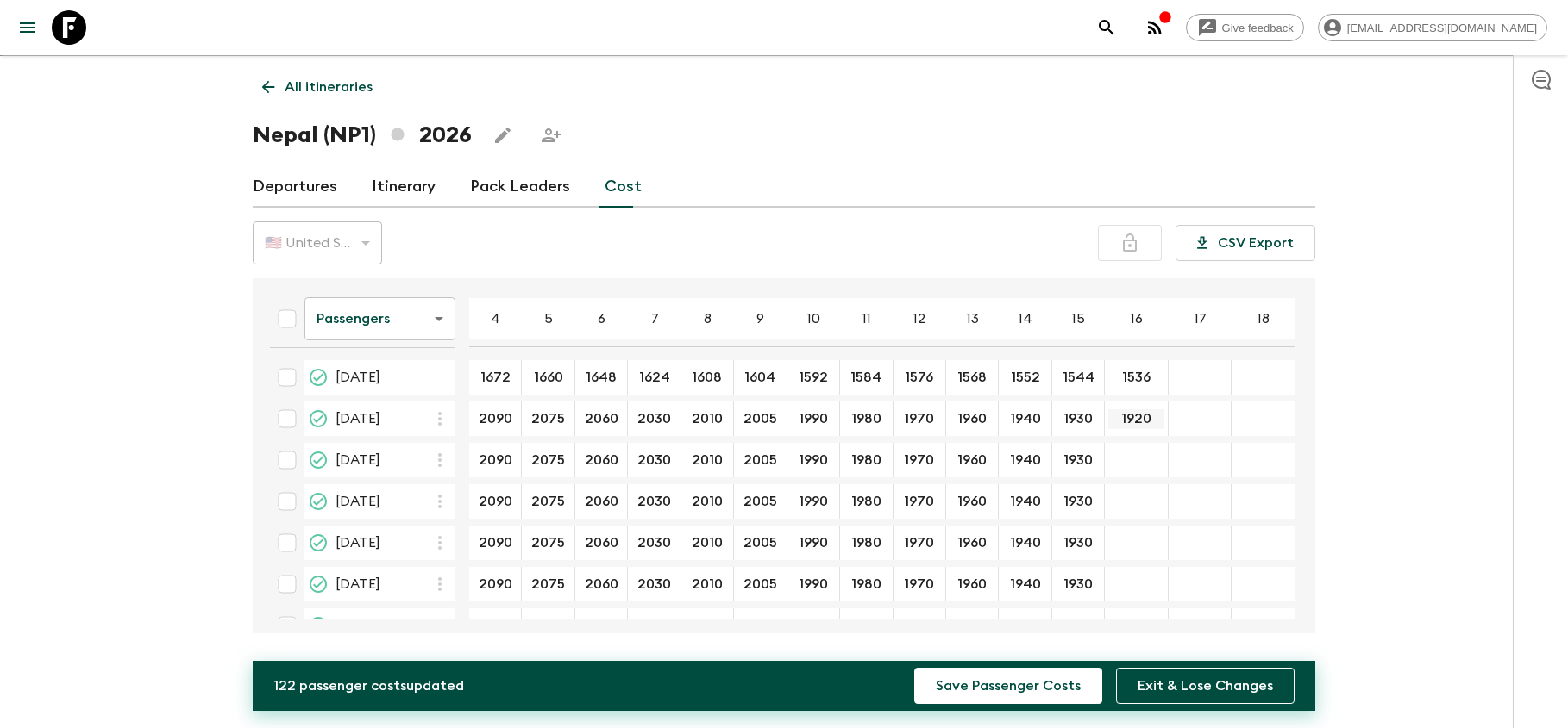
scroll to position [0, 0]
click at [1149, 421] on input "1920" at bounding box center [1135, 420] width 56 height 20
drag, startPoint x: 1149, startPoint y: 421, endPoint x: 1108, endPoint y: 419, distance: 41.0
click at [1108, 419] on input "1920" at bounding box center [1135, 420] width 56 height 20
type input "1920"
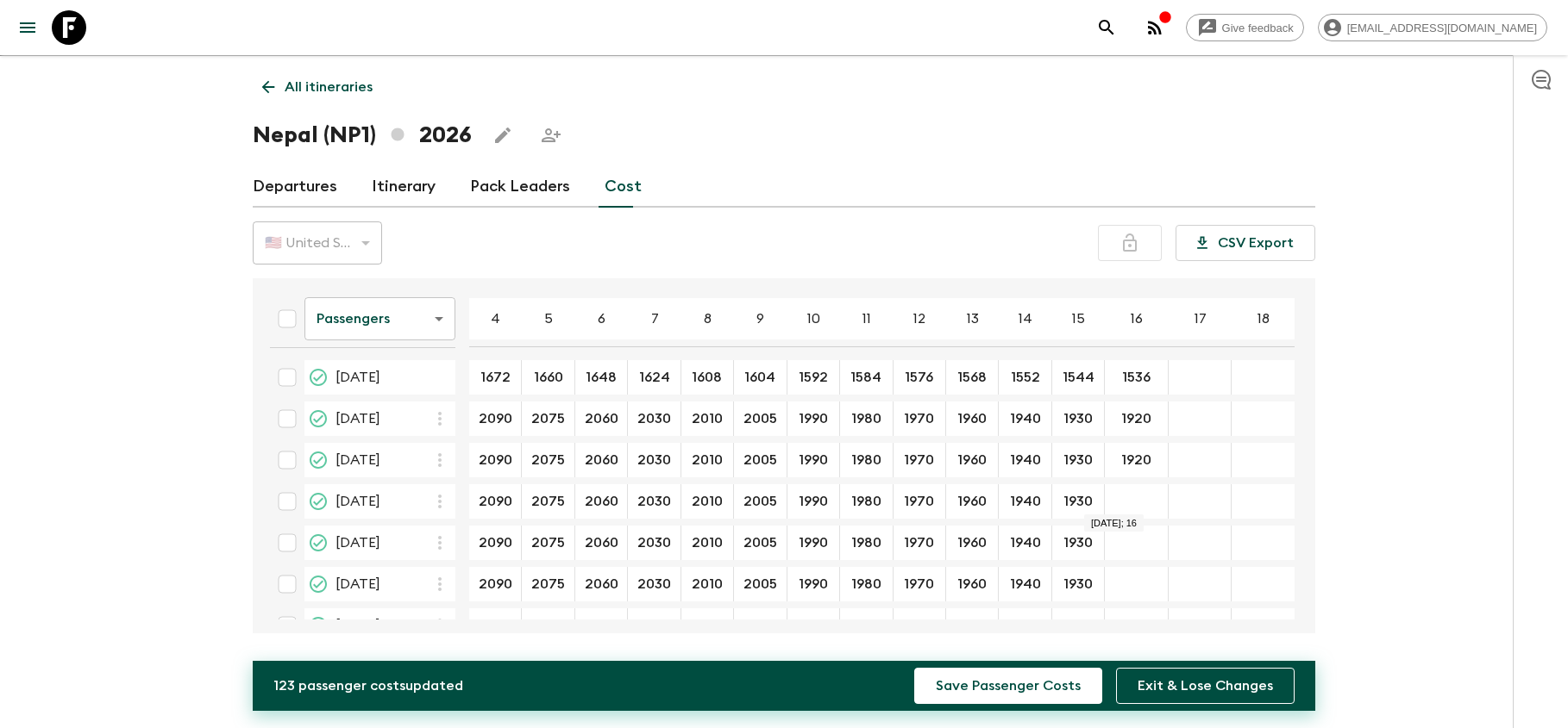
type input "1920"
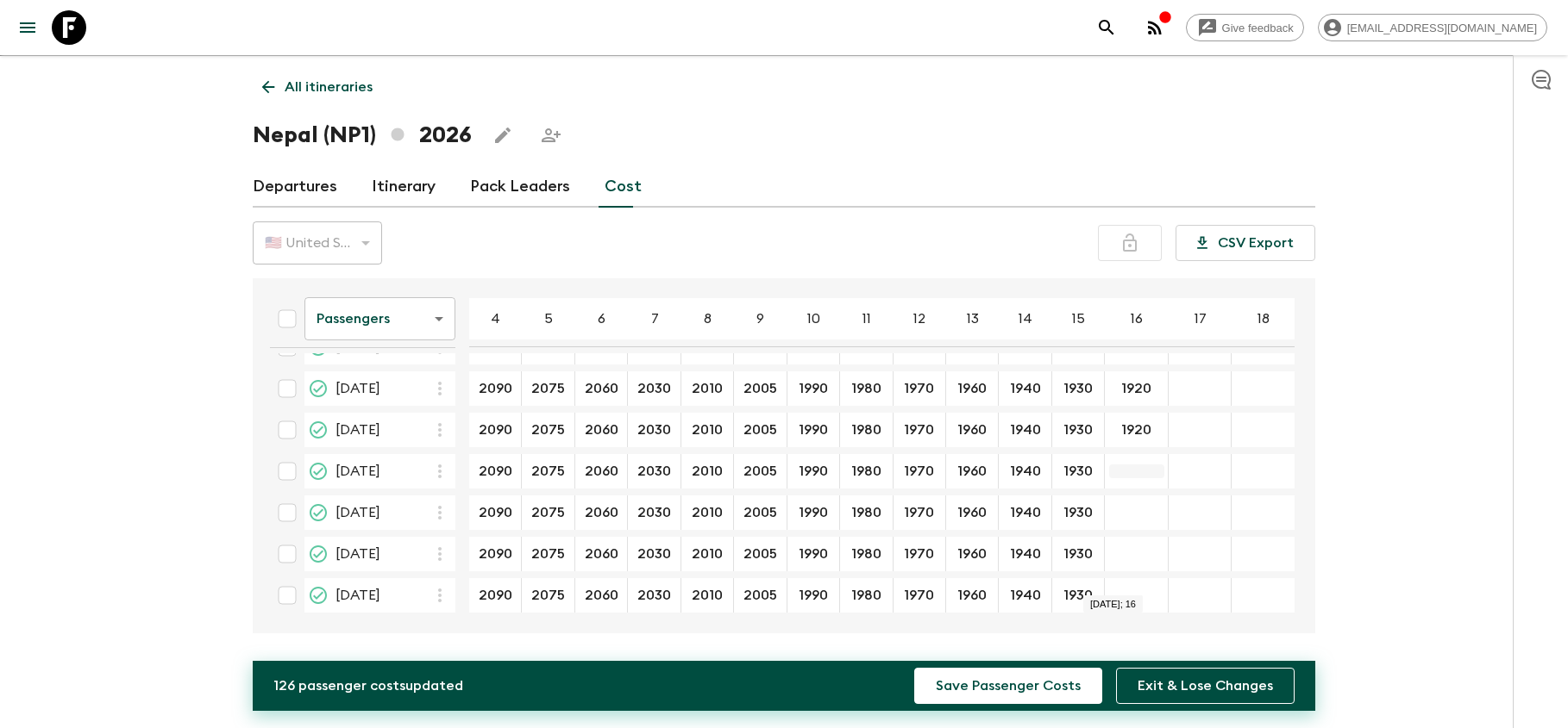
scroll to position [155, 0]
type input "1920"
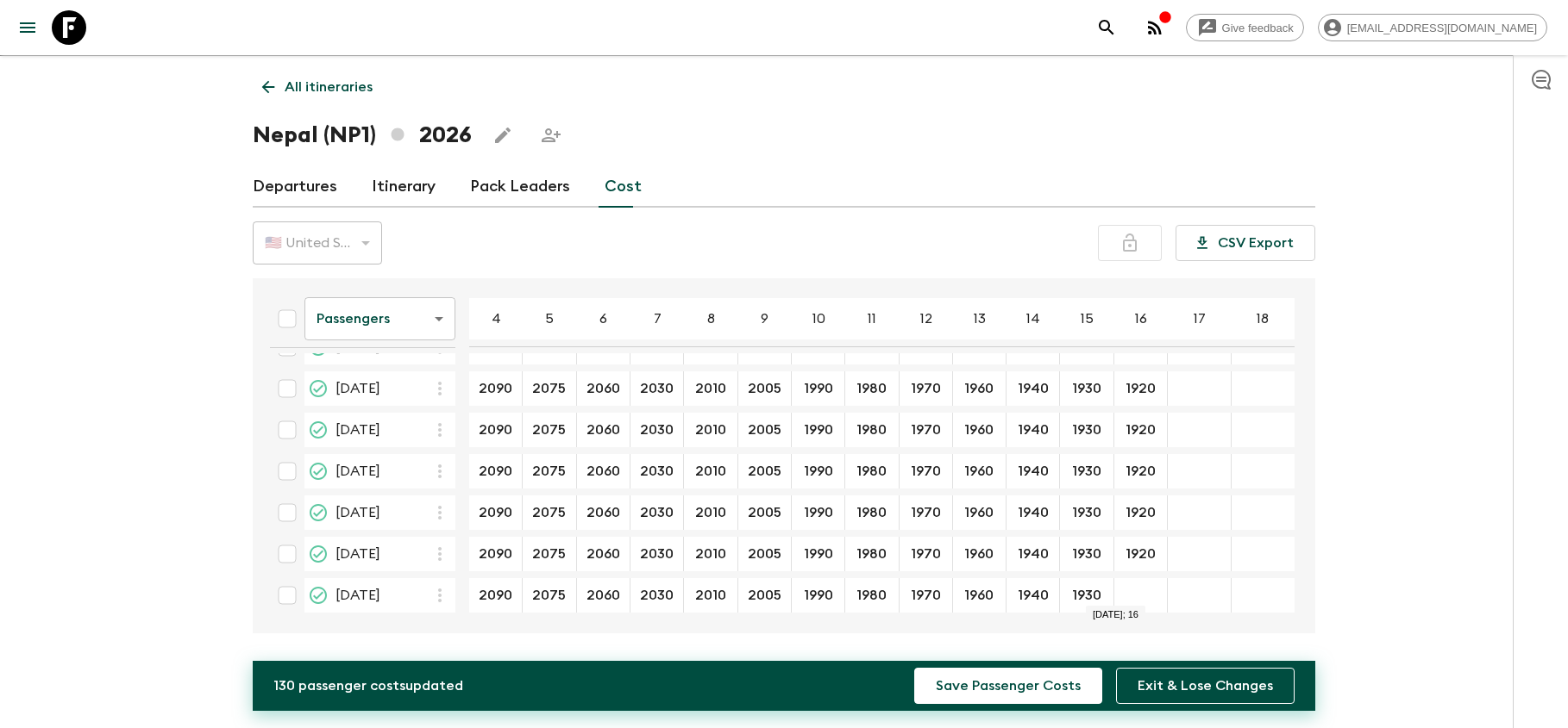
type input "1920"
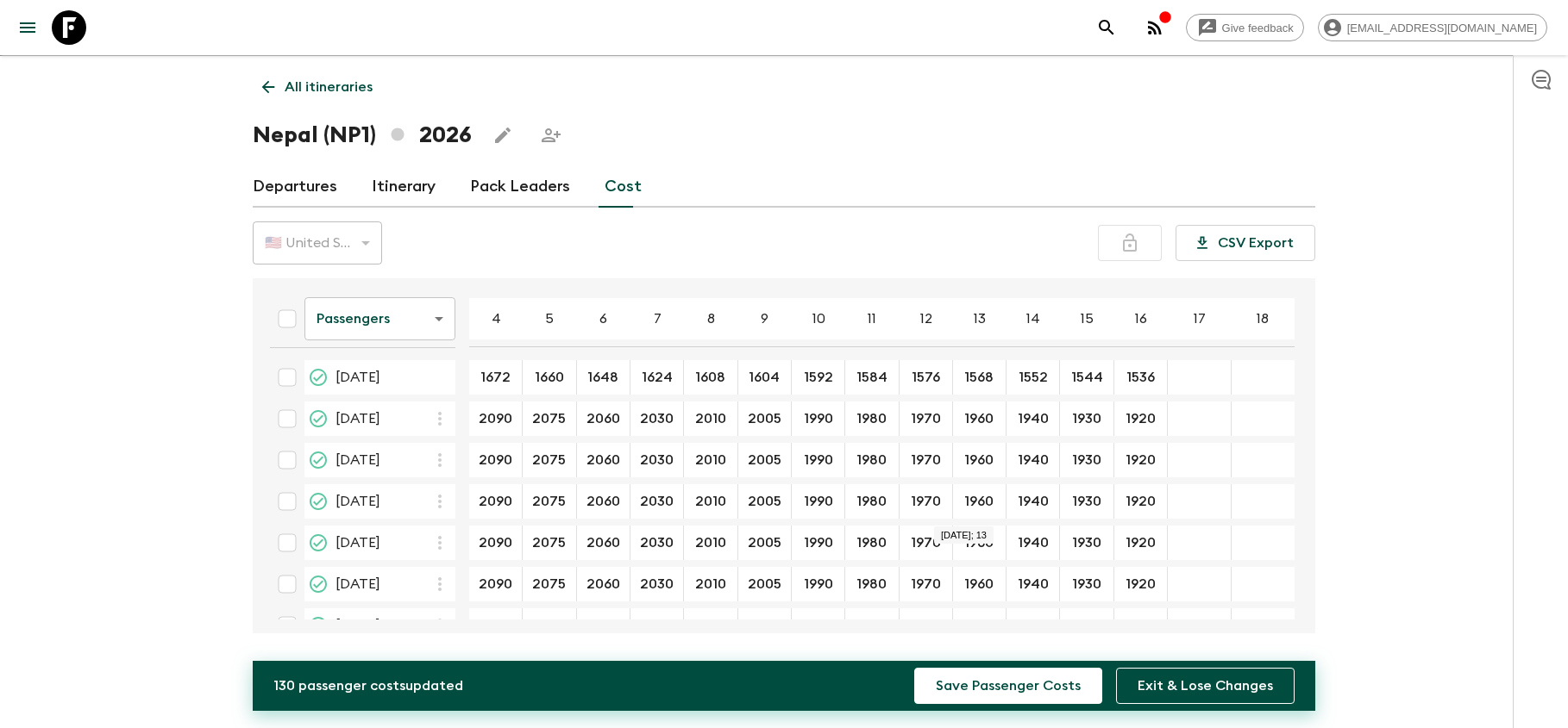
scroll to position [0, 0]
click at [990, 684] on button "Save Passenger Costs" at bounding box center [1008, 686] width 188 height 36
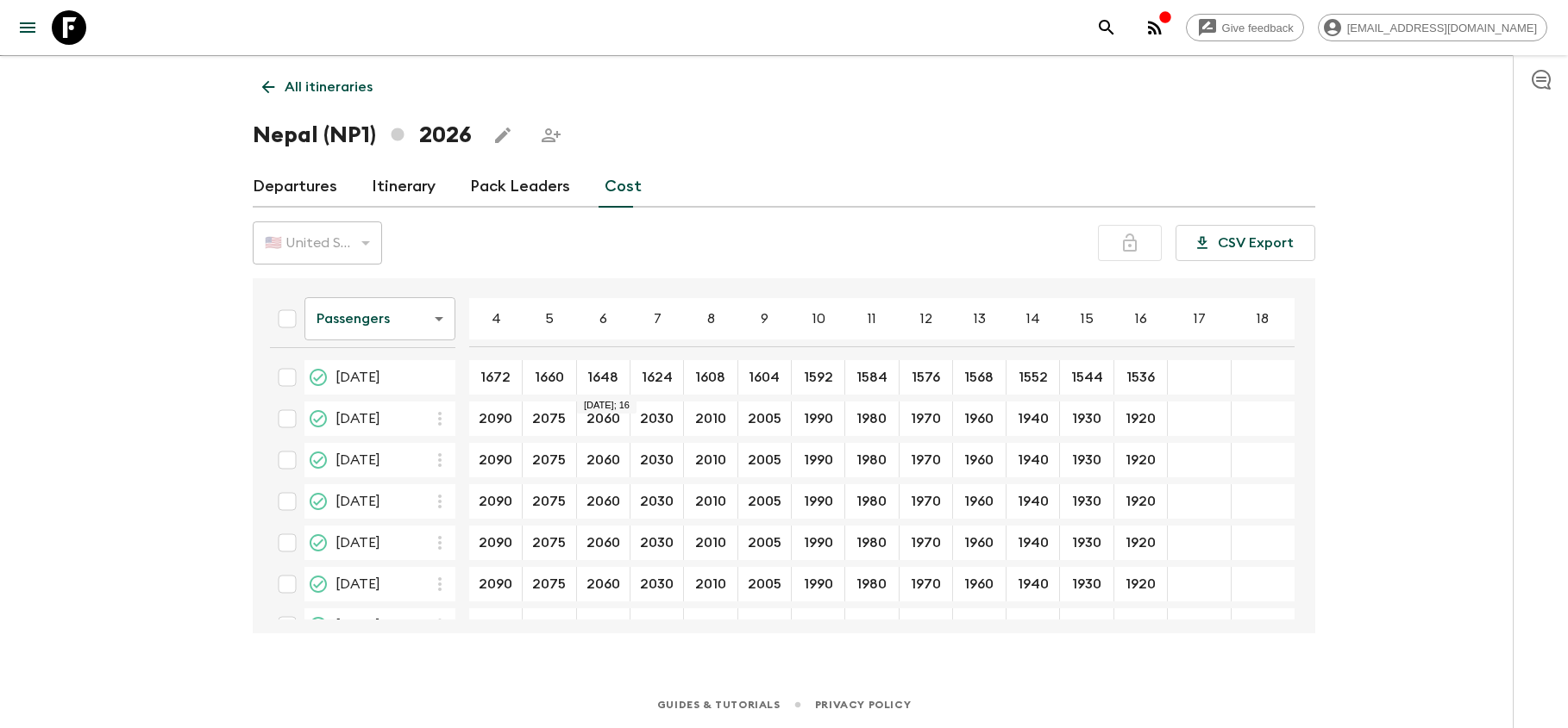
click at [422, 328] on body "Give feedback [EMAIL_ADDRESS][DOMAIN_NAME] We use functional & tracking cookies…" at bounding box center [784, 349] width 1568 height 759
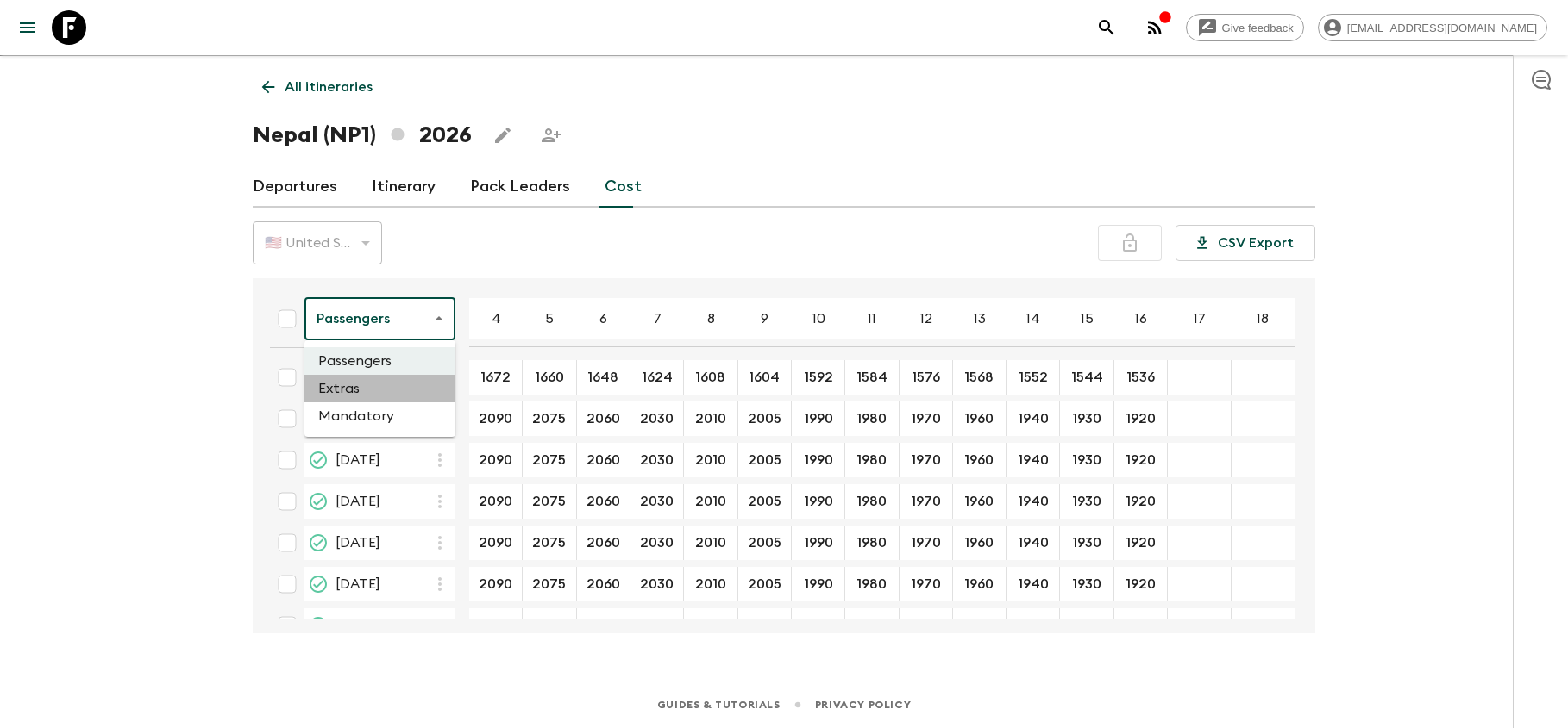
click at [379, 392] on li "Extras" at bounding box center [379, 389] width 151 height 28
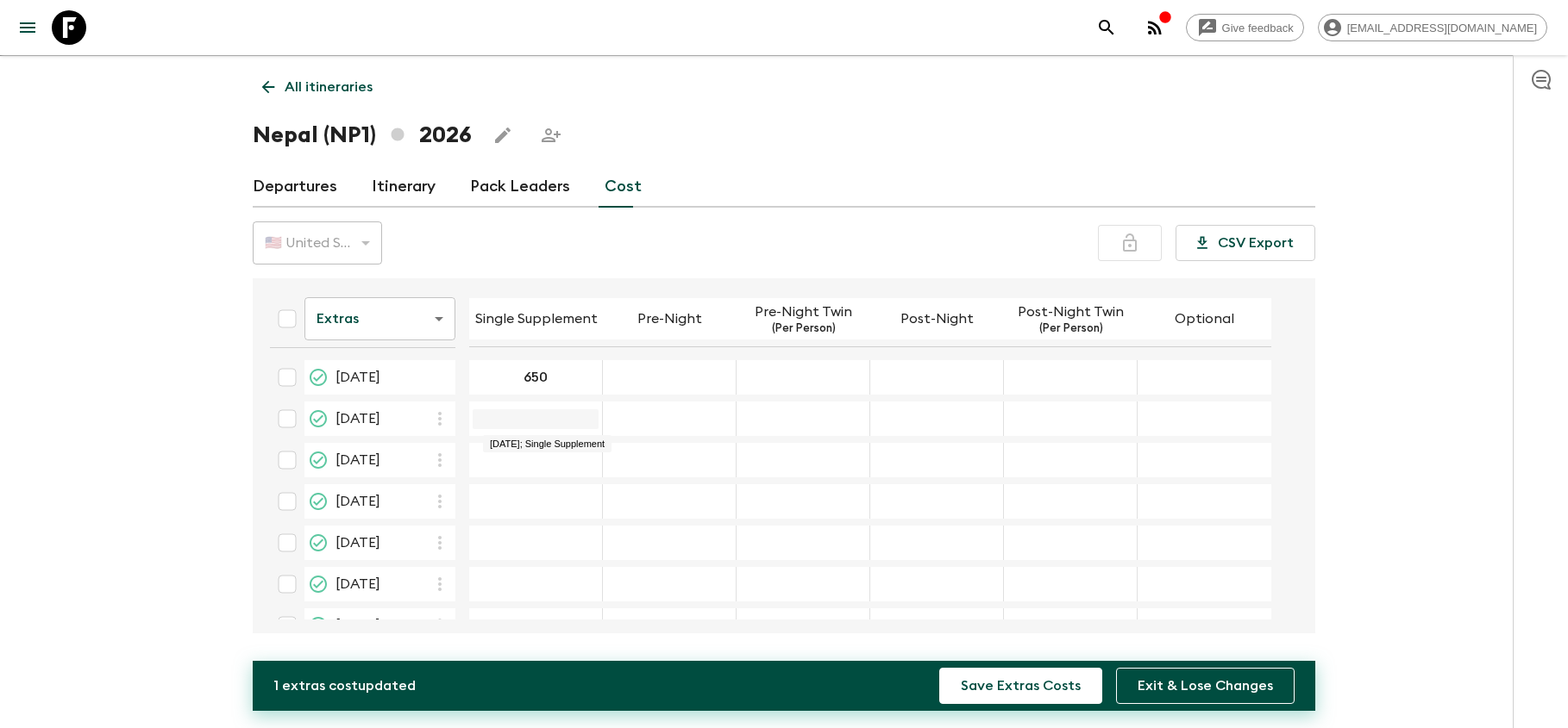
type input "650"
click at [558, 424] on input "06 Apr 2026; Single Supplement" at bounding box center [536, 420] width 126 height 20
type input "790"
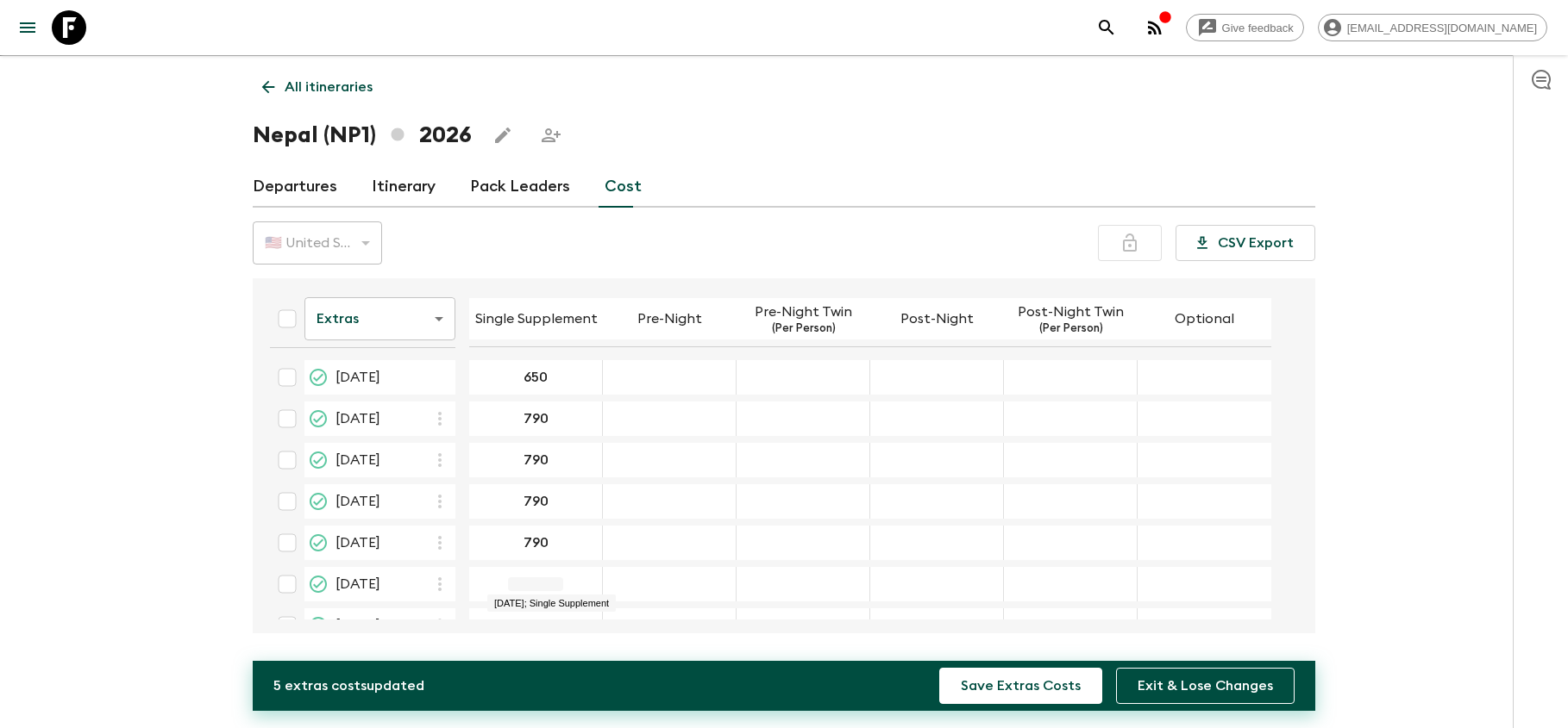
type input "790"
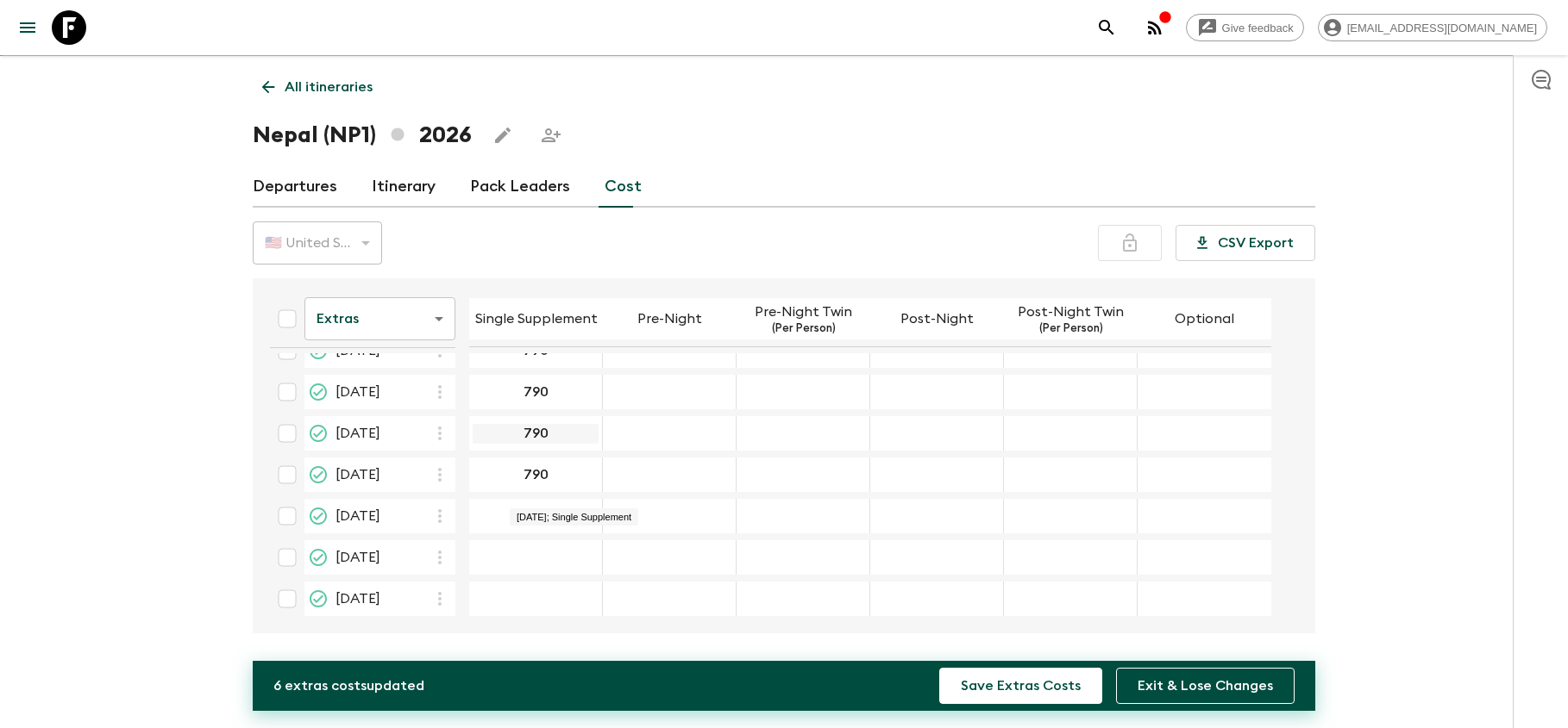
scroll to position [85, 0]
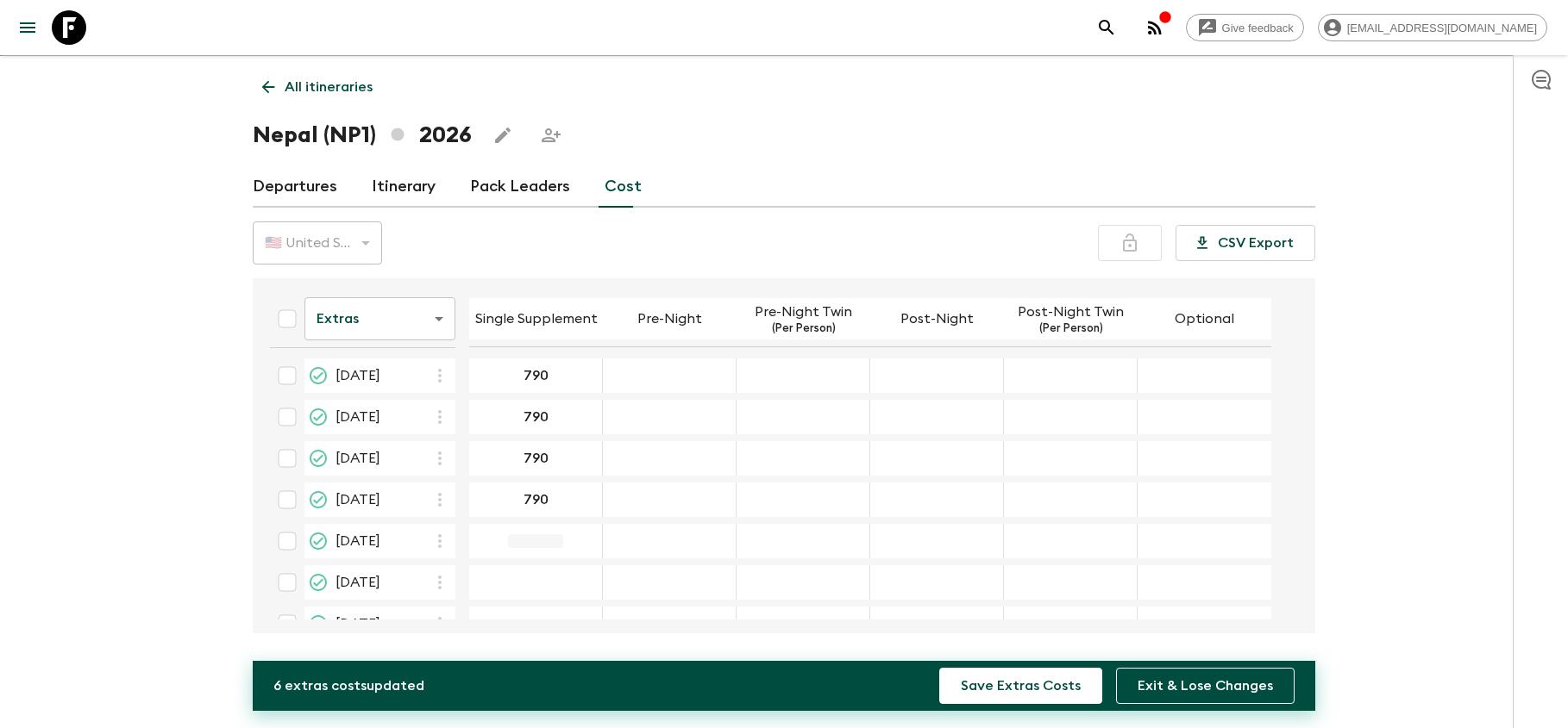
type input "790"
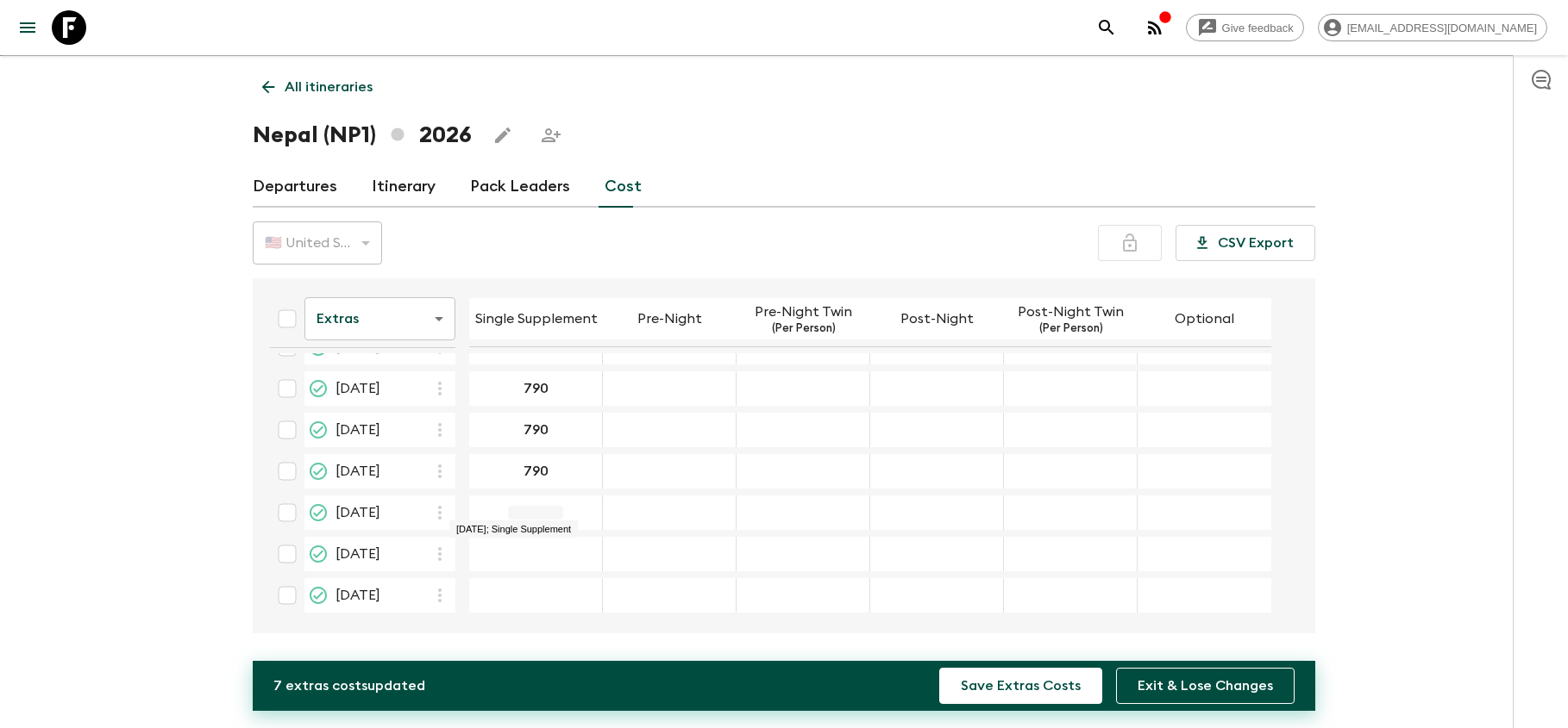
type input "790"
click at [708, 452] on table "Extras extrasCost ​ Single Supplement Pre-Night Pre-Night Twin (Per Person) Pos…" at bounding box center [764, 375] width 1015 height 489
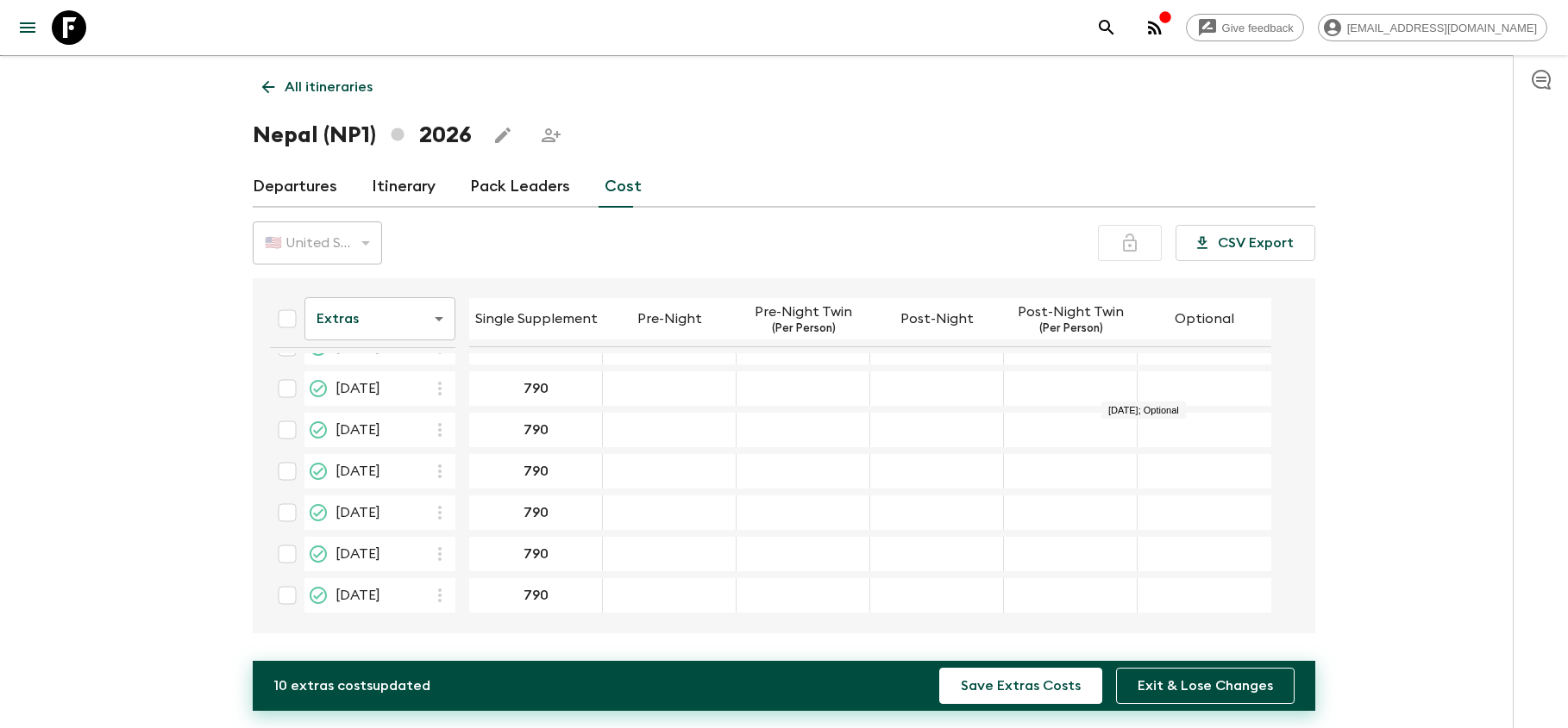
scroll to position [31, 0]
click at [1018, 693] on button "Save Extras Costs" at bounding box center [1020, 686] width 163 height 36
type input "0"
click at [708, 428] on div "12 Oct 2026; Pre-Night" at bounding box center [670, 430] width 134 height 34
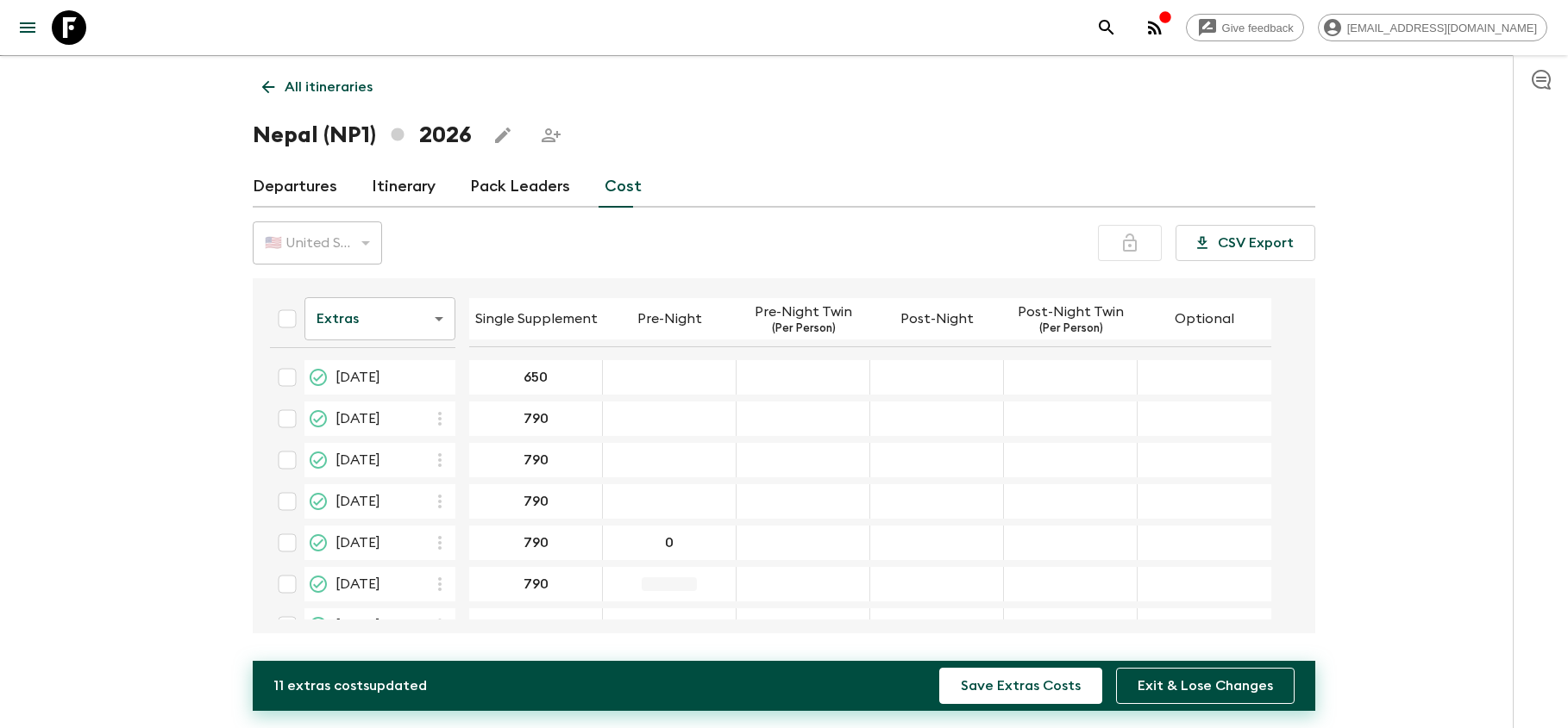
scroll to position [0, 0]
click at [688, 549] on input "0" at bounding box center [669, 544] width 126 height 20
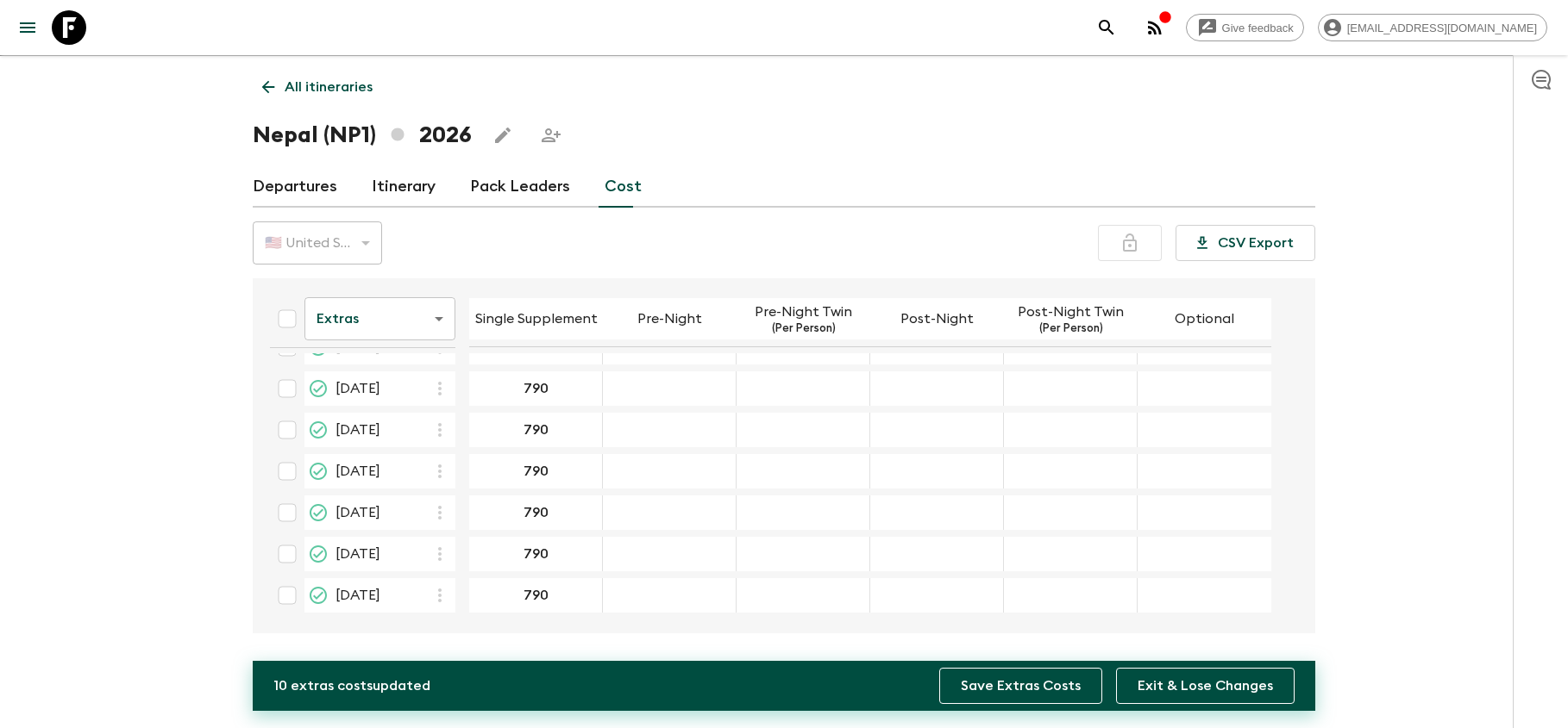
scroll to position [31, 0]
click at [1032, 687] on button "Save Extras Costs" at bounding box center [1020, 686] width 163 height 36
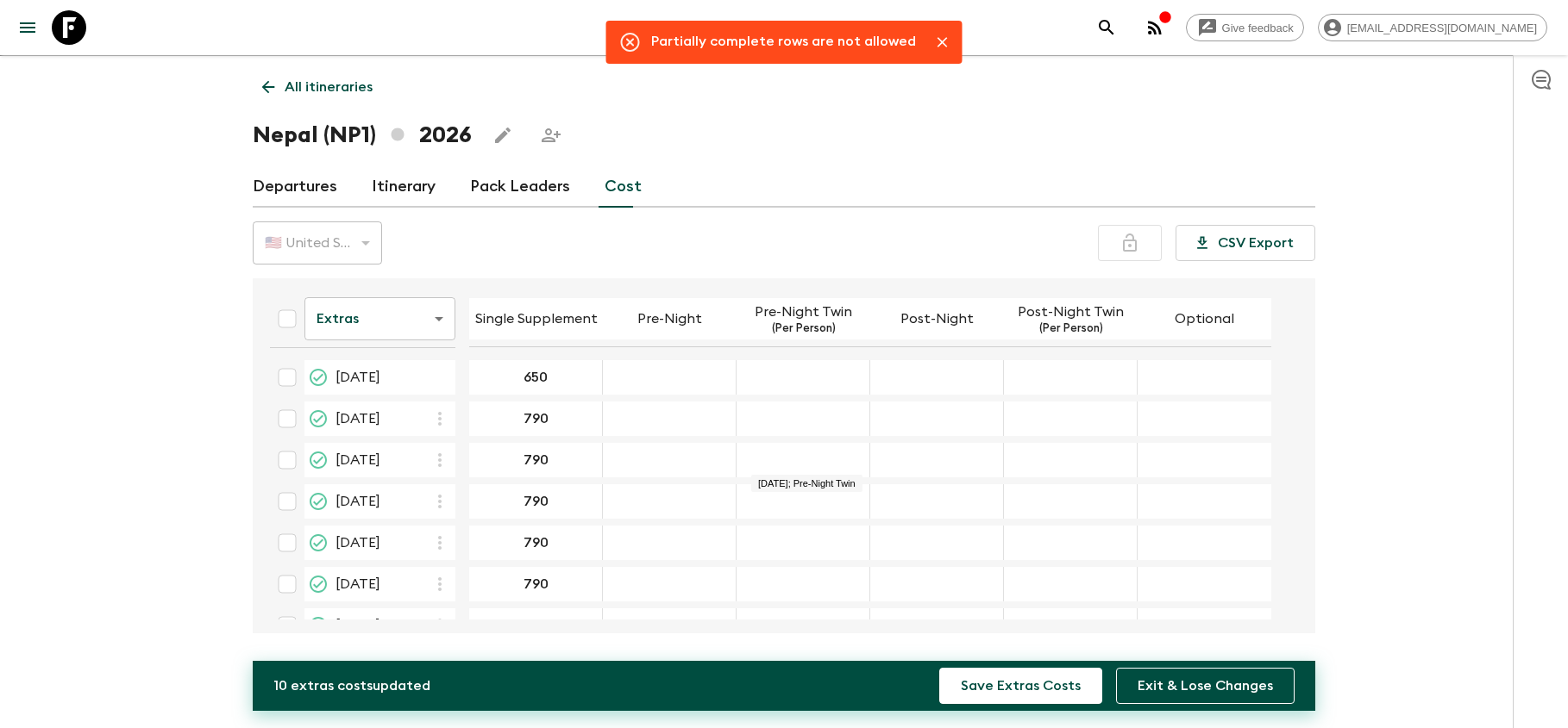
scroll to position [0, 0]
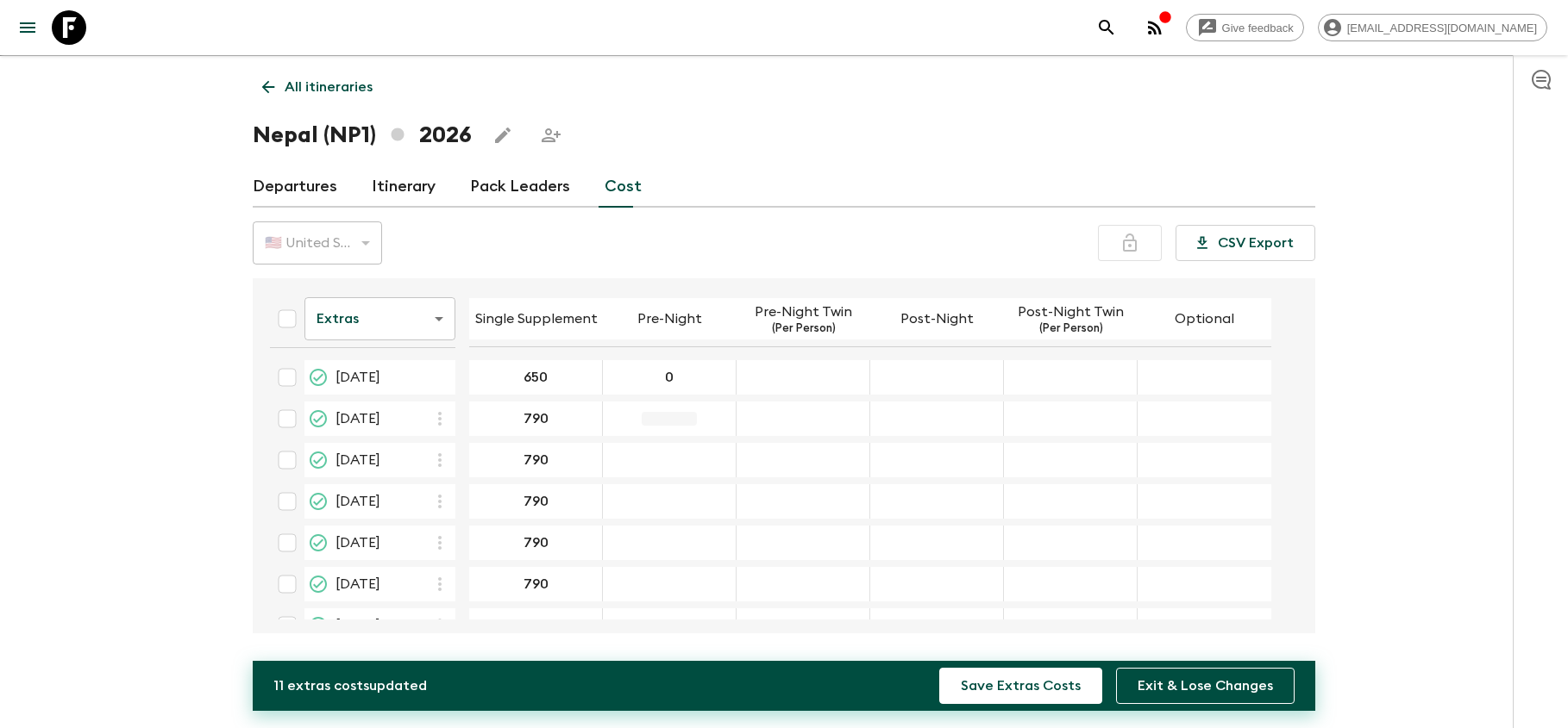
type input "0"
click at [657, 542] on input "28 Sep 2026; Pre-Night" at bounding box center [669, 544] width 126 height 20
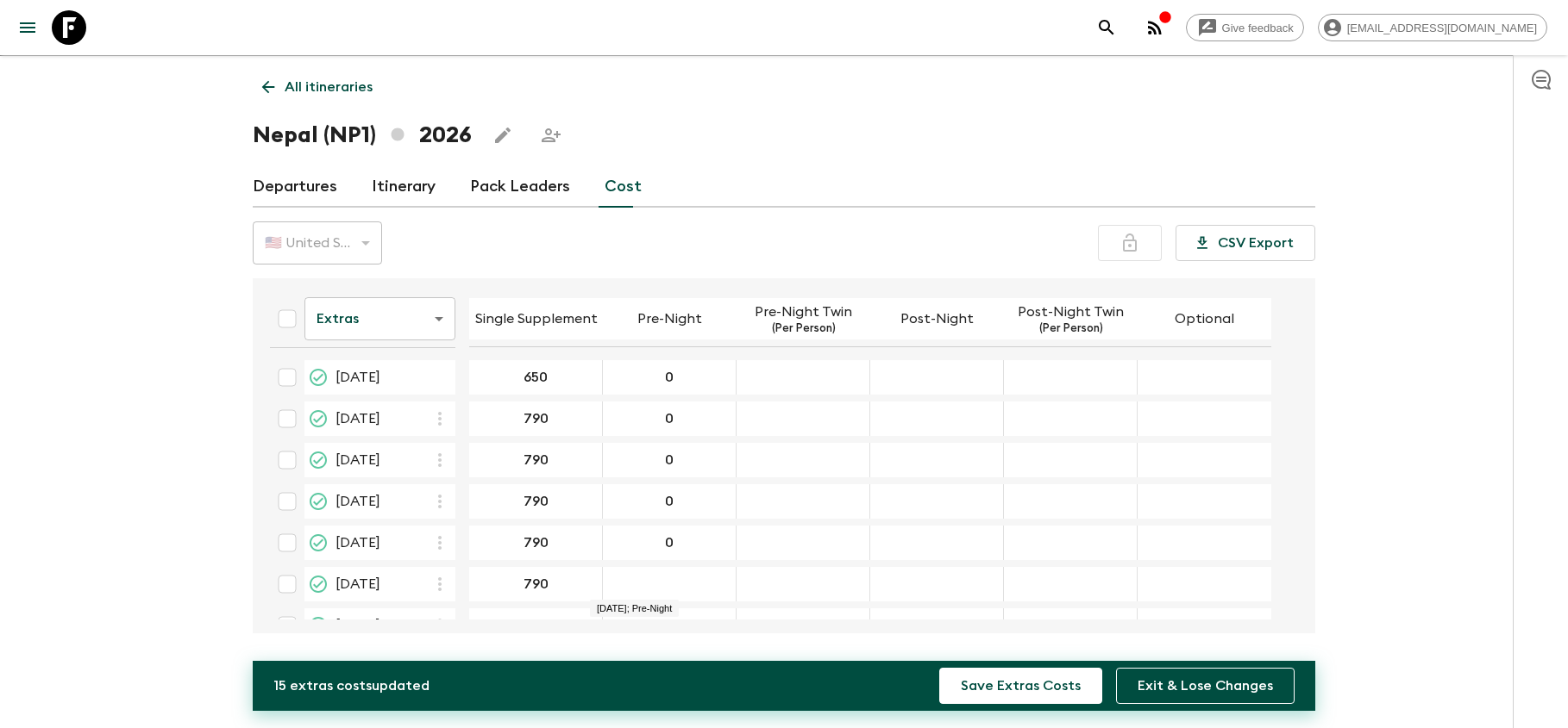
type input "0"
click at [647, 586] on div "12 Oct 2026; Pre-Night" at bounding box center [670, 584] width 134 height 34
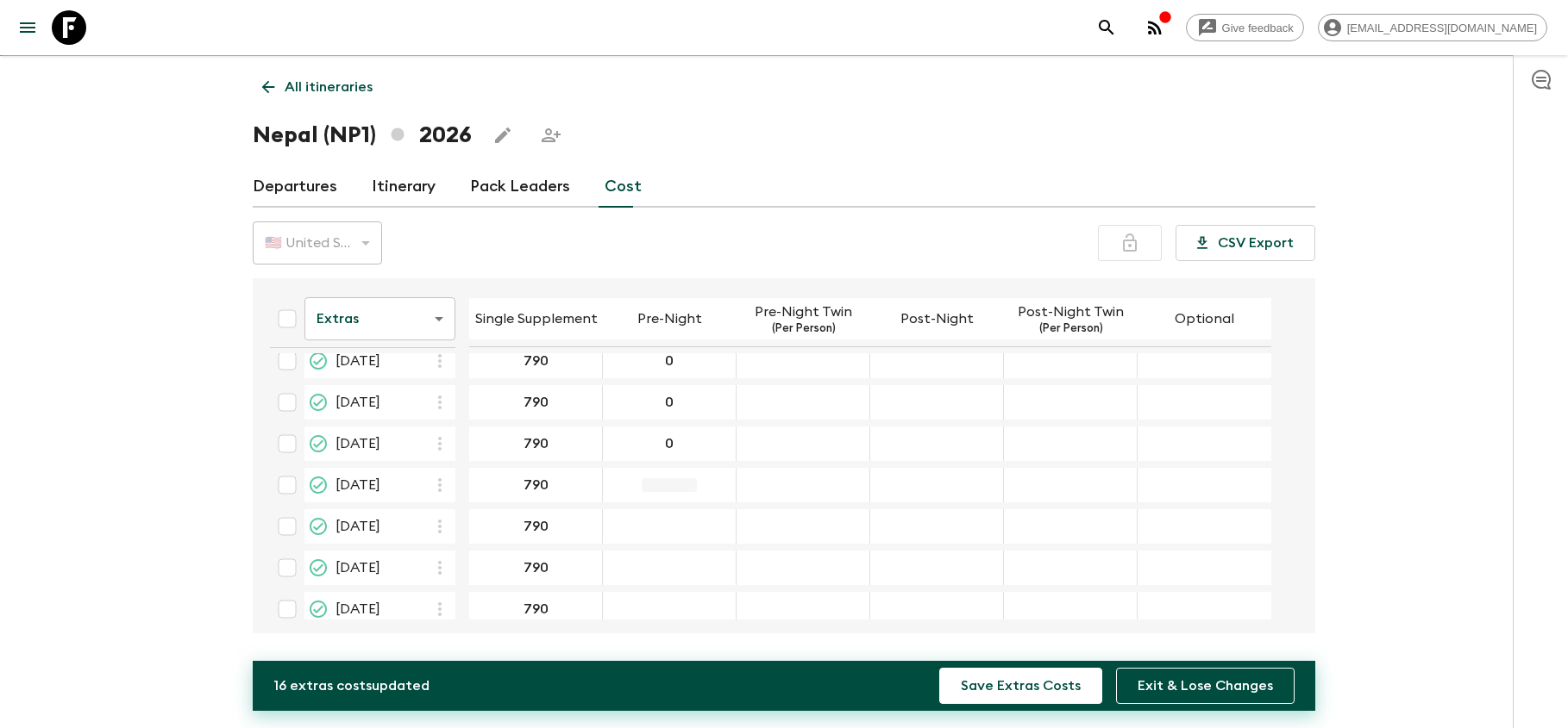
type input "0"
click at [706, 525] on div "26 Oct 2026; Pre-Night" at bounding box center [670, 526] width 134 height 34
type input "0"
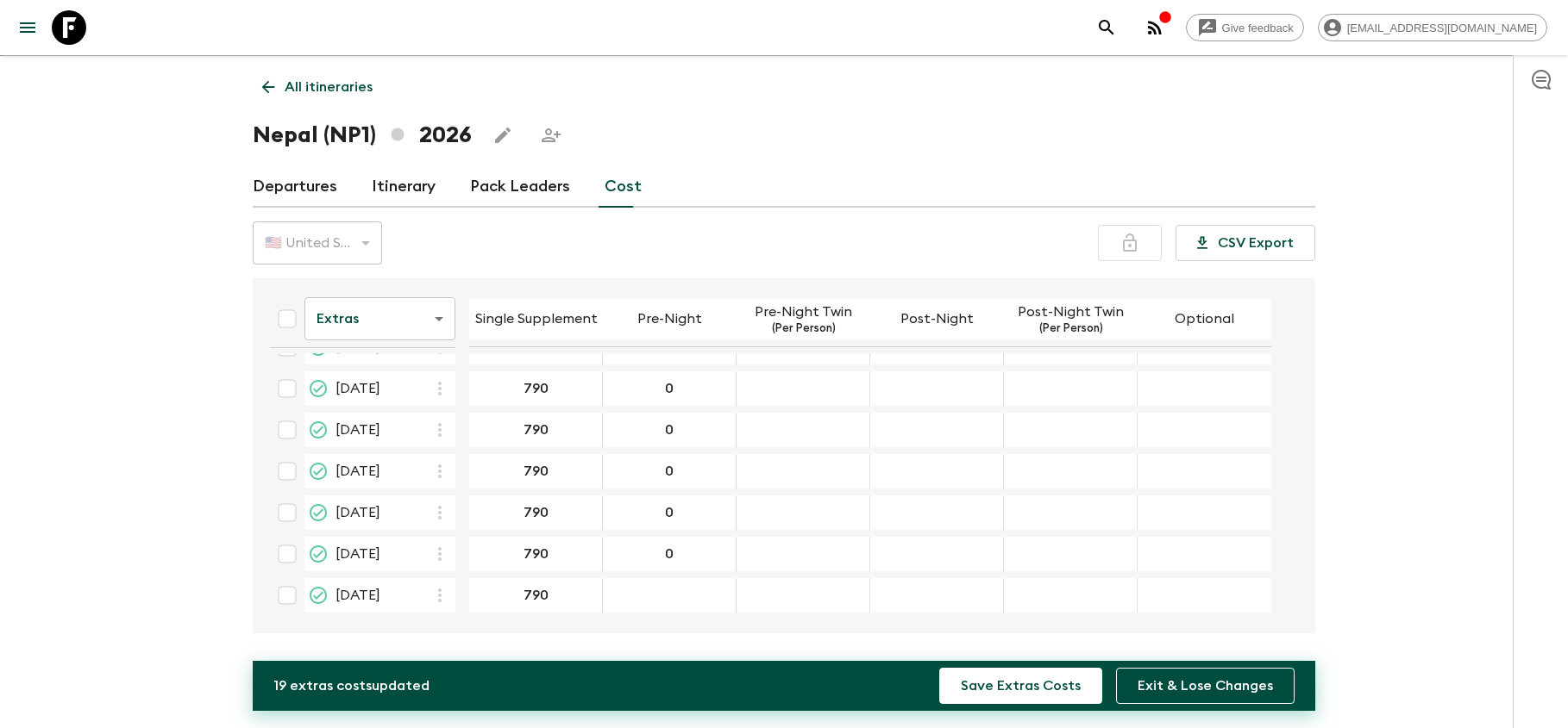
scroll to position [155, 0]
type input "0"
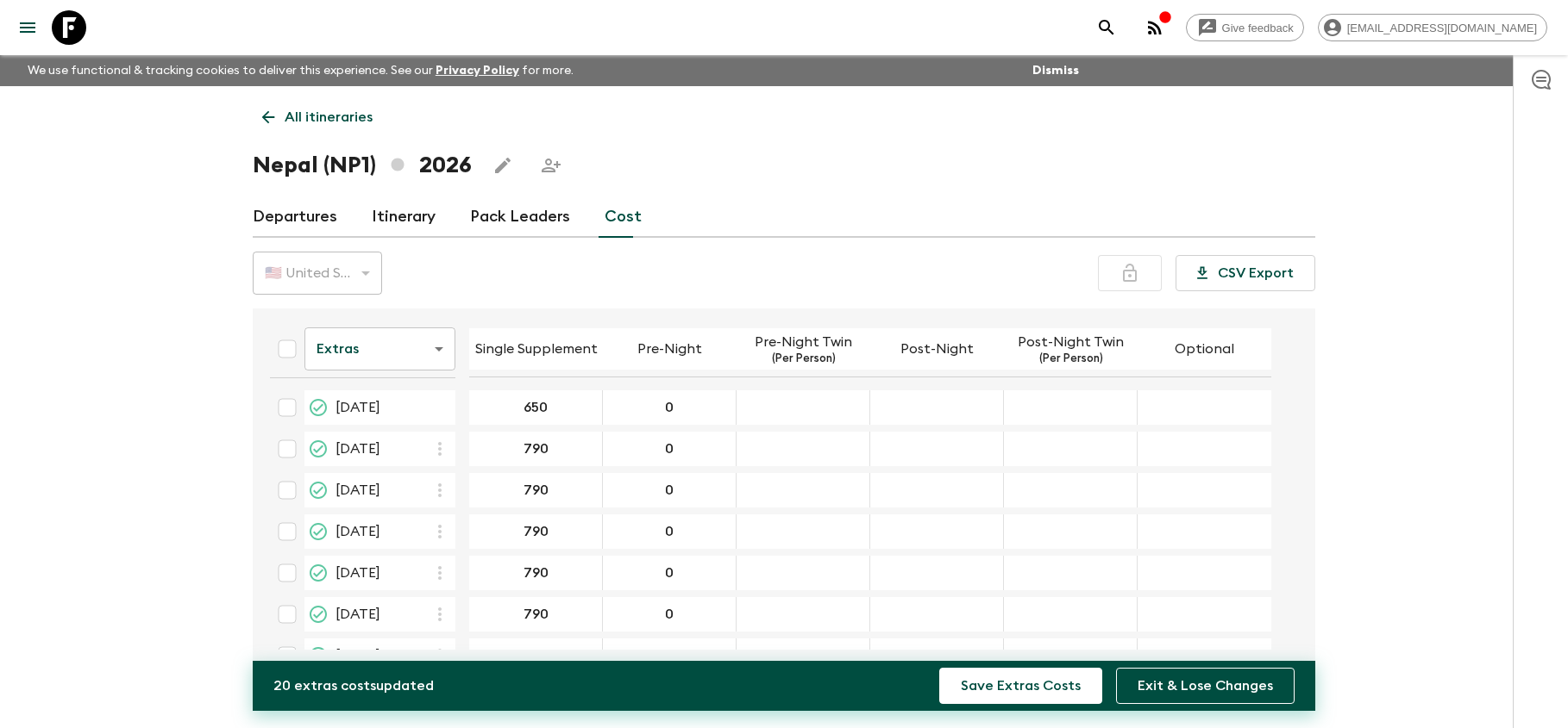
scroll to position [0, 0]
type input "0"
click at [794, 416] on div "09 Mar 2026; Pre-Night Twin" at bounding box center [803, 407] width 134 height 34
click at [815, 477] on div "04 May 2026; Pre-Night Twin" at bounding box center [803, 490] width 134 height 34
type input "0"
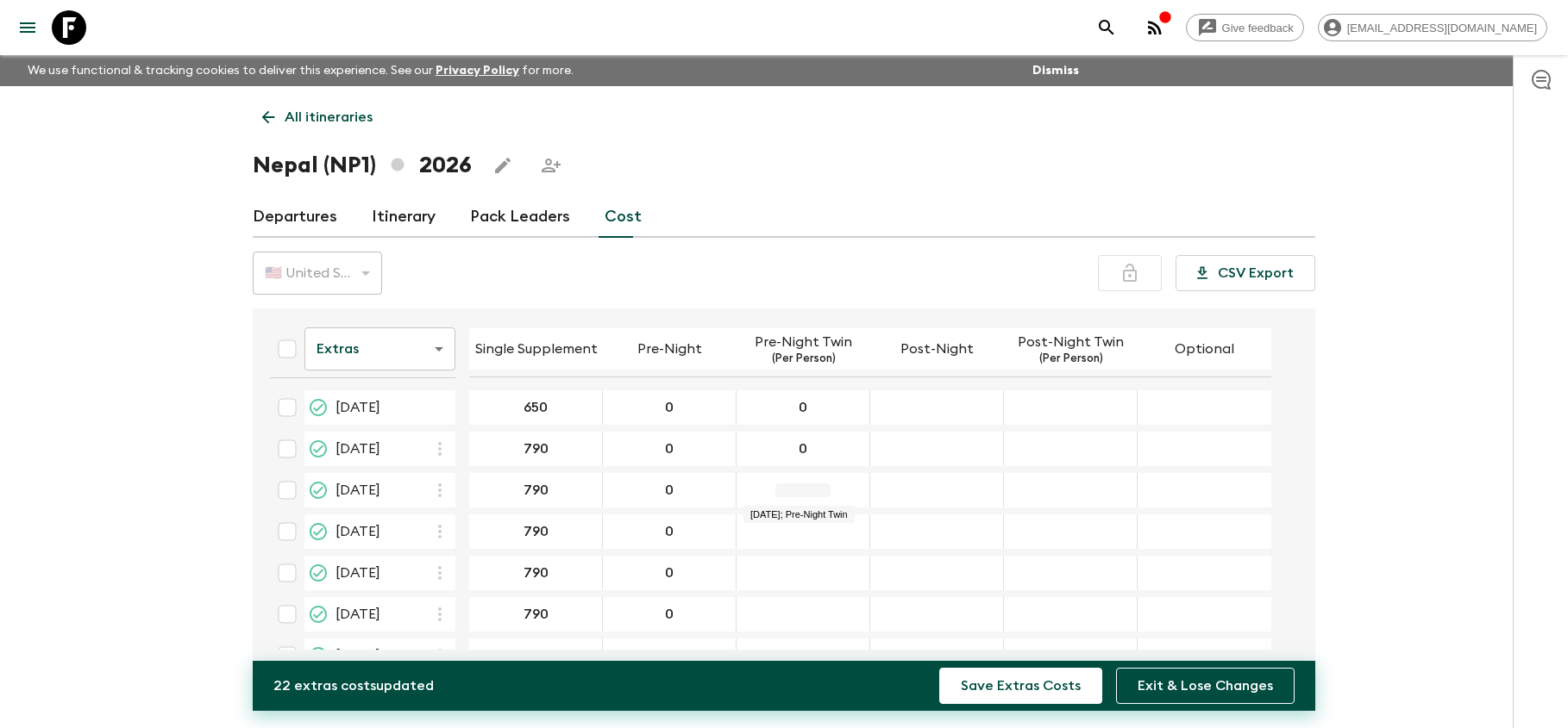
type input "0"
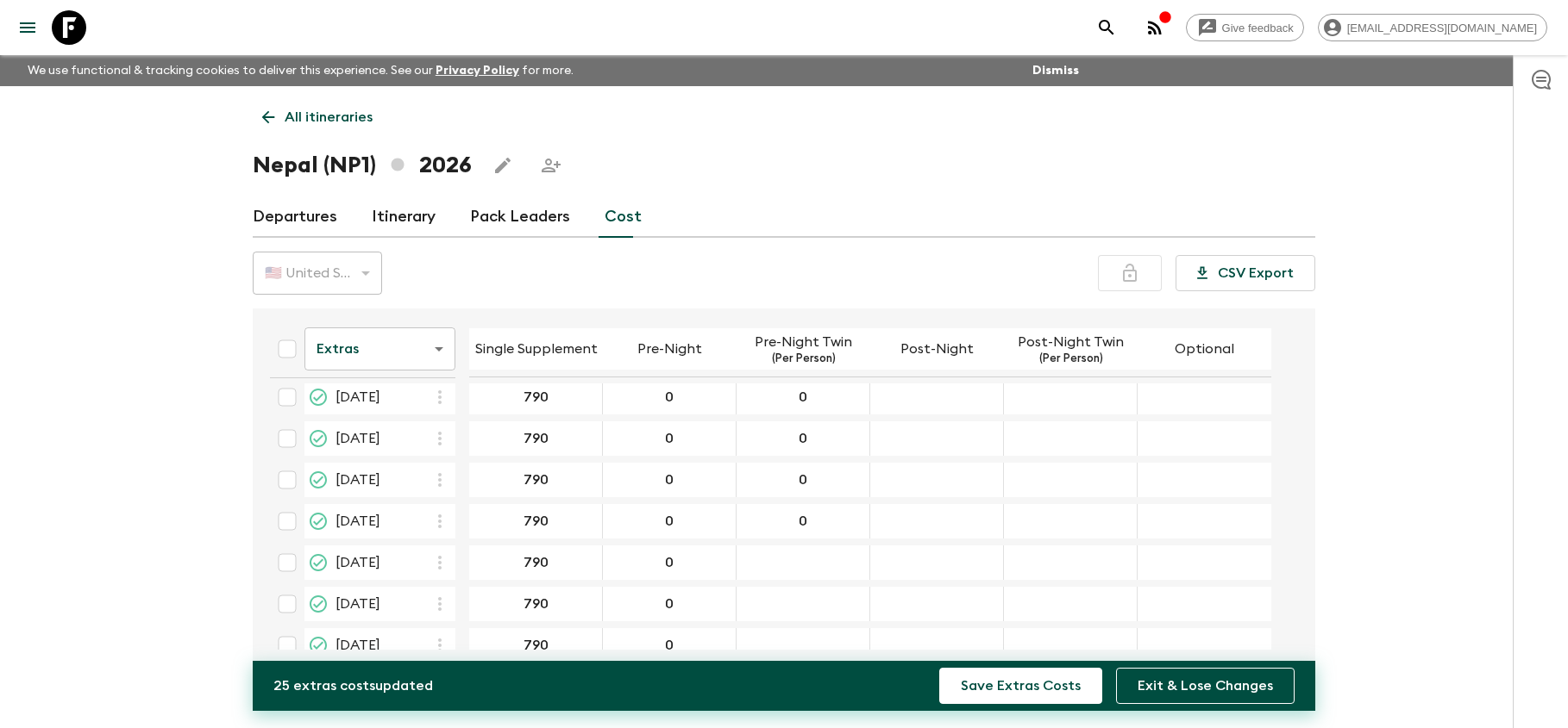
scroll to position [118, 0]
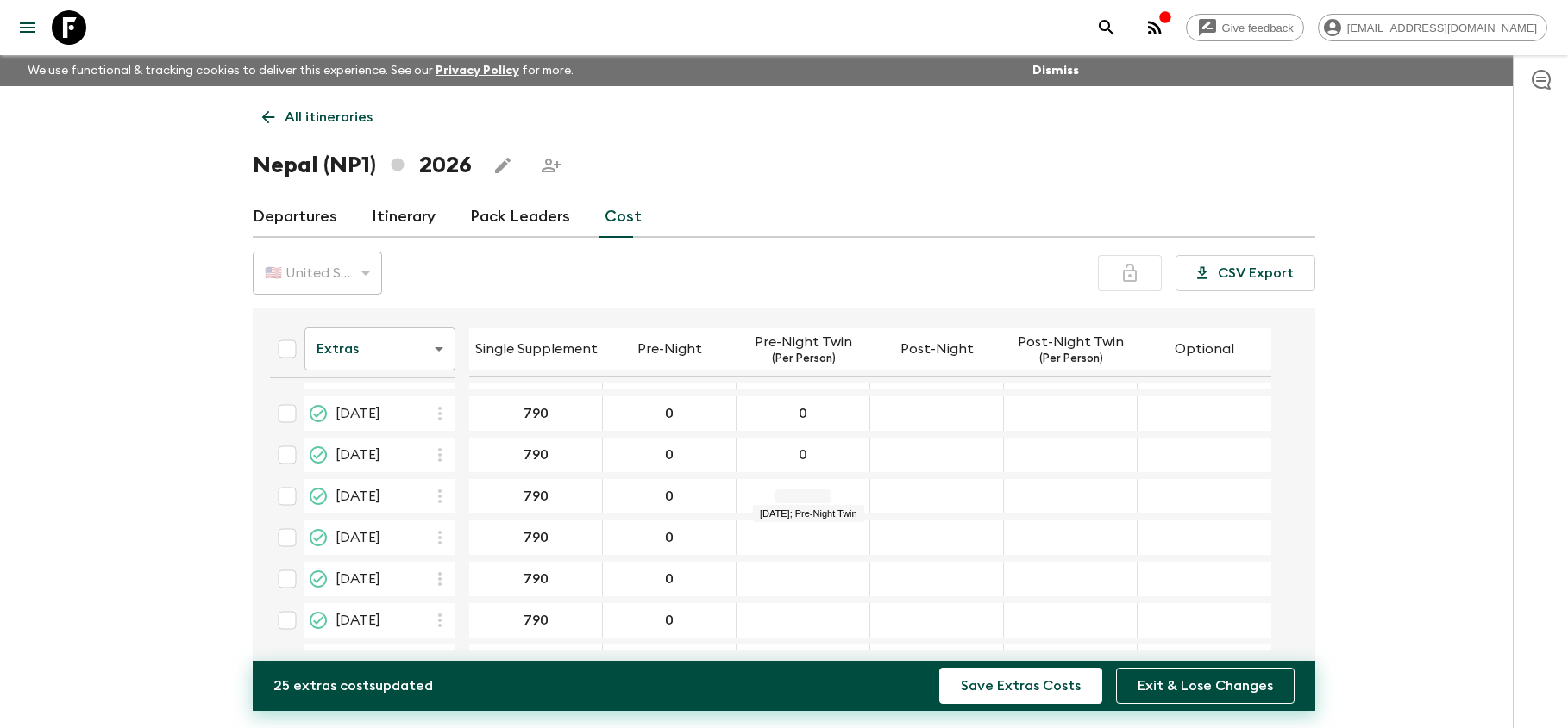
type input "0"
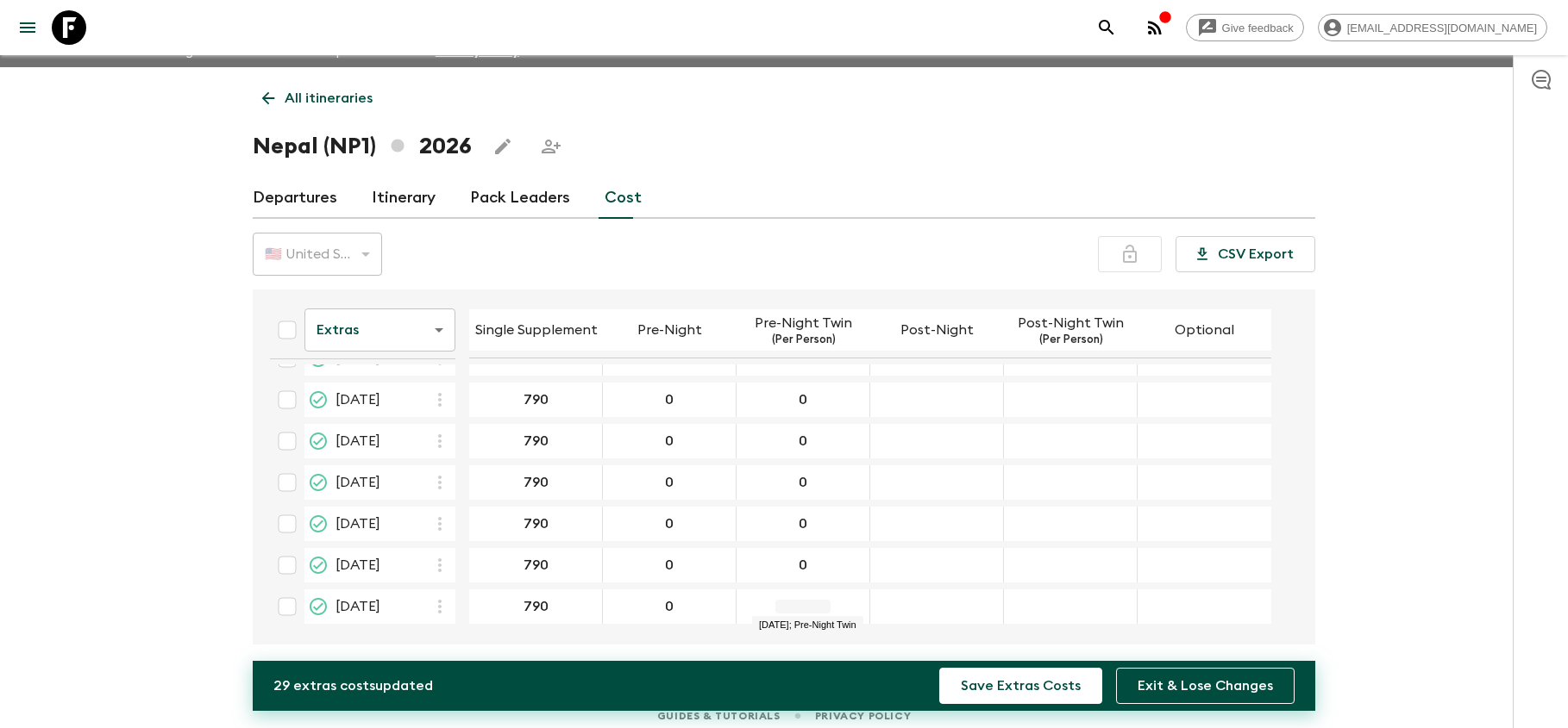
scroll to position [21, 0]
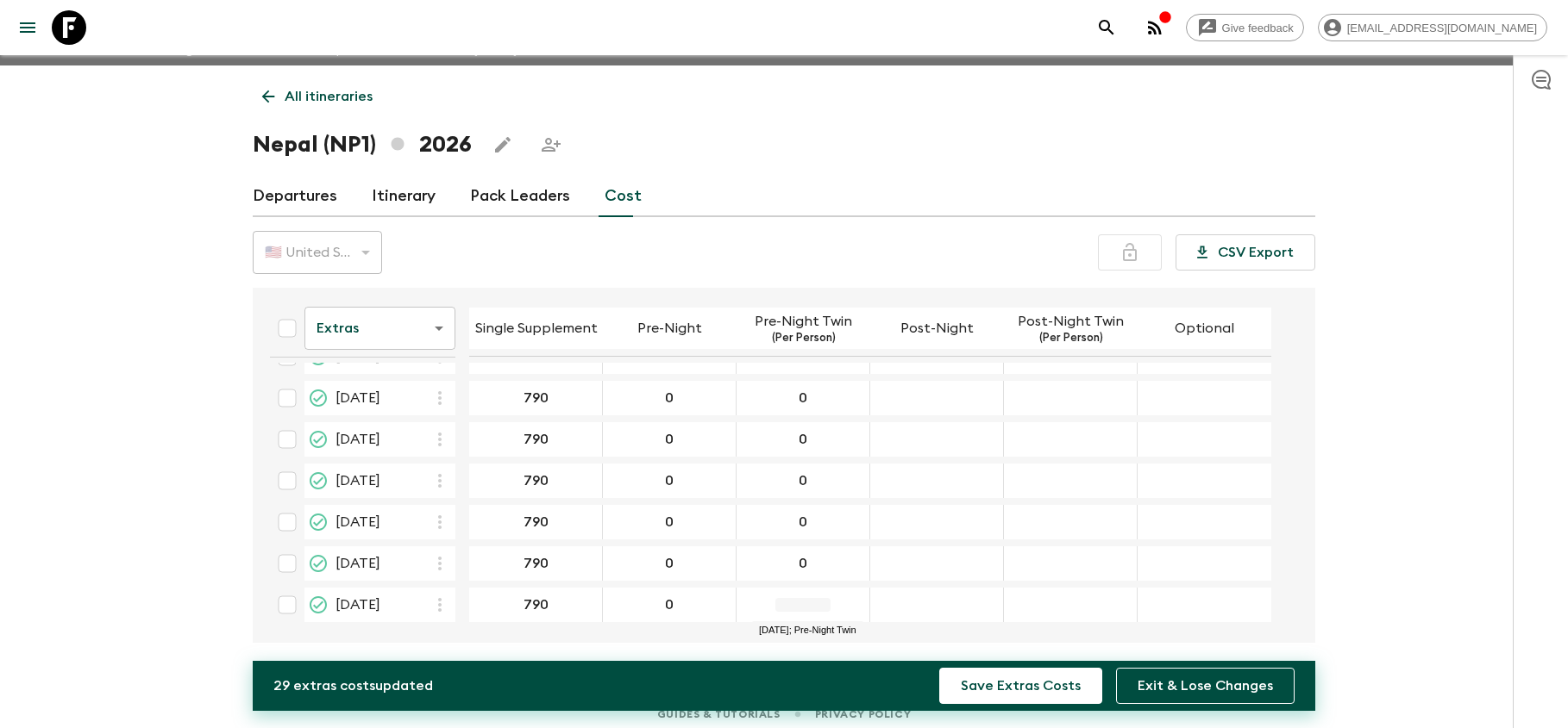
type input "0"
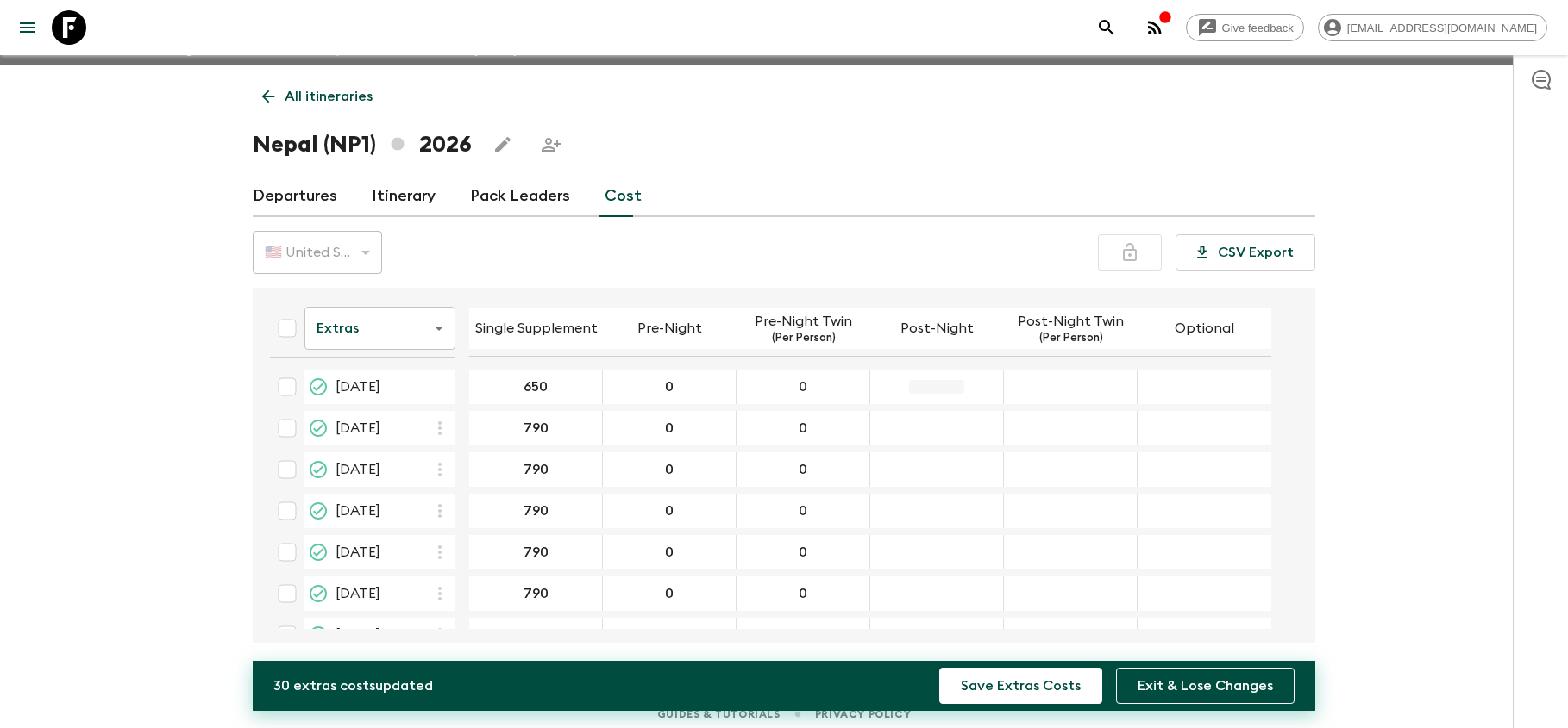
scroll to position [0, 0]
type input "0"
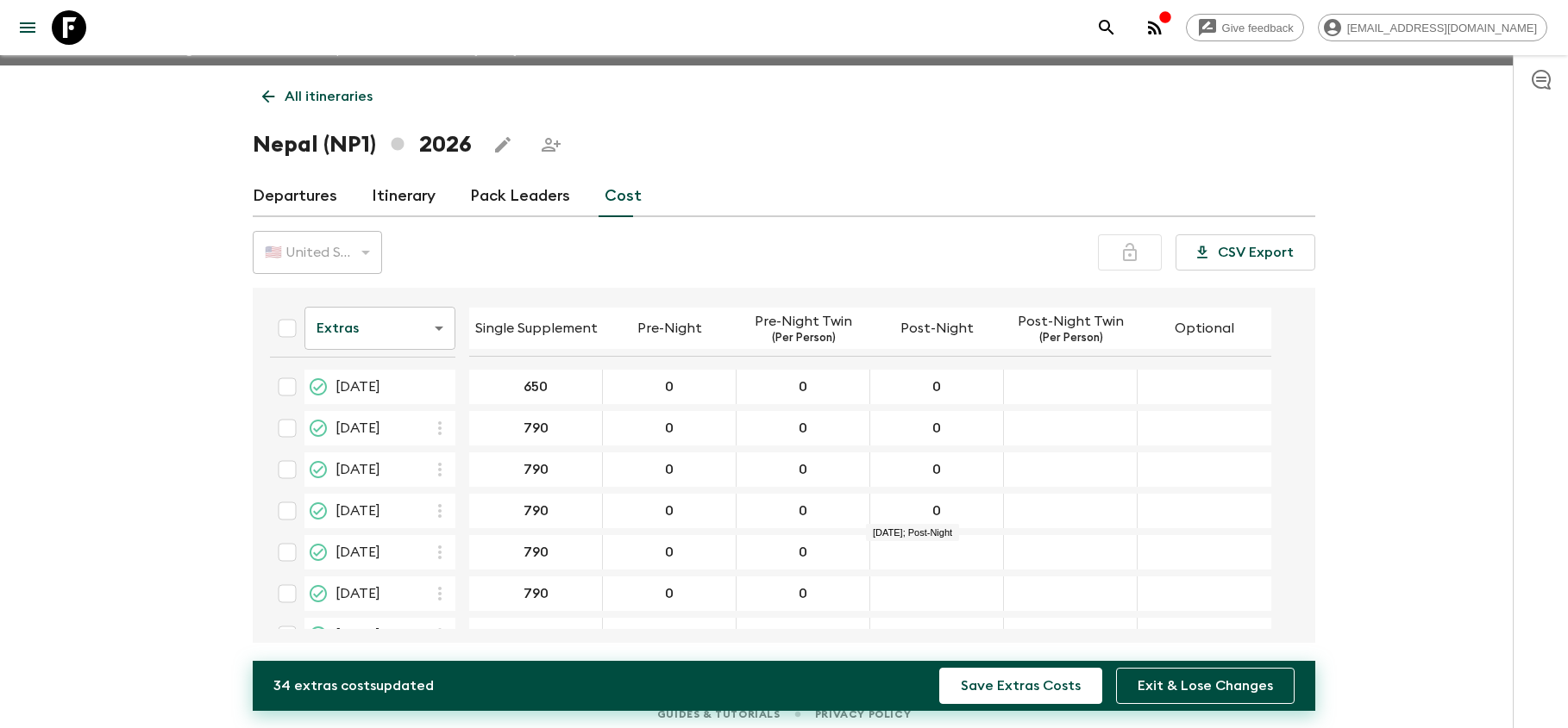
click at [925, 512] on input "0" at bounding box center [936, 511] width 126 height 20
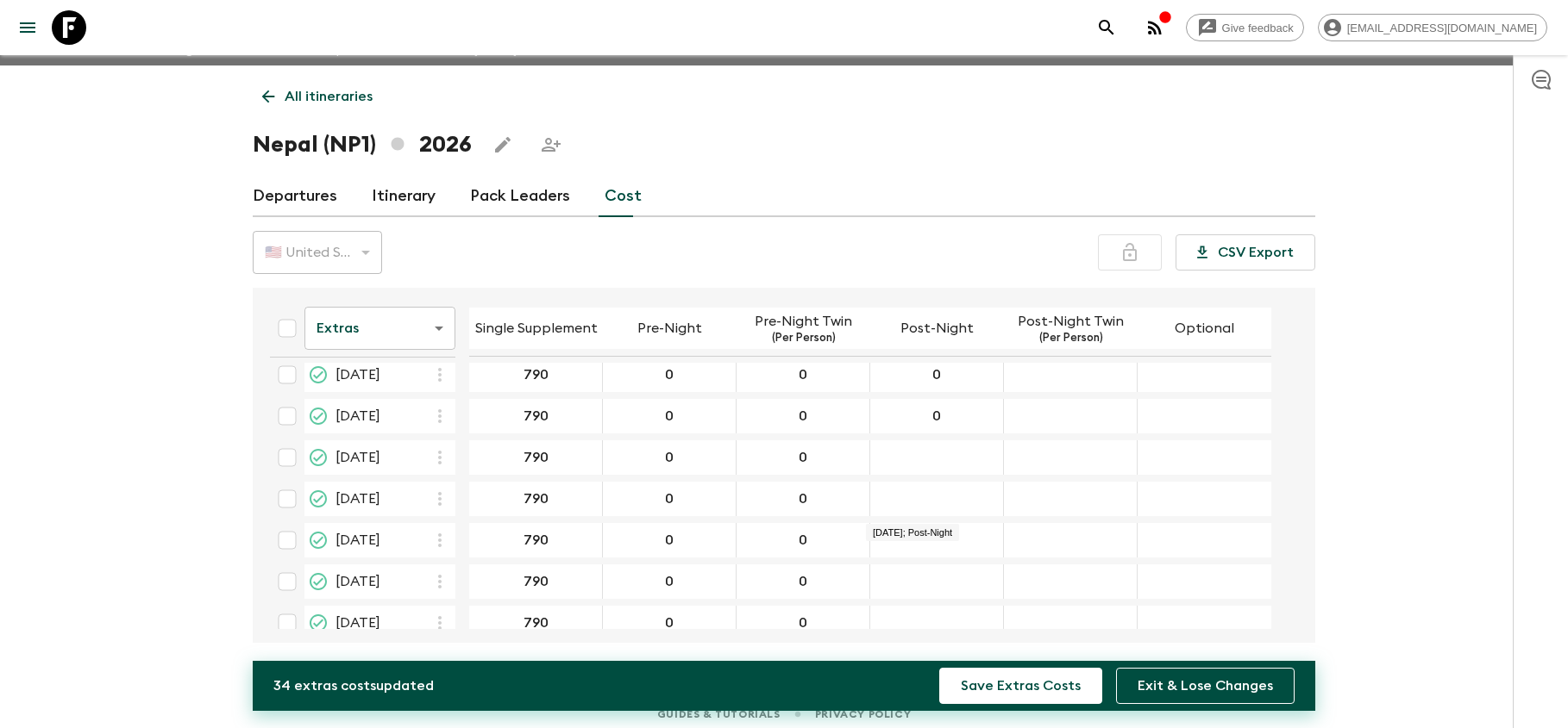
scroll to position [99, 0]
type input "0"
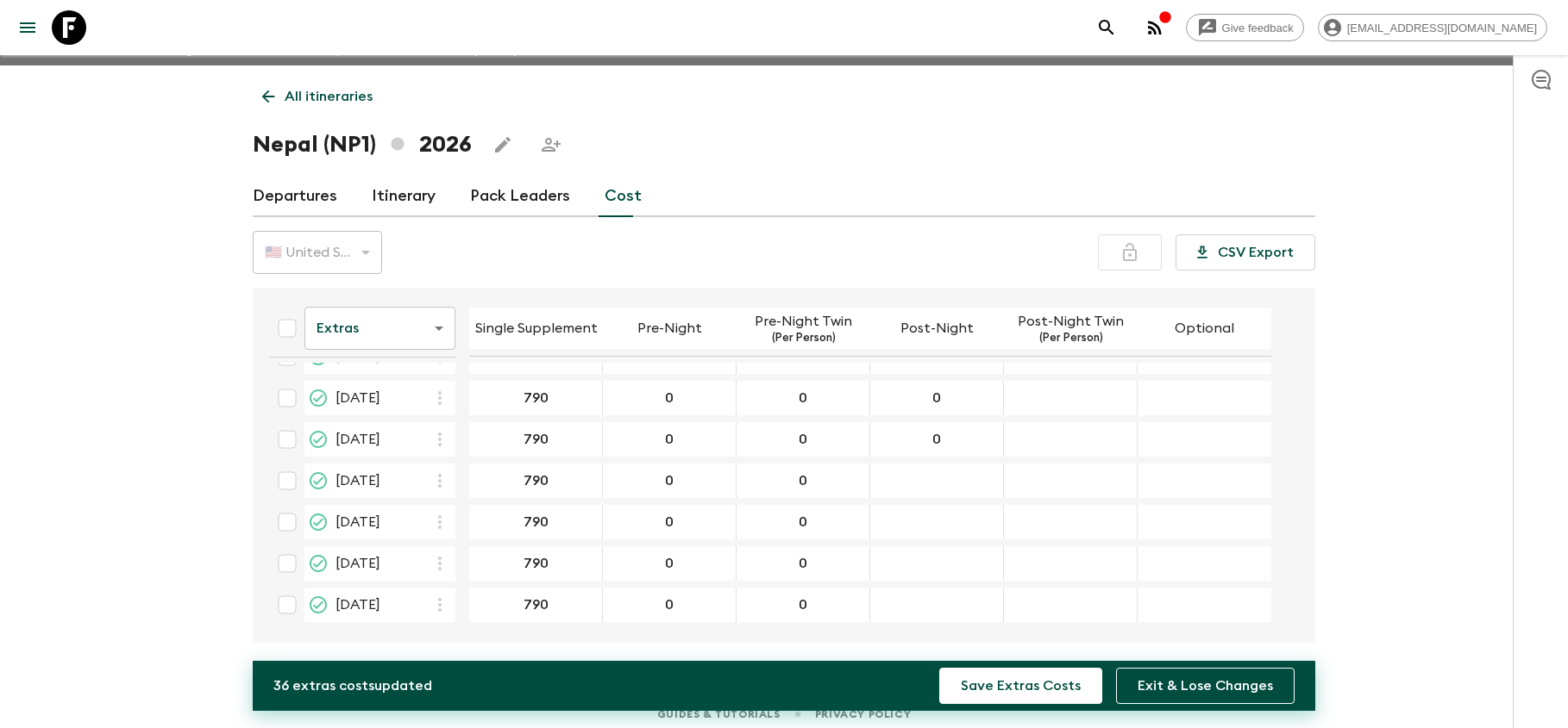
scroll to position [155, 0]
type input "0"
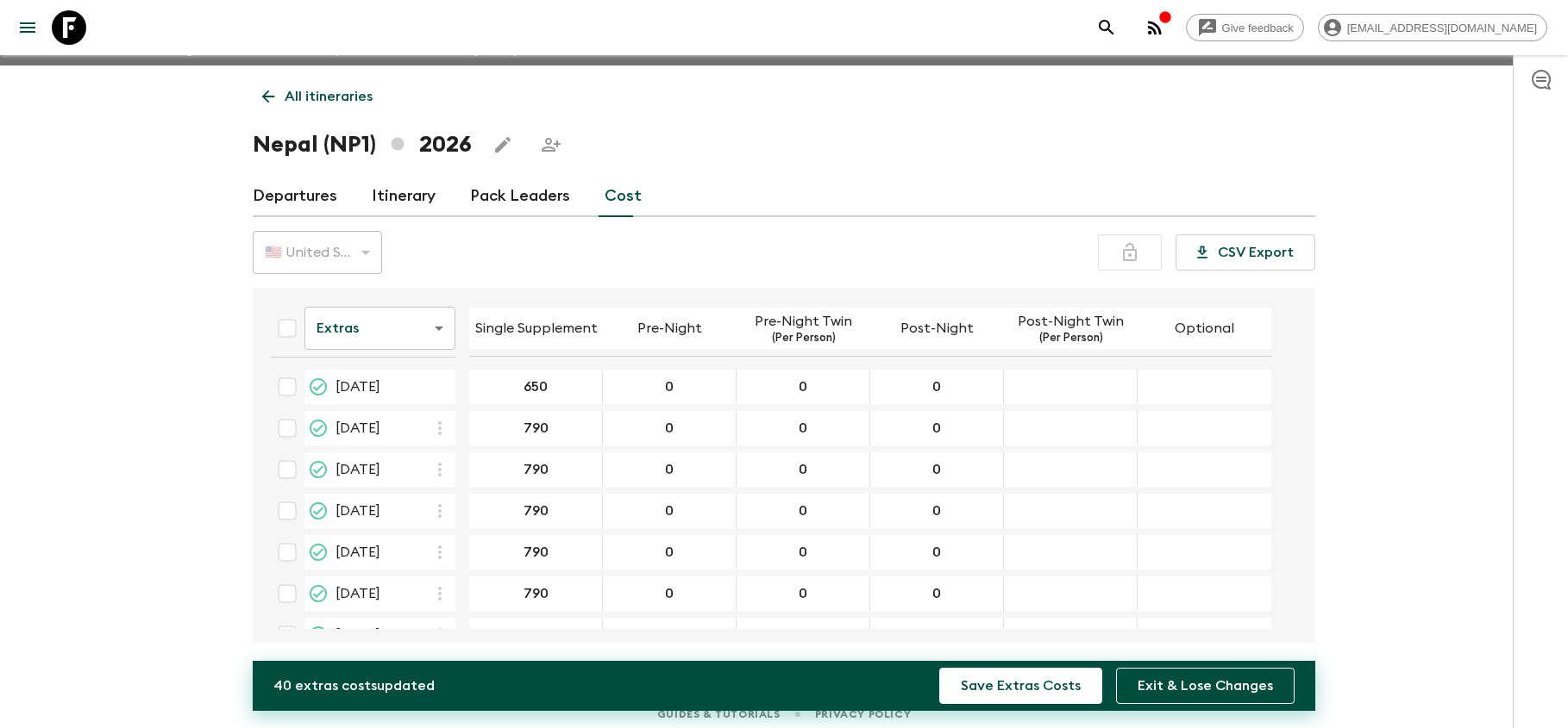
scroll to position [0, 0]
type input "0"
click at [1078, 443] on div "06 Apr 2026; Post-Night Twin" at bounding box center [1071, 428] width 134 height 34
type input "0"
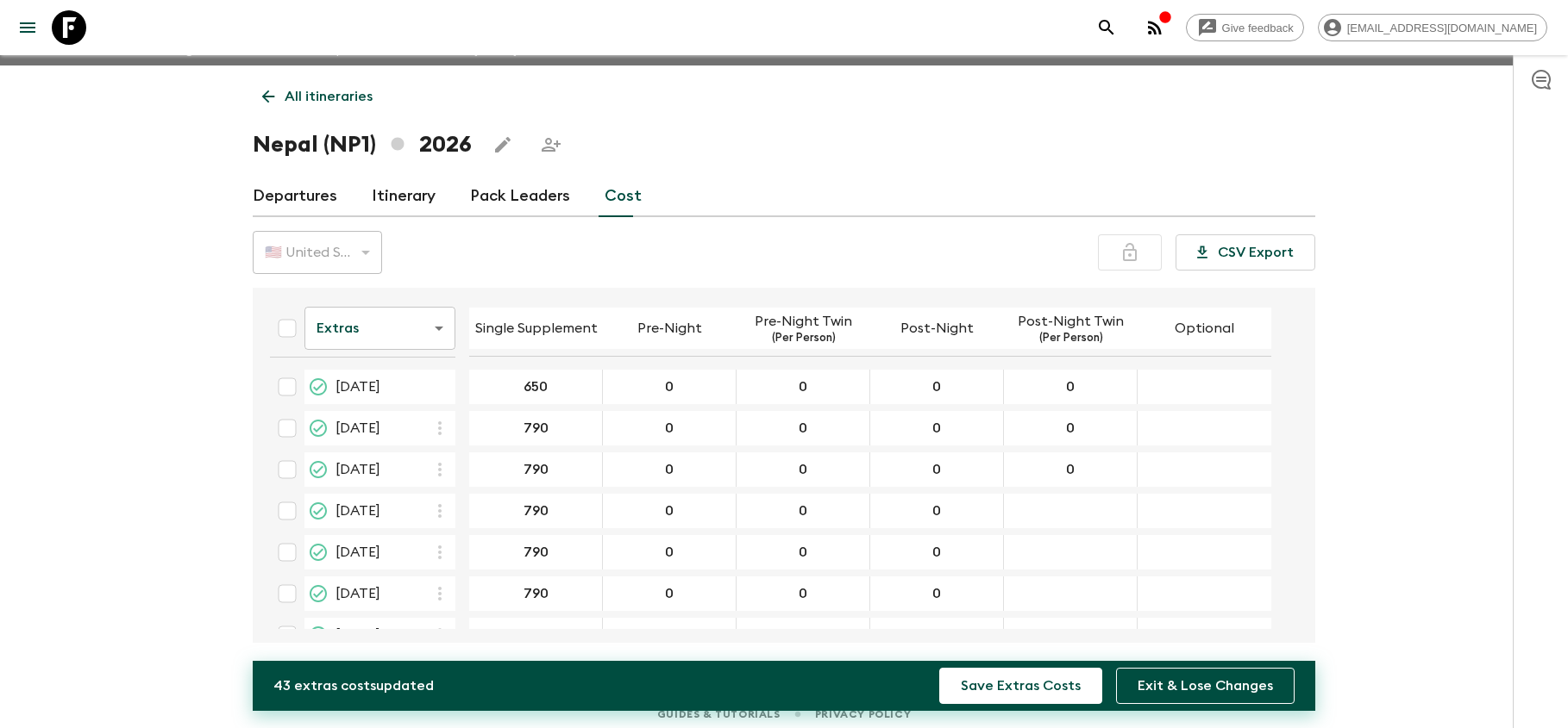
type input "0"
click at [1078, 521] on div "18 May 2026; Post-Night Twin" at bounding box center [1071, 510] width 134 height 34
click at [1078, 519] on div "18 May 2026; Post-Night Twin" at bounding box center [1071, 510] width 134 height 34
type input "0"
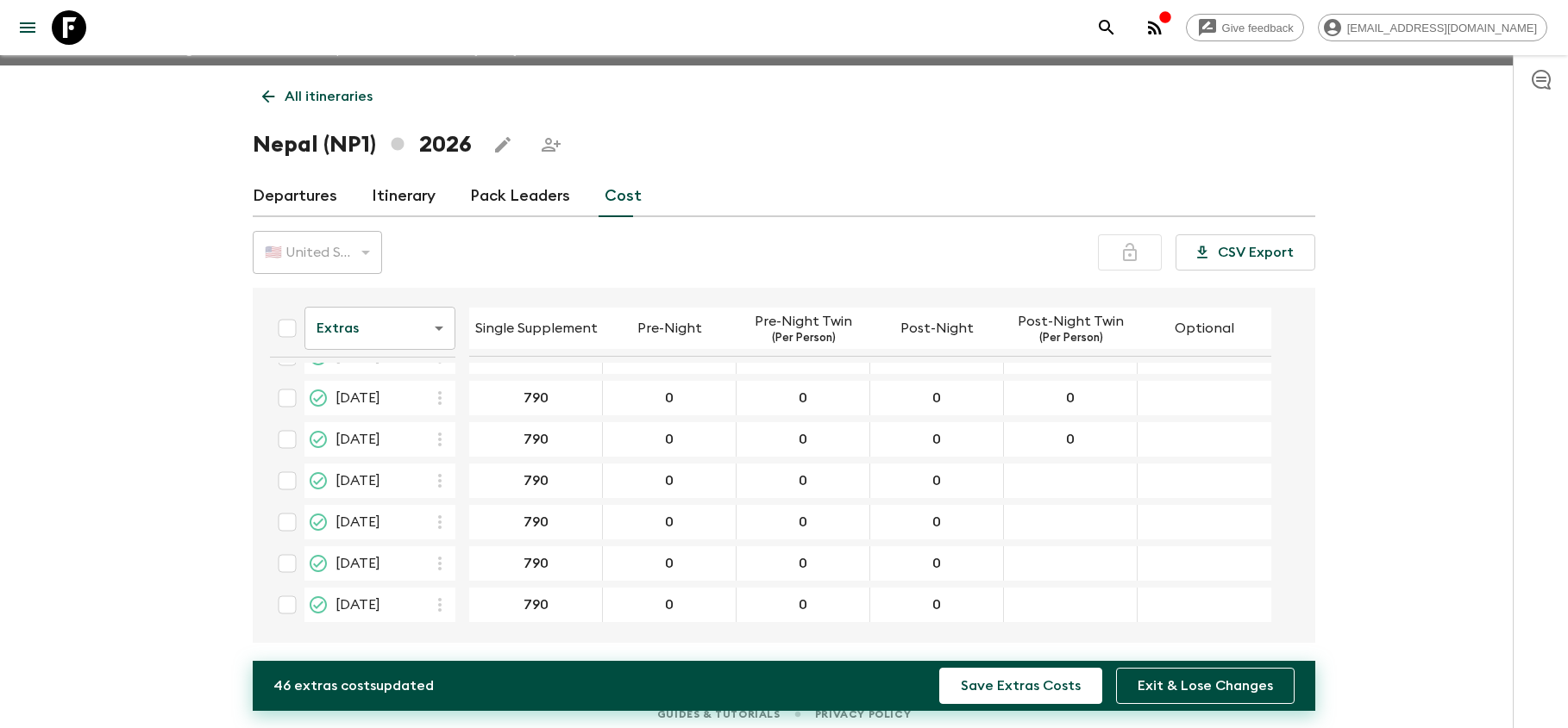
scroll to position [155, 0]
type input "0"
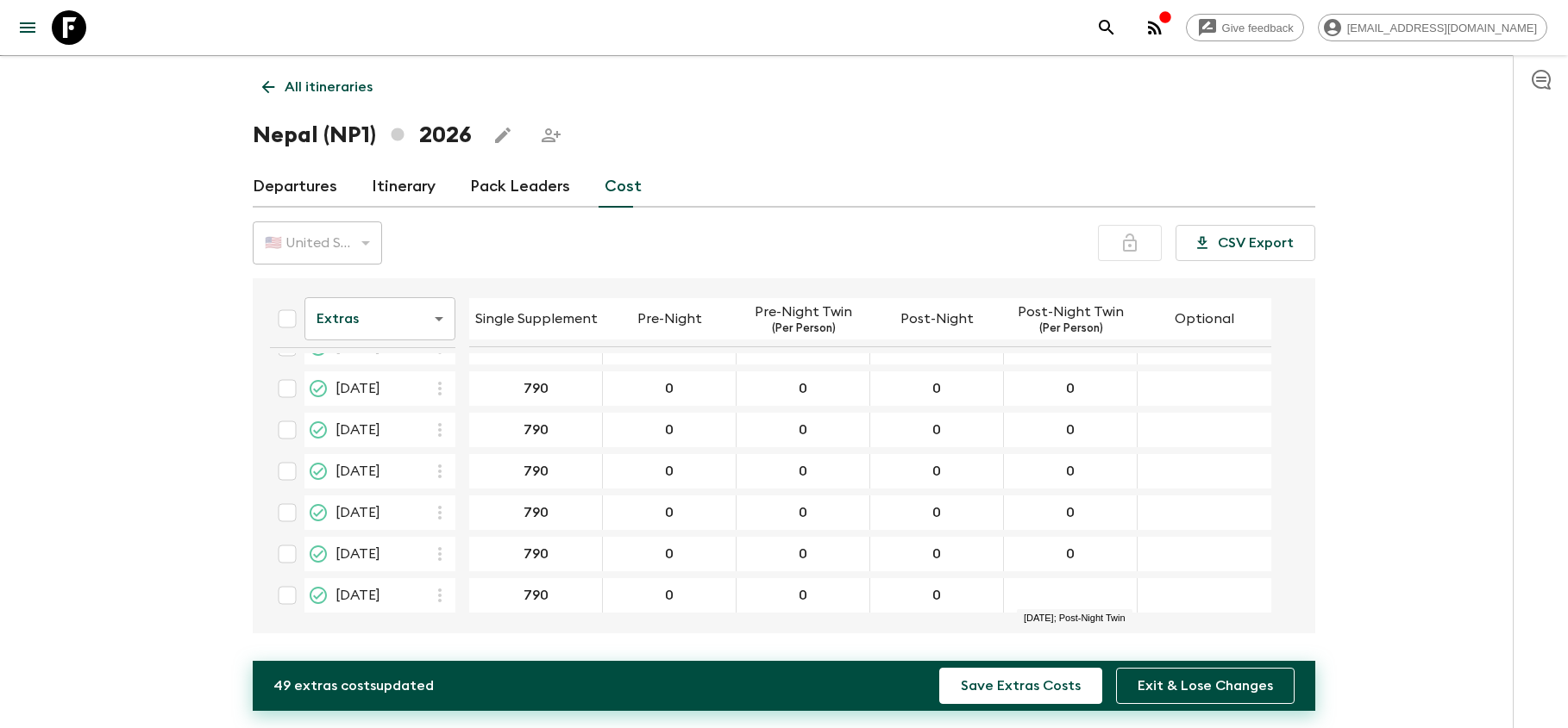
scroll to position [31, 0]
type input "0"
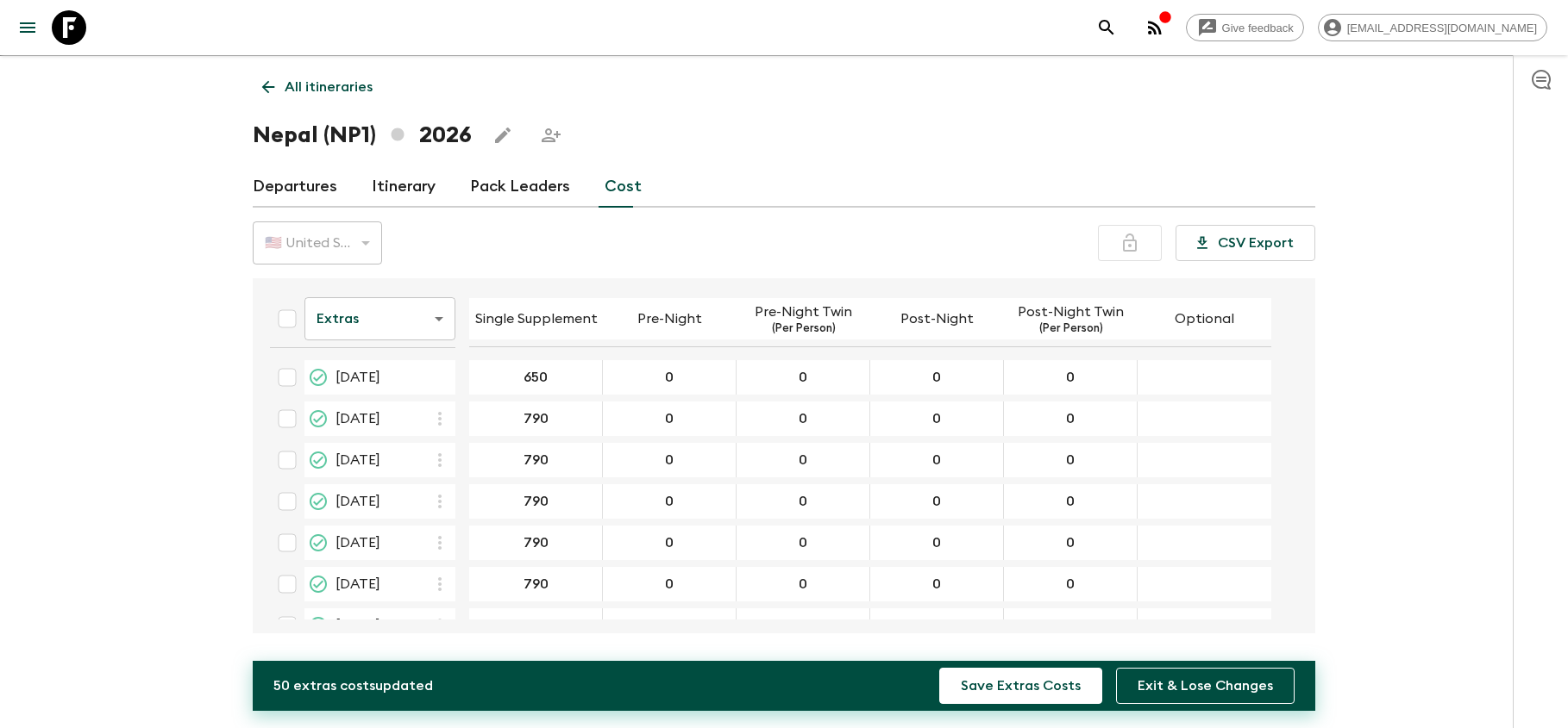
scroll to position [0, 0]
type input "0"
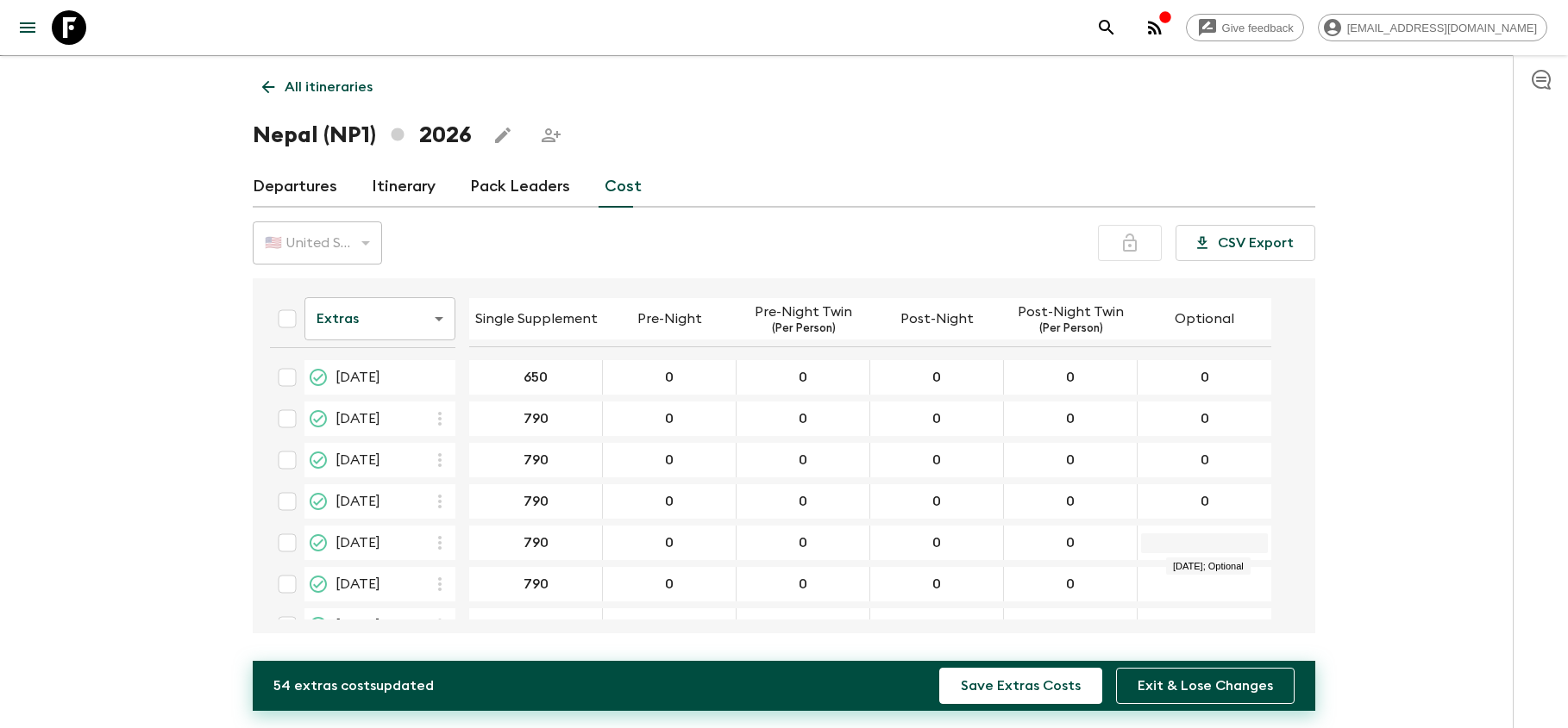
click at [1220, 546] on input "28 Sep 2026; Optional" at bounding box center [1204, 544] width 127 height 20
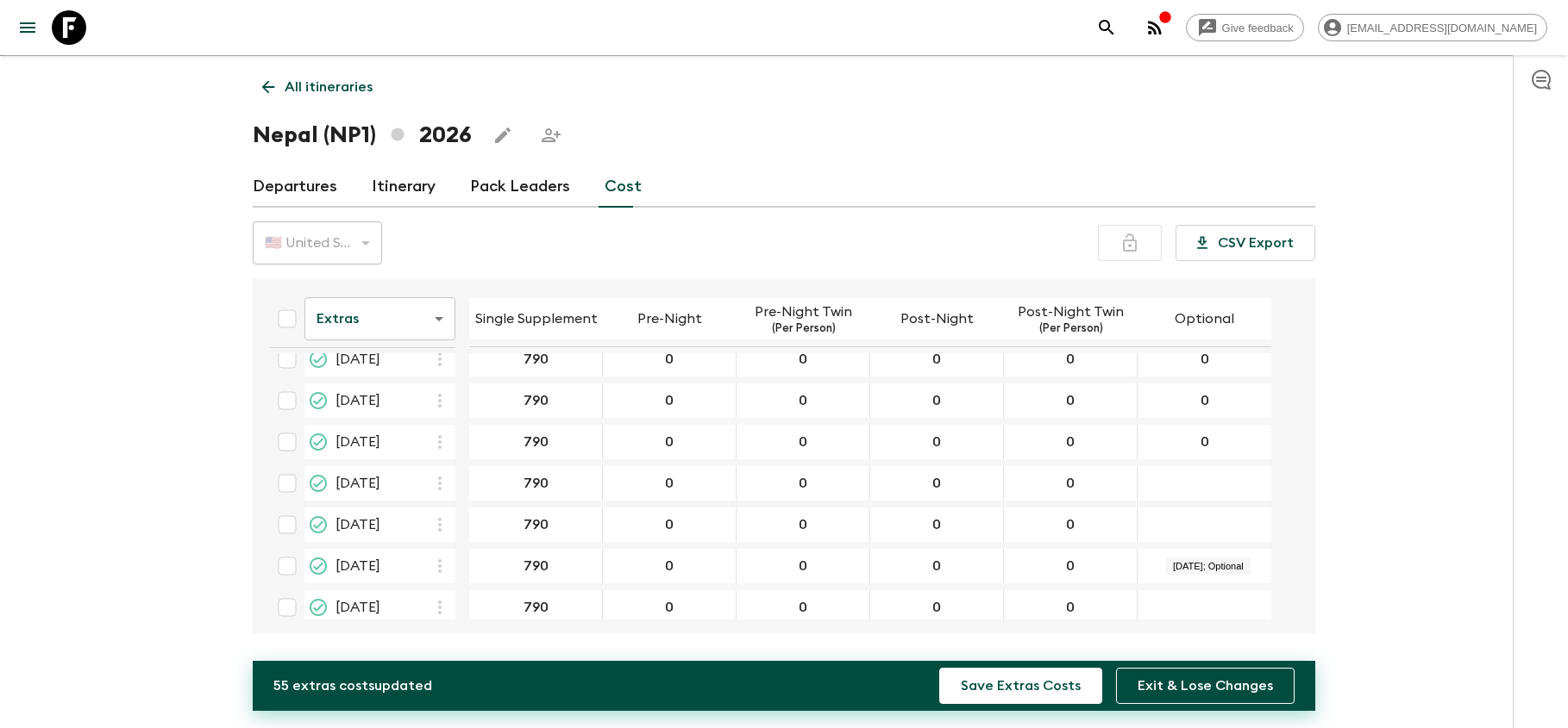
scroll to position [120, 0]
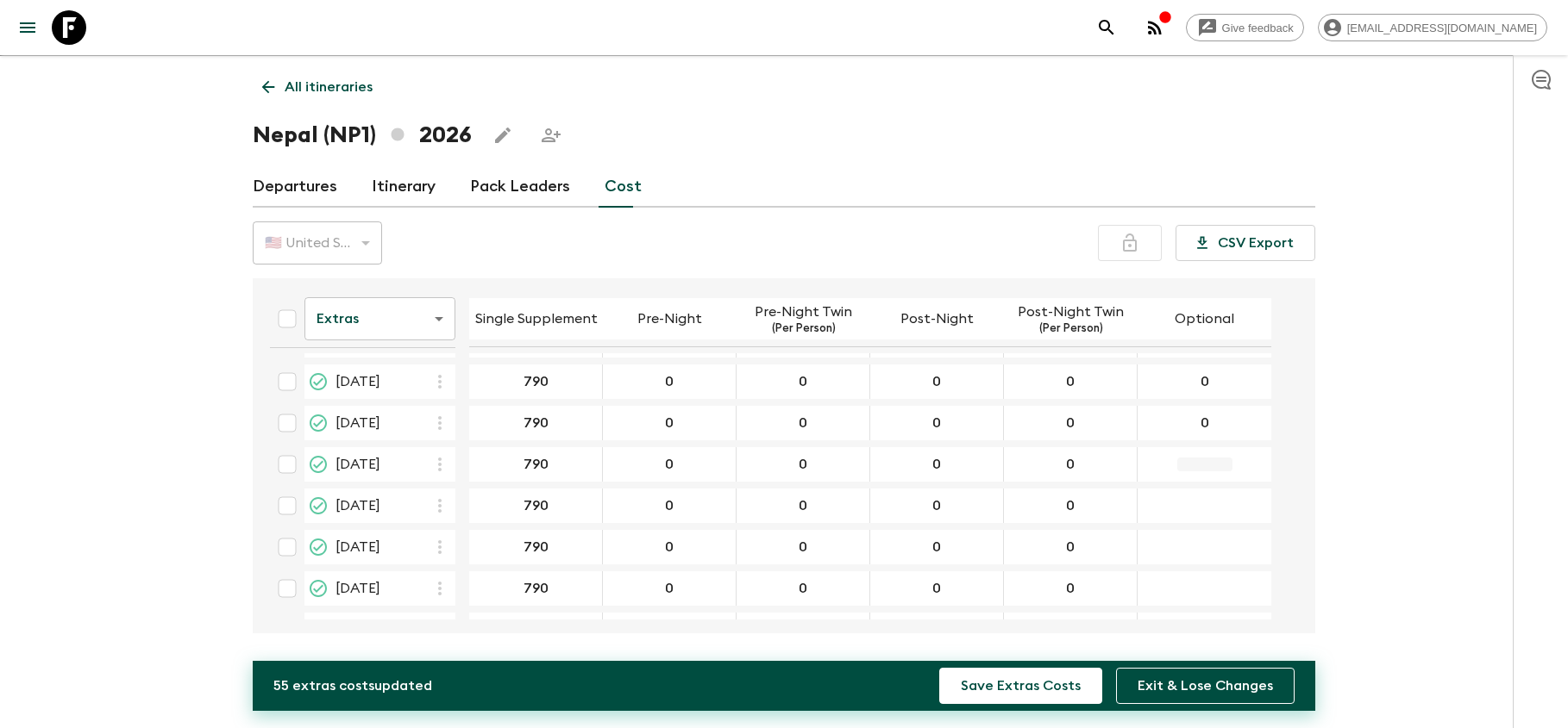
type input "0"
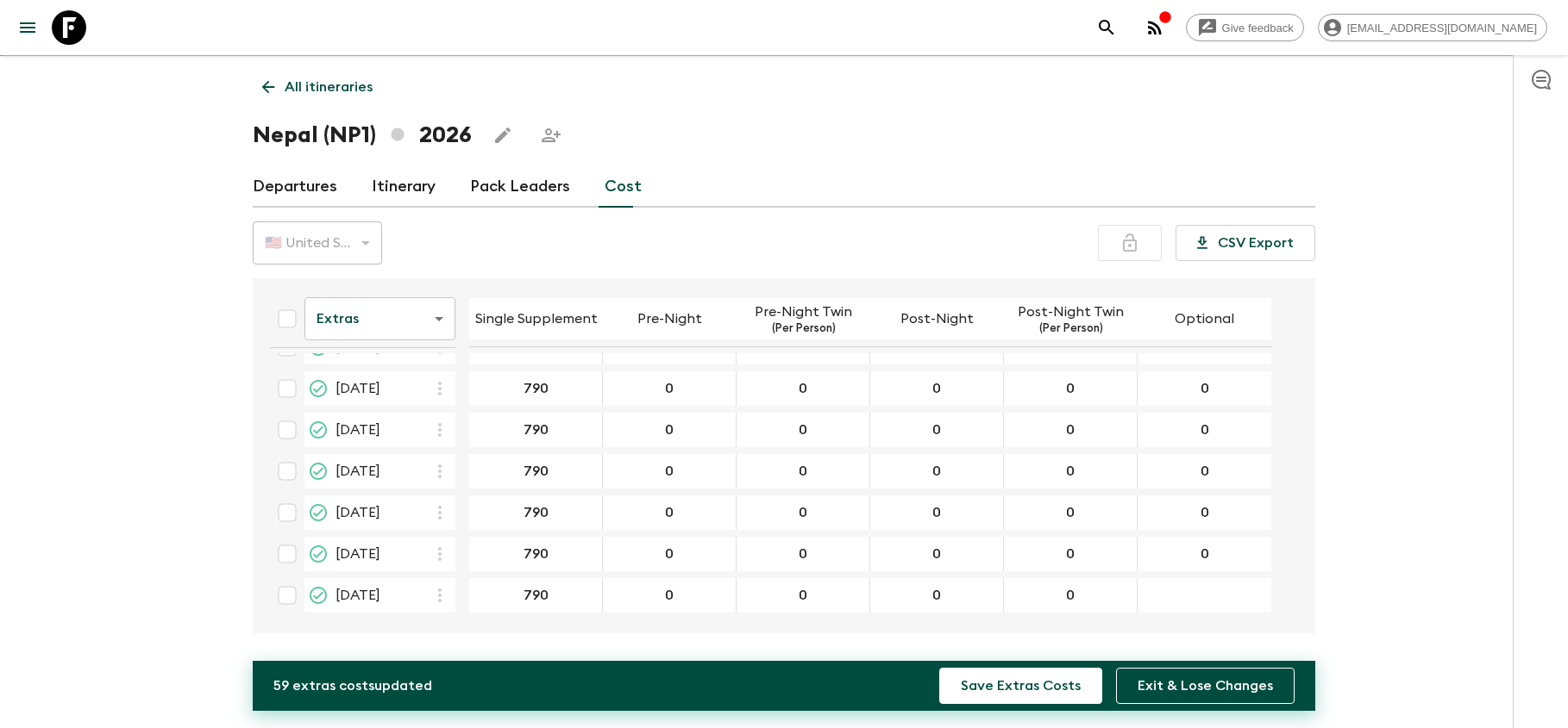
scroll to position [31, 0]
type input "0"
click at [1059, 683] on button "Save Extras Costs" at bounding box center [1020, 686] width 163 height 36
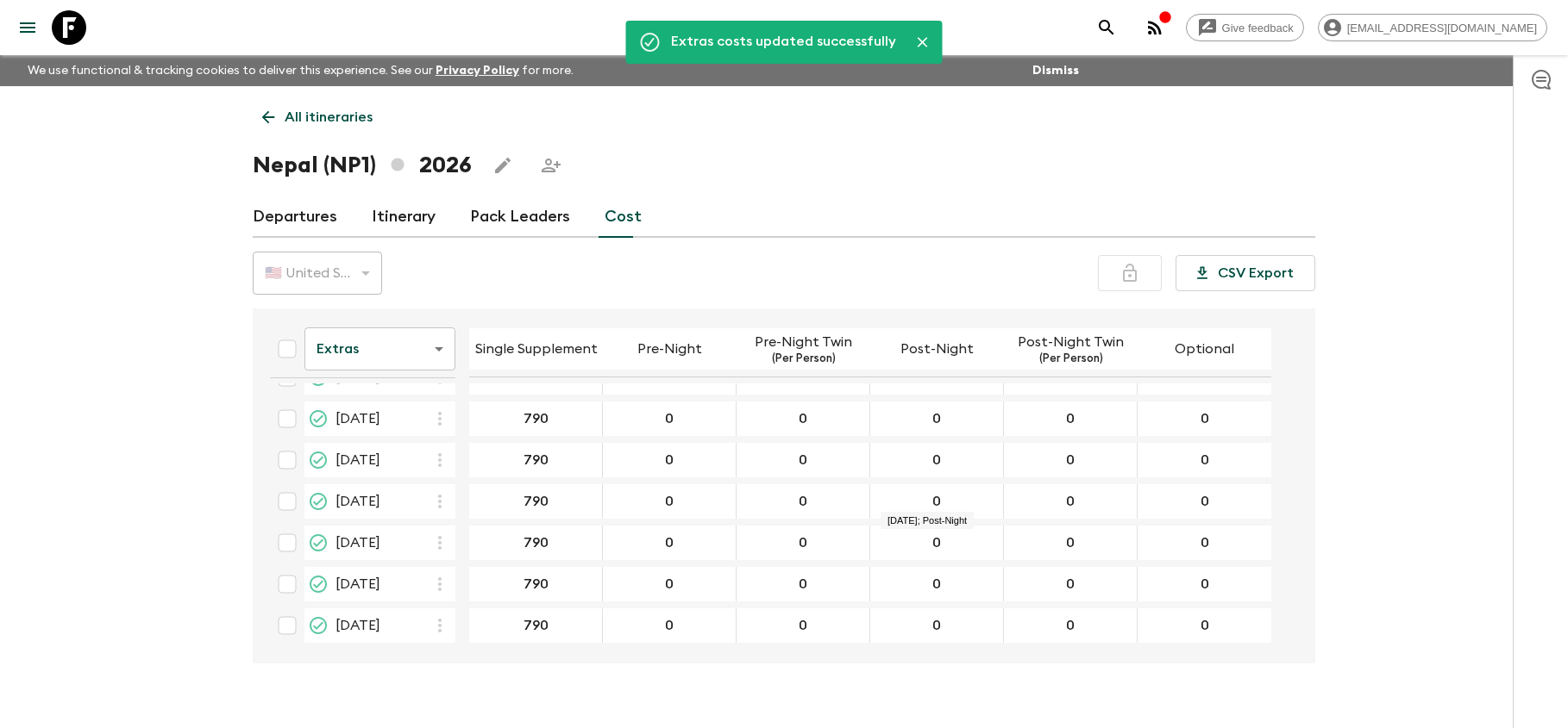
scroll to position [0, 0]
click at [429, 347] on body "Give feedback [EMAIL_ADDRESS][DOMAIN_NAME] We use functional & tracking cookies…" at bounding box center [784, 379] width 1568 height 759
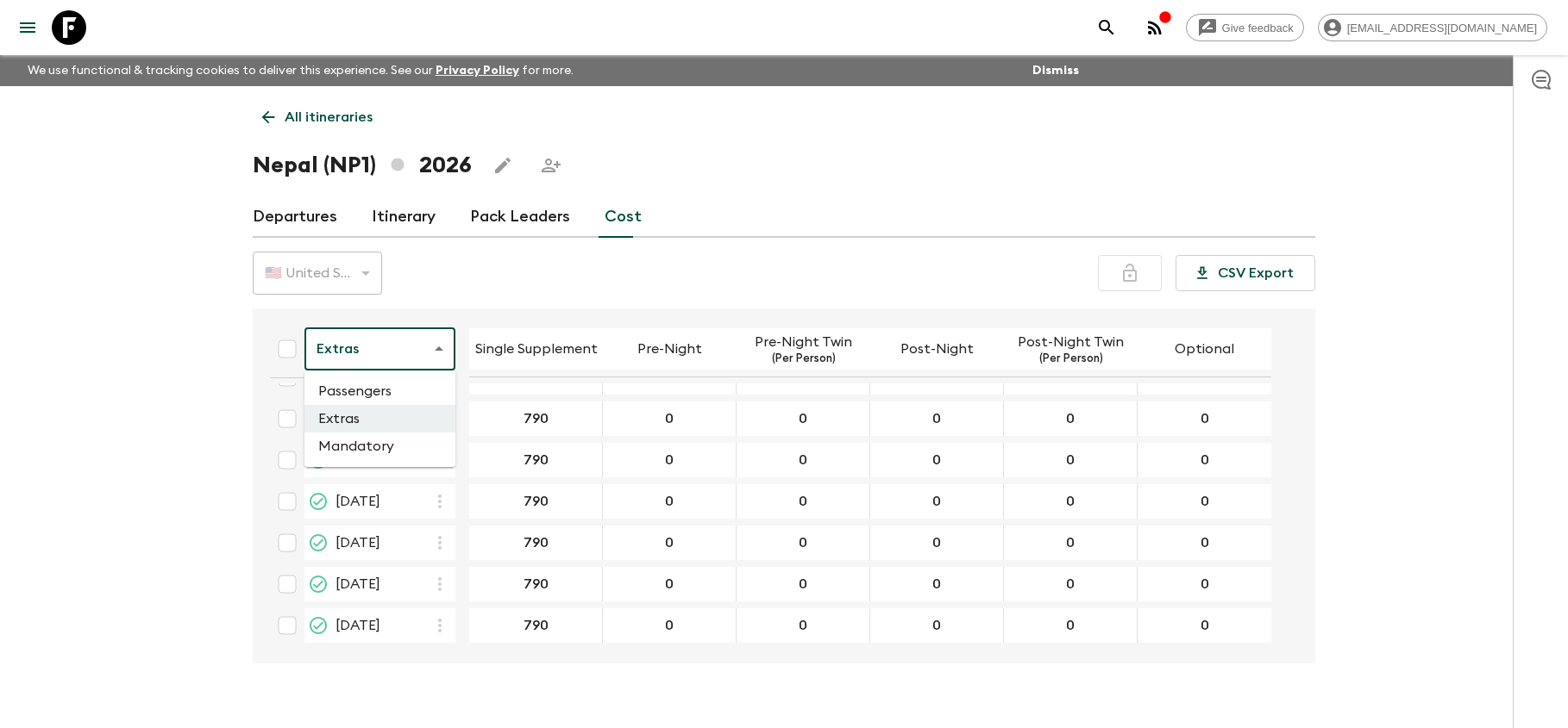
click at [372, 442] on li "Mandatory" at bounding box center [379, 446] width 151 height 28
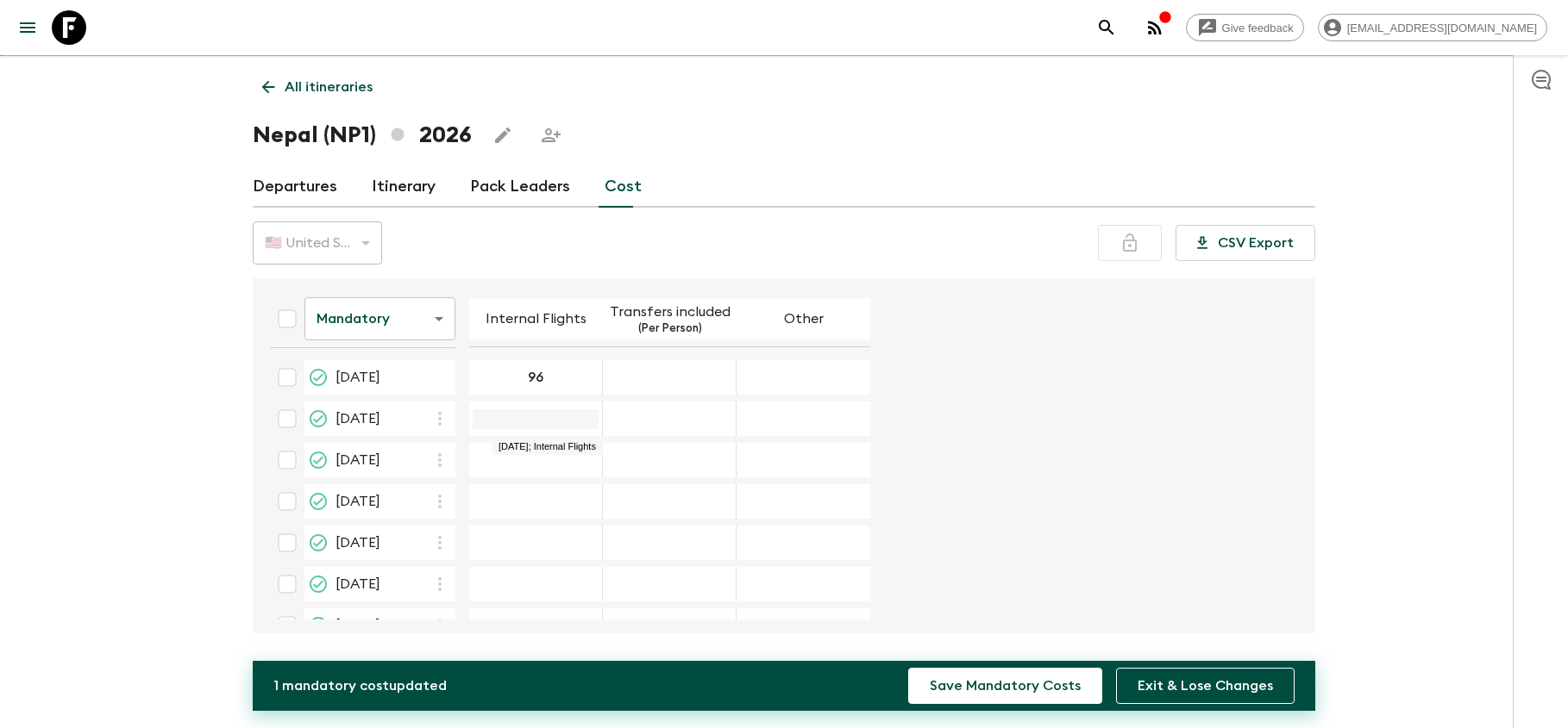
type input "96"
click at [558, 426] on input "06 Apr 2026; Internal Flights" at bounding box center [536, 420] width 126 height 20
type input "1"
click at [590, 383] on input "96" at bounding box center [536, 378] width 126 height 20
type input "9"
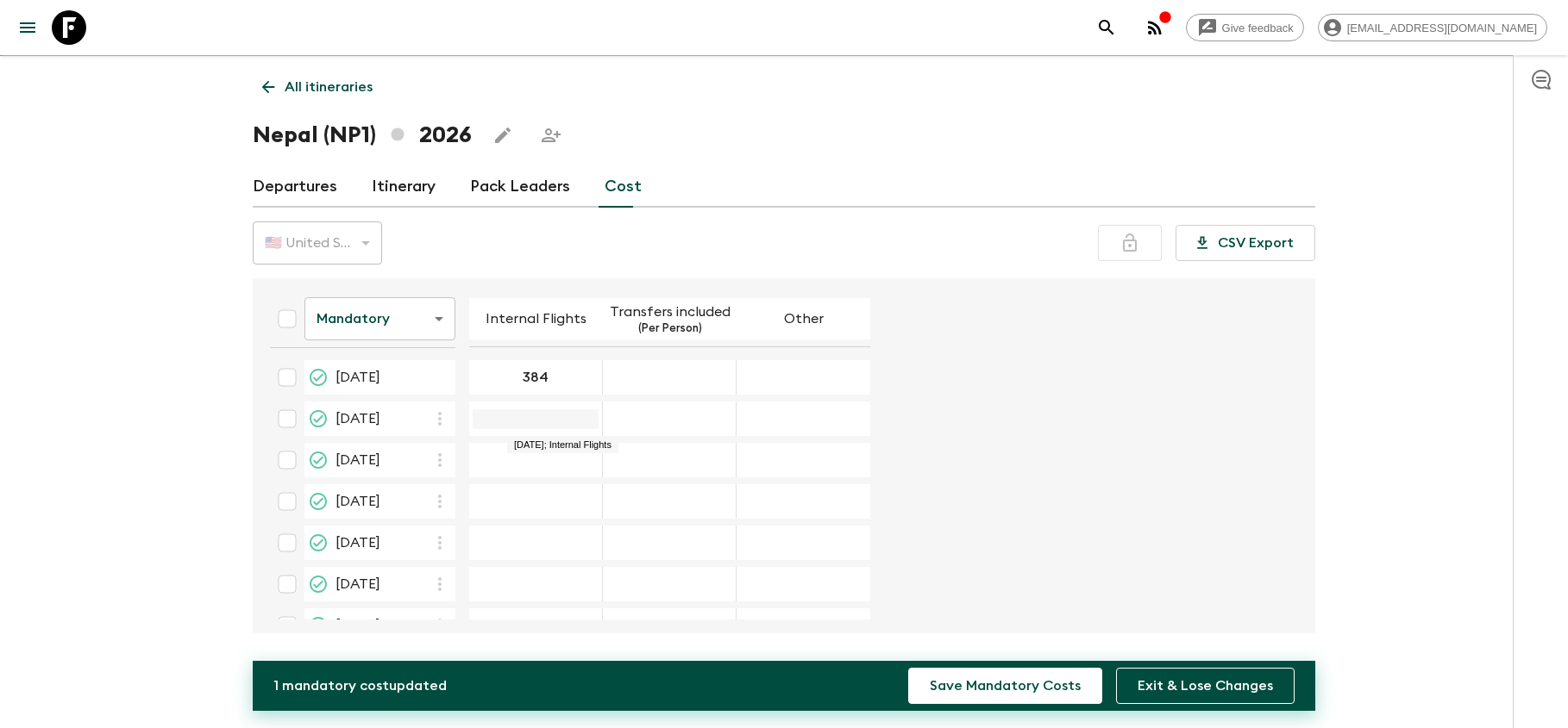
type input "384"
click at [574, 425] on input "06 Apr 2026; Internal Flights" at bounding box center [536, 420] width 126 height 20
click at [573, 494] on div "18 May 2026; Internal Flights" at bounding box center [536, 501] width 134 height 34
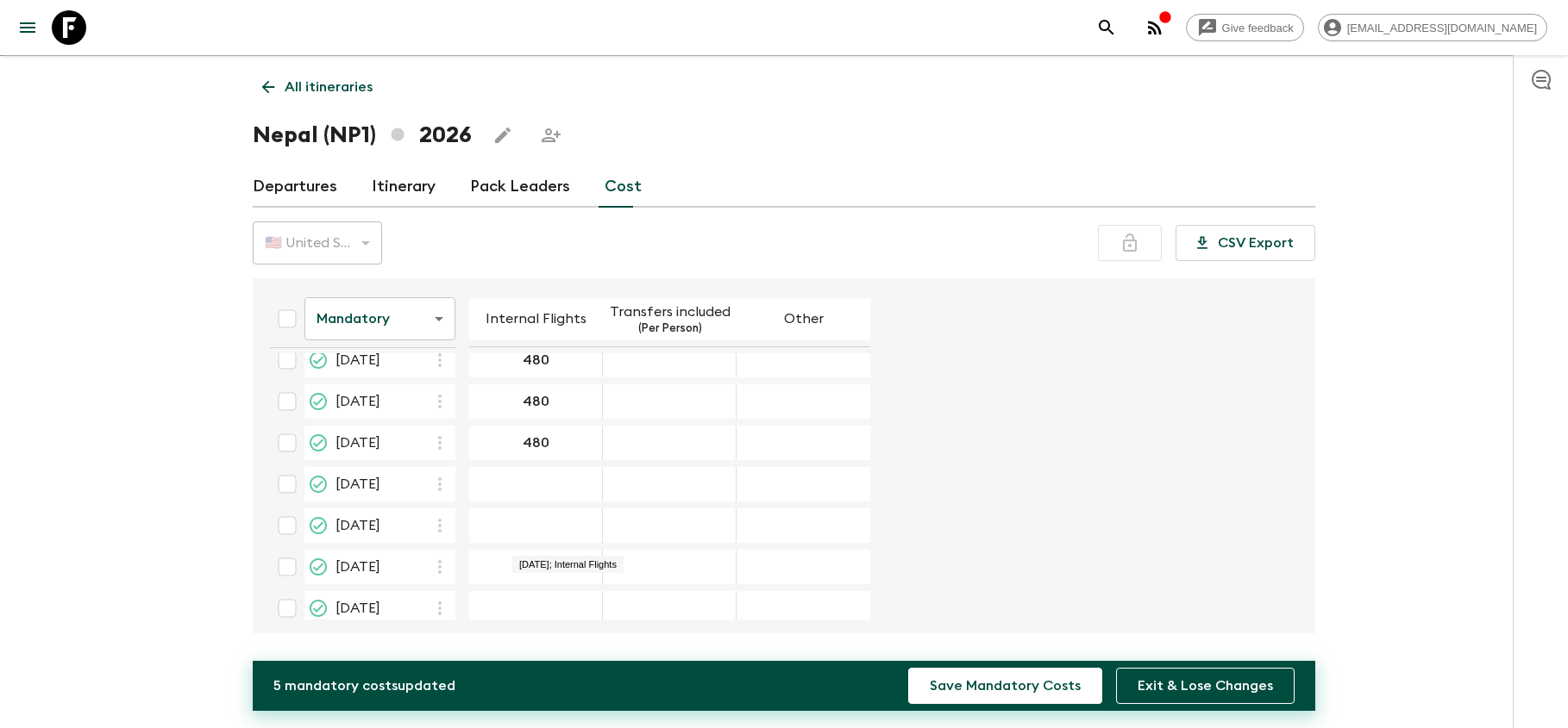
scroll to position [113, 0]
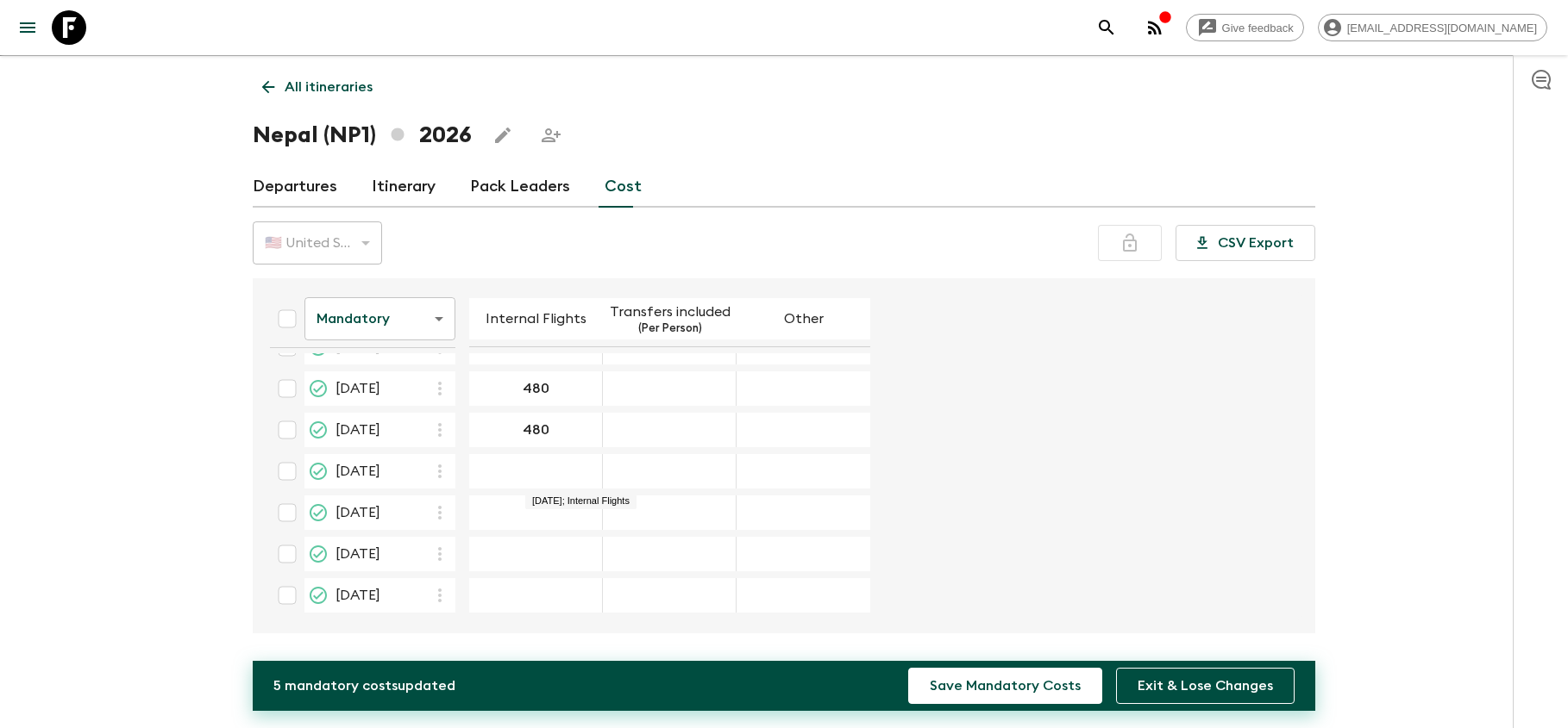
click at [591, 480] on div "12 Oct 2026; Internal Flights" at bounding box center [536, 471] width 134 height 34
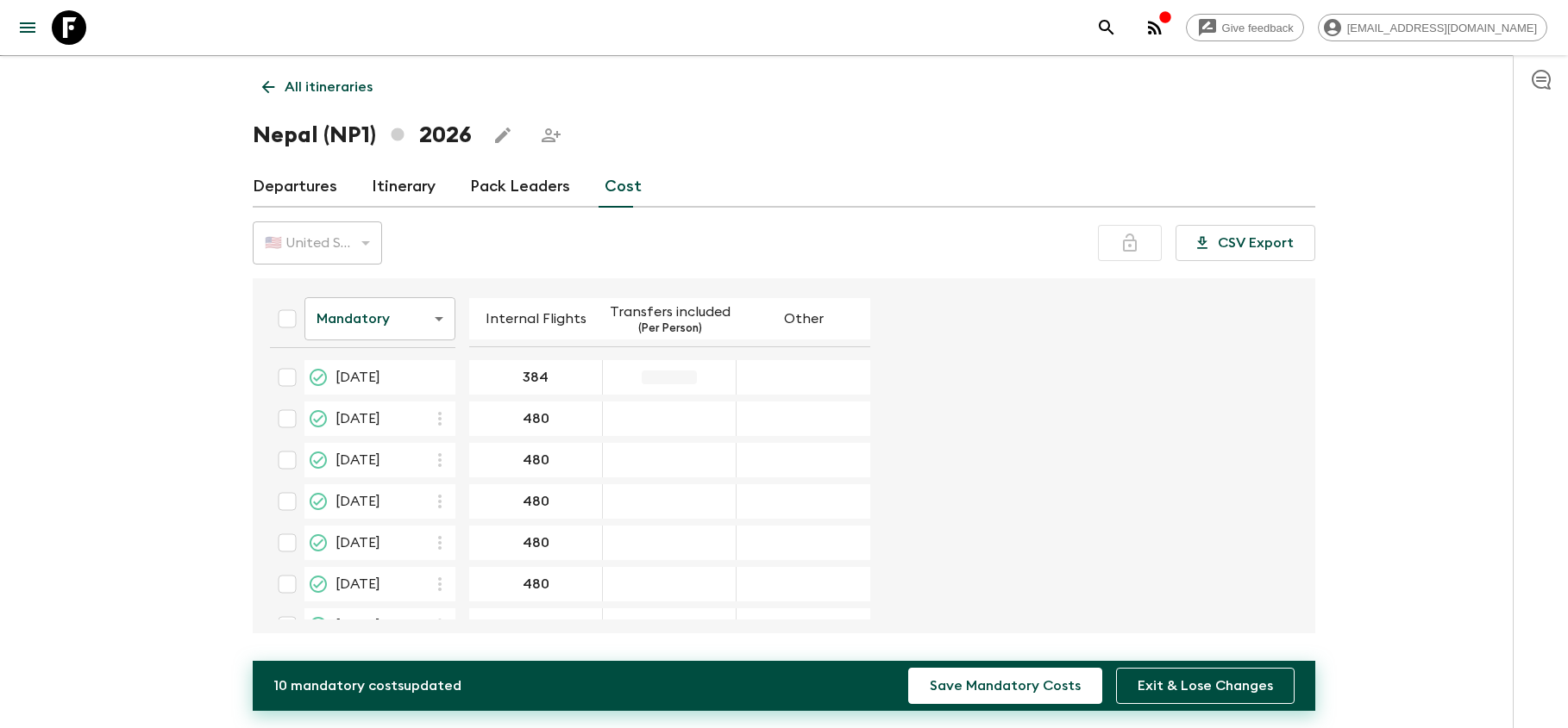
scroll to position [0, 0]
click at [732, 379] on input "25" at bounding box center [669, 378] width 126 height 20
click at [732, 458] on input "04 May 2026; Transfers included" at bounding box center [669, 461] width 126 height 20
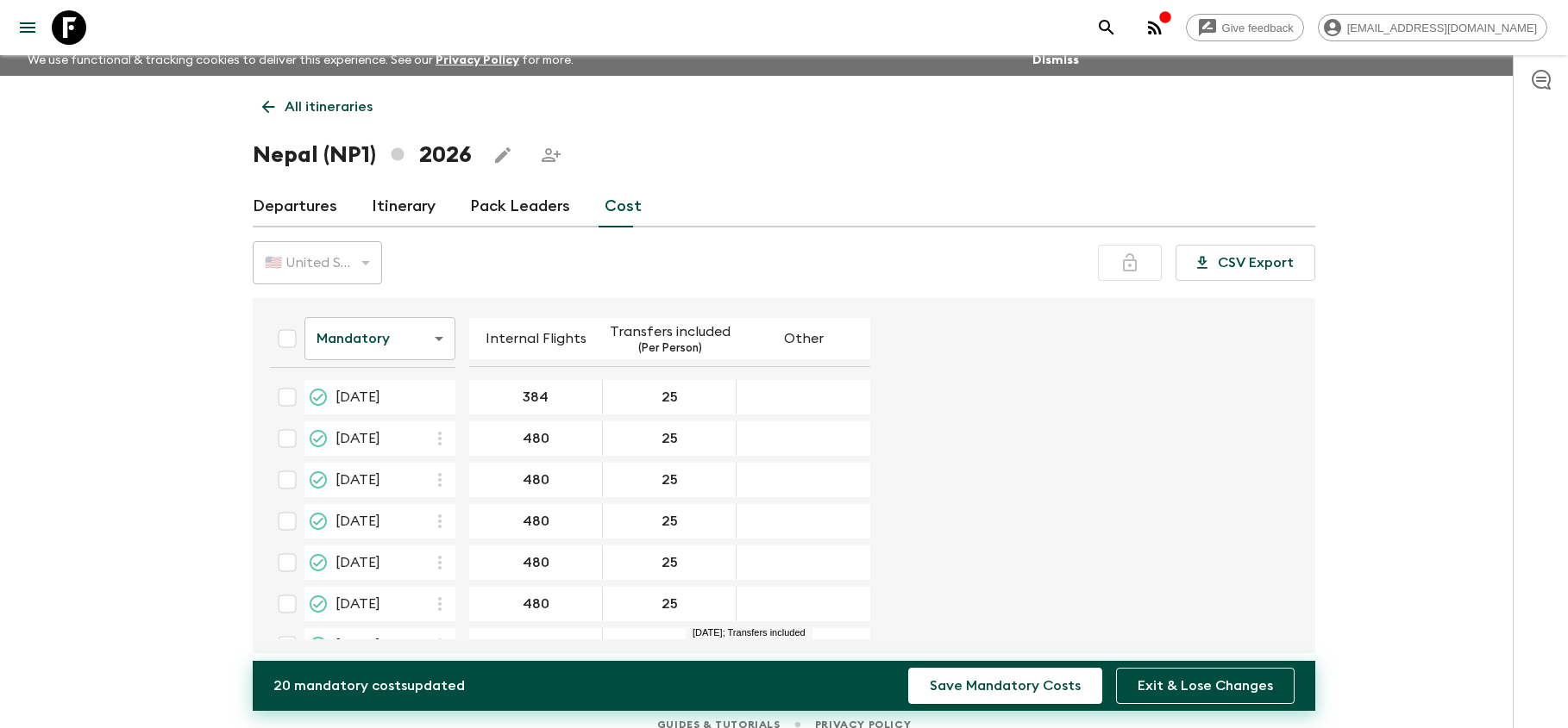
scroll to position [9, 0]
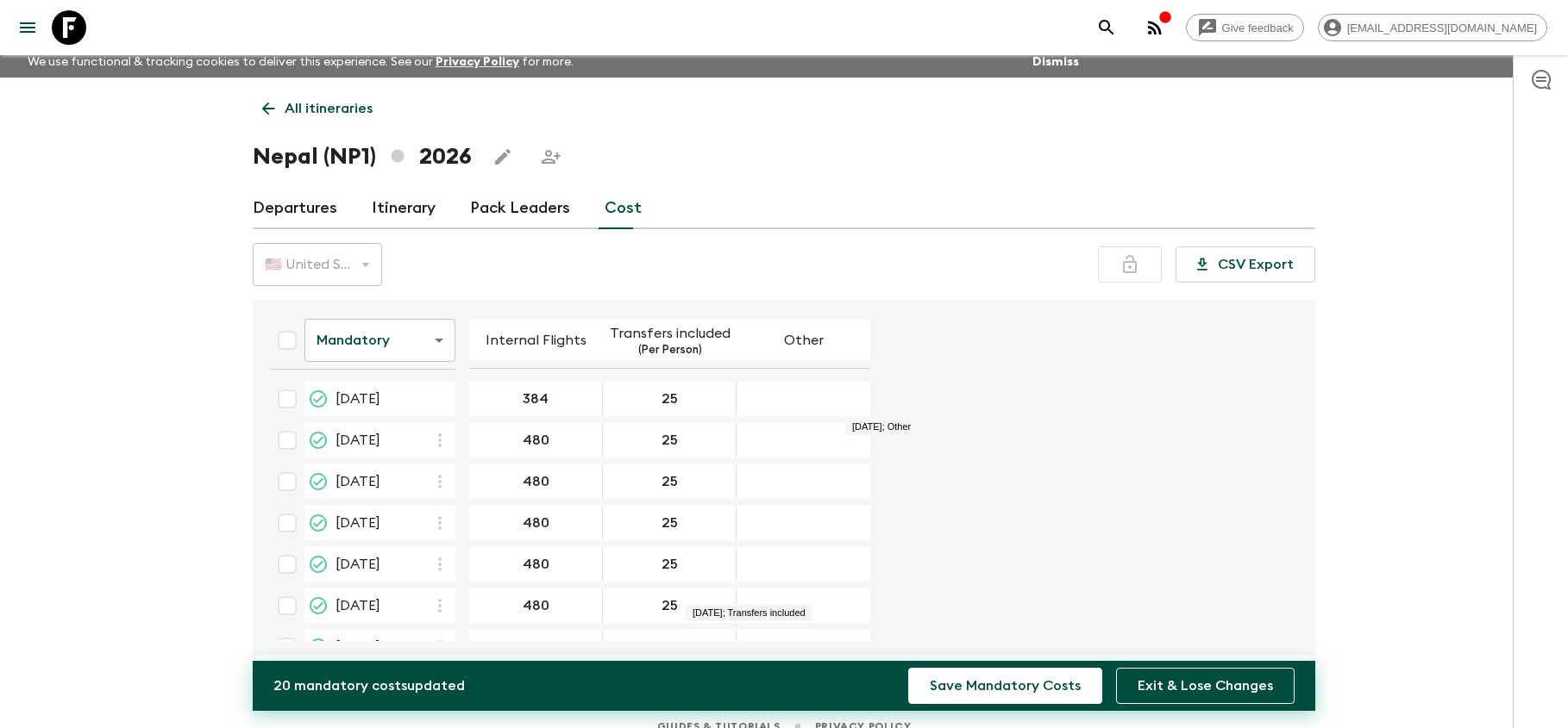
click at [870, 406] on div "09 Mar 2026; Other" at bounding box center [803, 399] width 134 height 34
click at [992, 684] on button "Save Mandatory Costs" at bounding box center [1004, 686] width 194 height 36
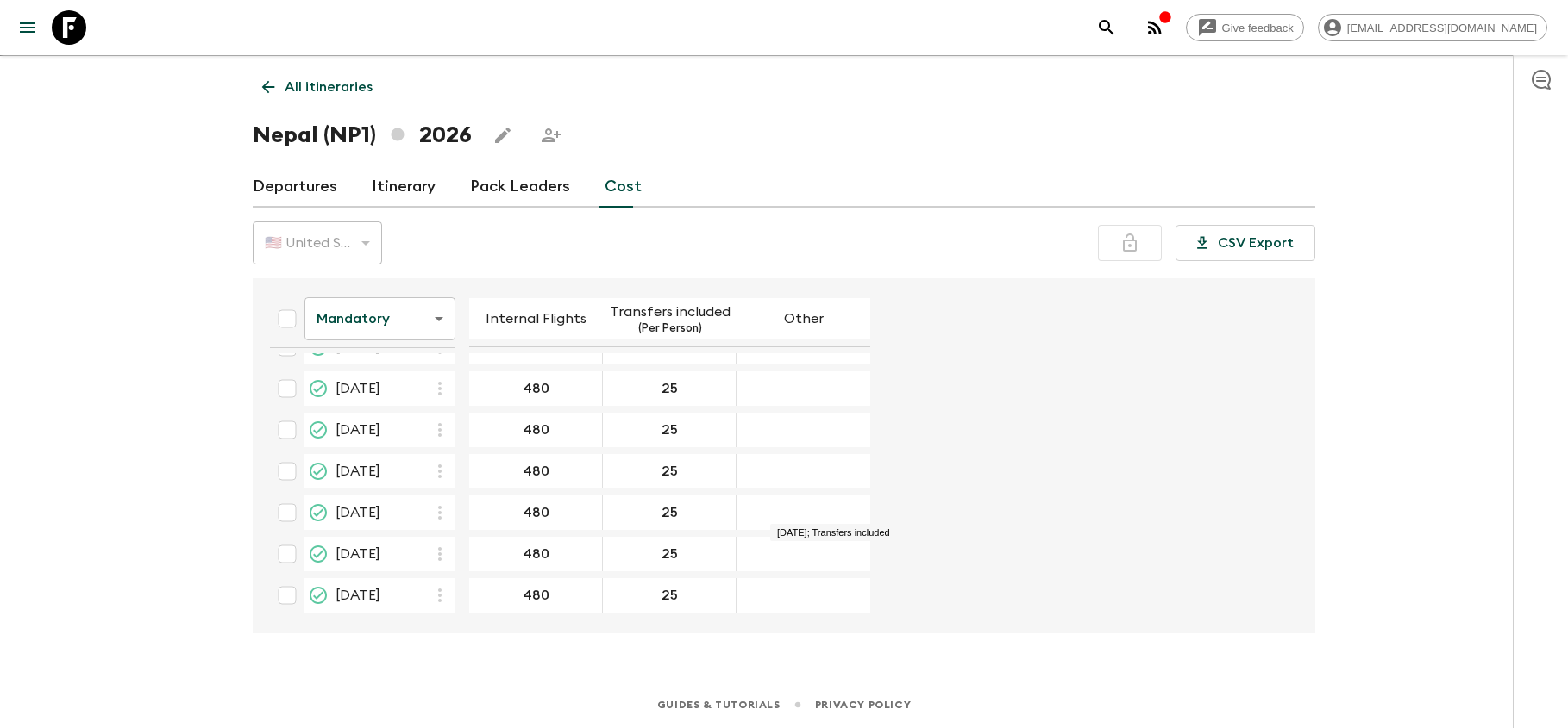
scroll to position [155, 0]
click at [1036, 411] on form "Mandatory mandatoryCost ​ Internal Flights Transfers included (Per Person) Othe…" at bounding box center [776, 375] width 1039 height 489
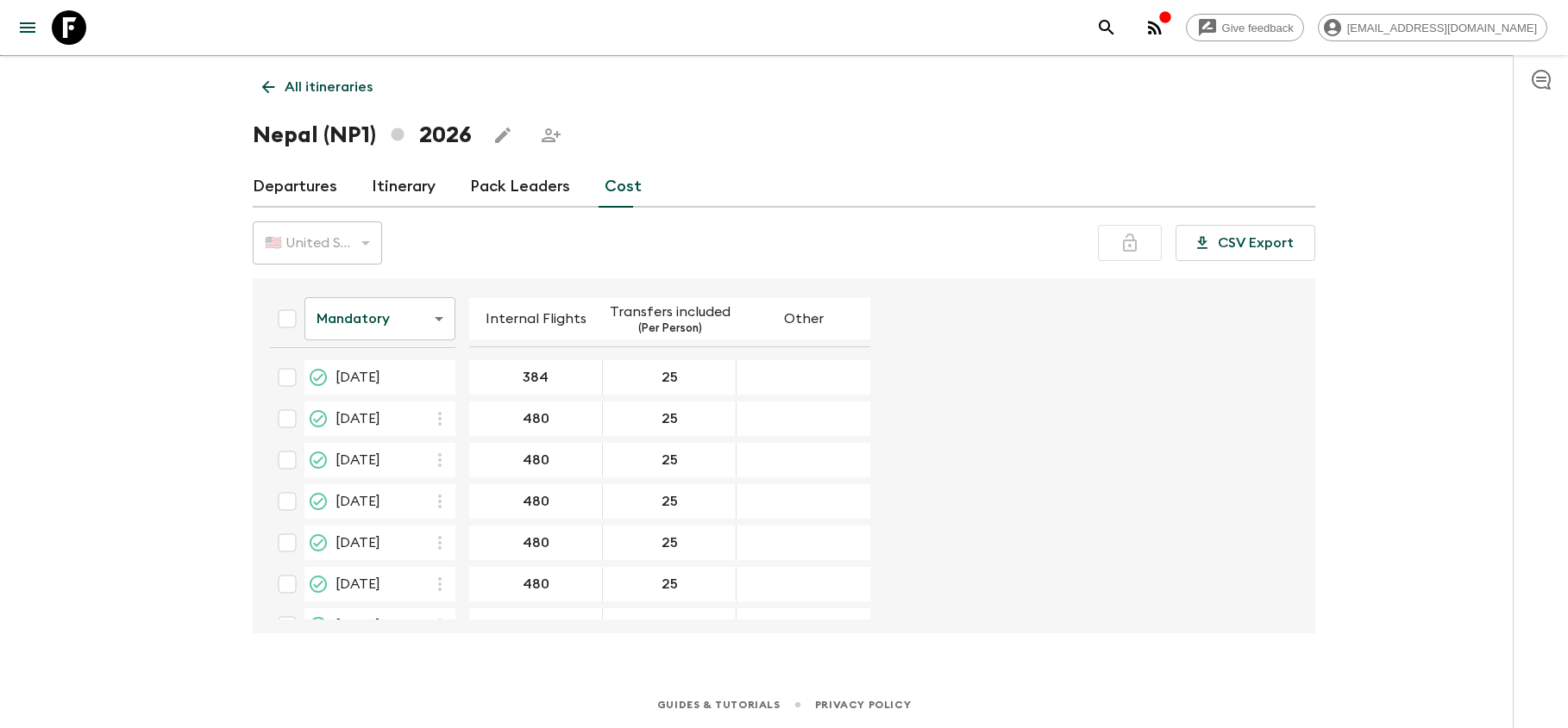
scroll to position [0, 0]
click at [393, 183] on link "Itinerary" at bounding box center [403, 187] width 64 height 41
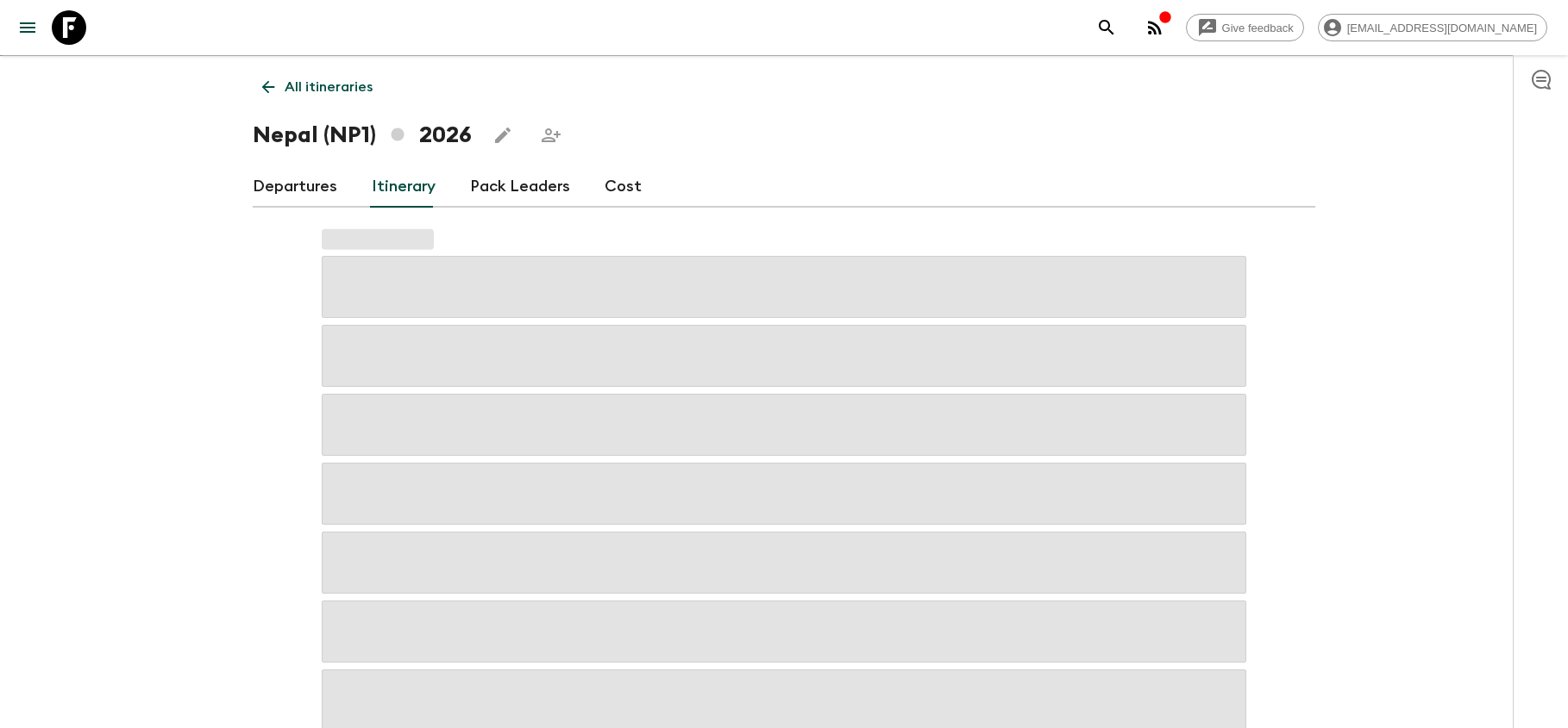
click at [520, 191] on link "Pack Leaders" at bounding box center [520, 187] width 101 height 41
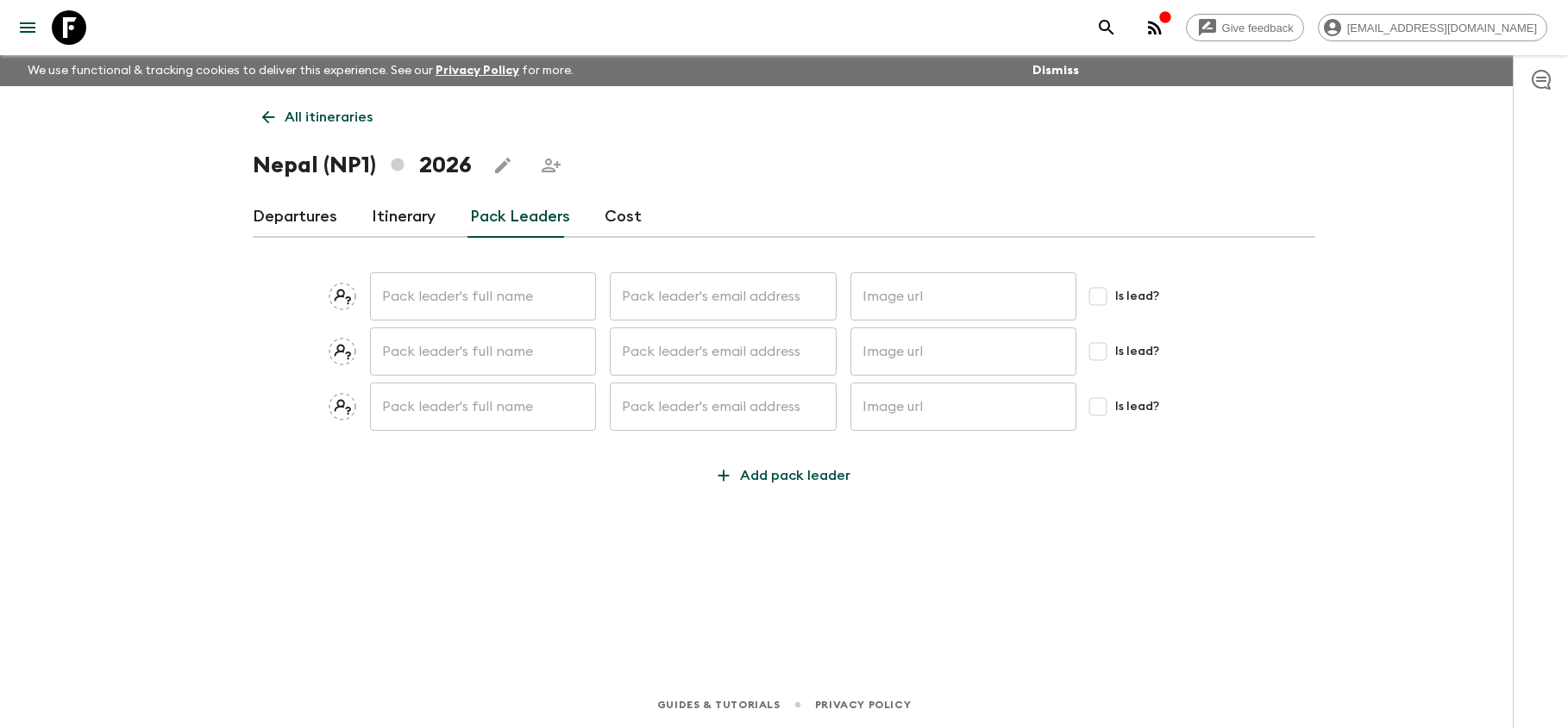
click at [301, 218] on link "Departures" at bounding box center [295, 218] width 85 height 41
